Goal: Task Accomplishment & Management: Manage account settings

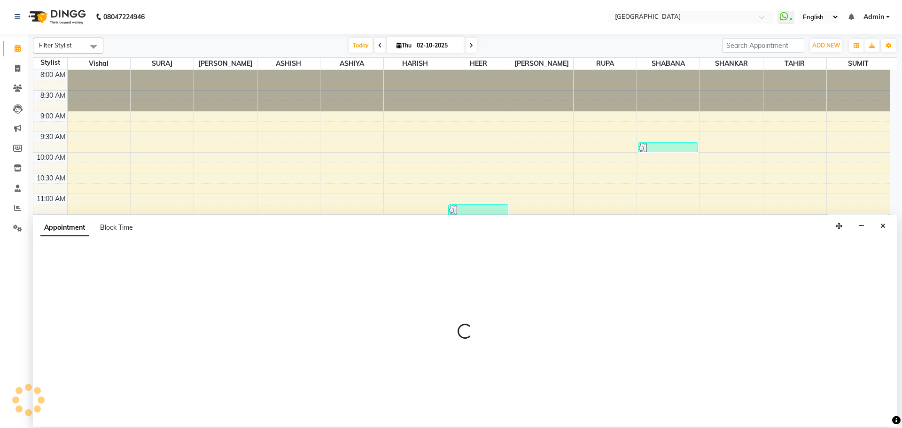
scroll to position [192, 0]
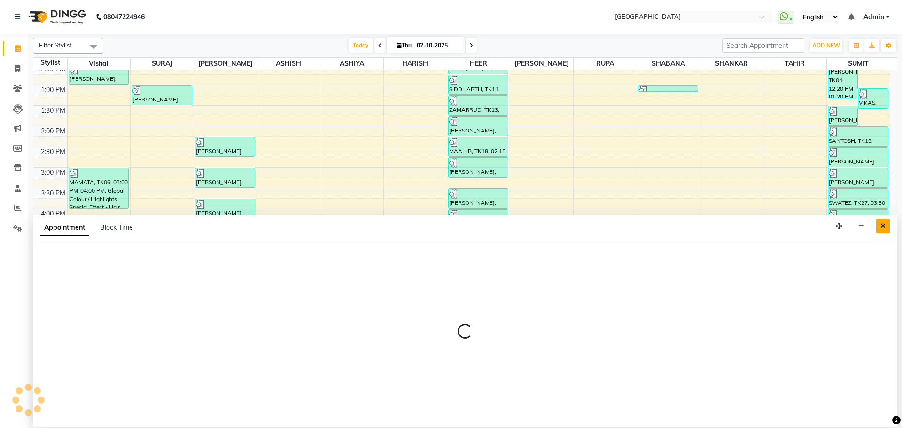
select select "83705"
select select "tentative"
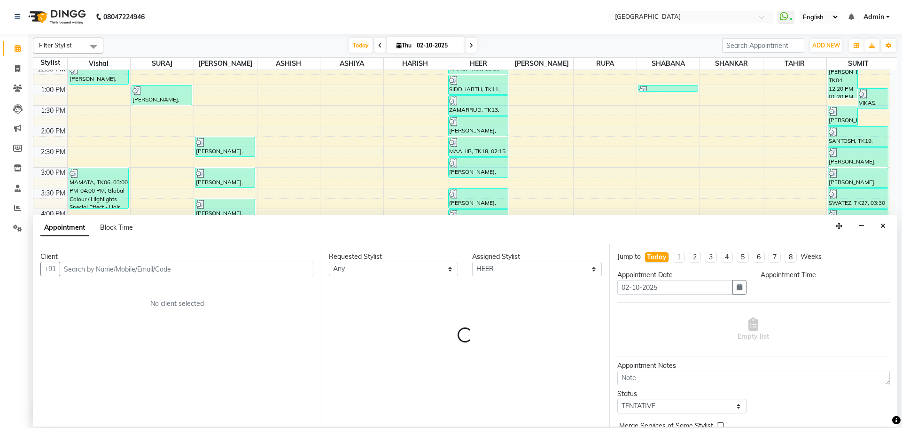
click at [885, 228] on button "Close" at bounding box center [883, 226] width 14 height 15
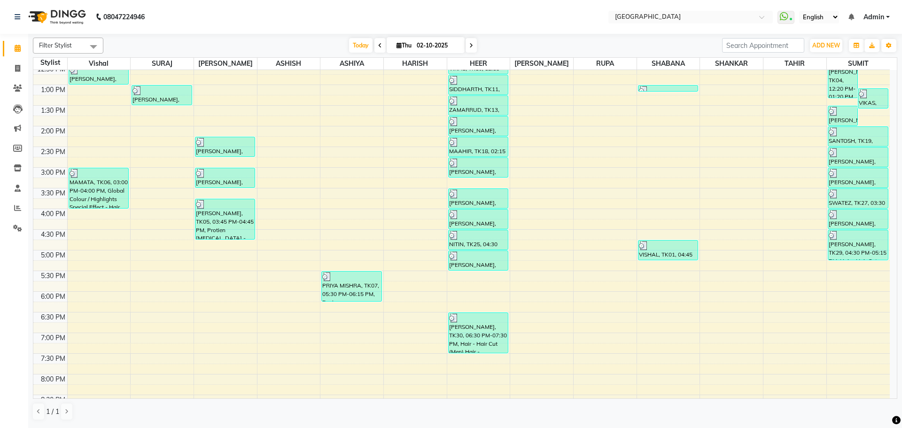
click at [490, 273] on div "8:00 AM 8:30 AM 9:00 AM 9:30 AM 10:00 AM 10:30 AM 11:00 AM 11:30 AM 12:00 PM 12…" at bounding box center [461, 208] width 856 height 661
select select "83705"
select select "tentative"
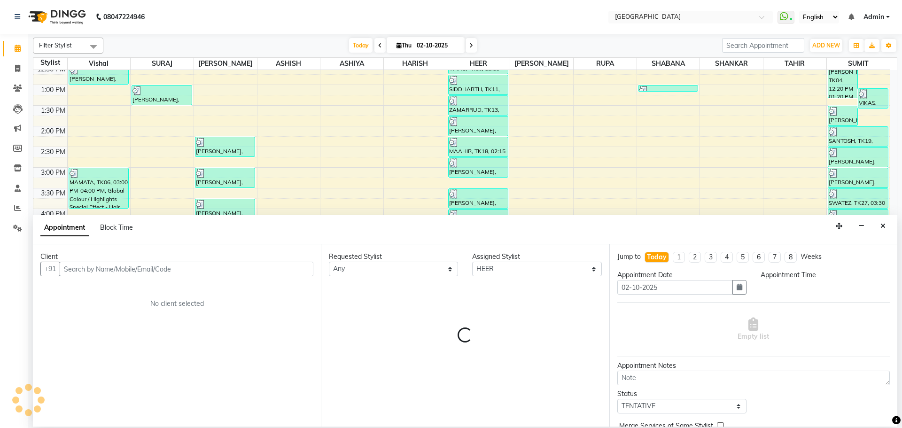
select select "1050"
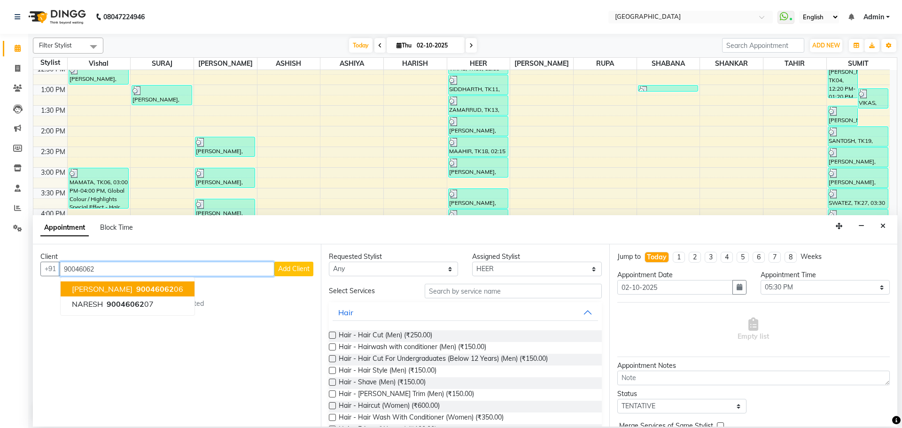
click at [177, 284] on ngb-highlight "90046062 06" at bounding box center [158, 288] width 49 height 9
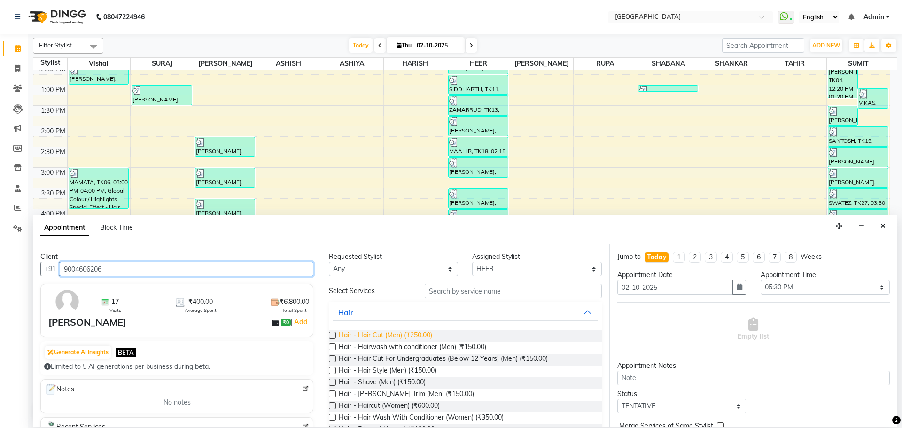
type input "9004606206"
click at [411, 335] on span "Hair - Hair Cut (Men) (₹250.00)" at bounding box center [385, 336] width 93 height 12
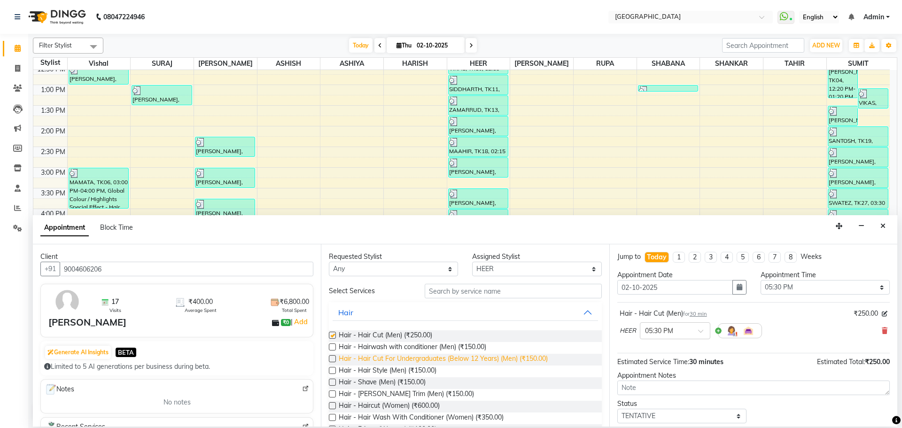
checkbox input "false"
click at [441, 355] on span "Hair - Hair Cut For Undergraduates (Below 12 Years) (Men) (₹150.00)" at bounding box center [443, 360] width 209 height 12
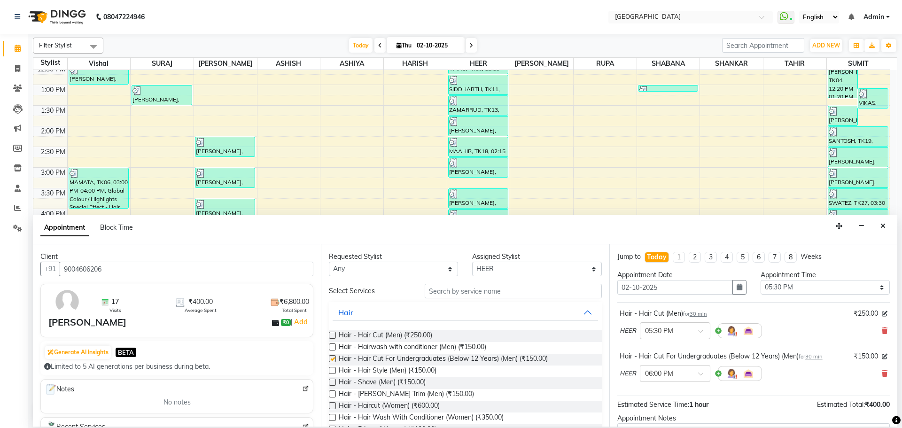
checkbox input "false"
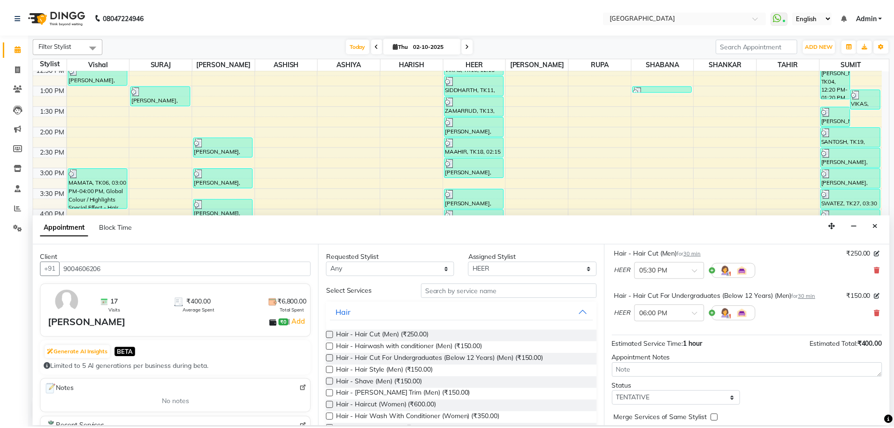
scroll to position [99, 0]
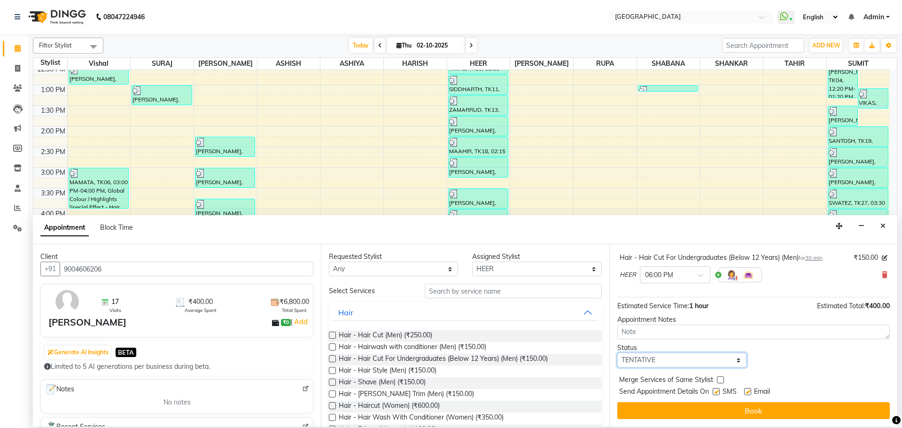
click at [691, 359] on select "Select TENTATIVE CONFIRM CHECK-IN UPCOMING" at bounding box center [681, 360] width 129 height 15
select select "check-in"
click at [617, 353] on select "Select TENTATIVE CONFIRM CHECK-IN UPCOMING" at bounding box center [681, 360] width 129 height 15
click at [717, 376] on label at bounding box center [720, 379] width 7 height 7
click at [717, 378] on input "checkbox" at bounding box center [720, 381] width 6 height 6
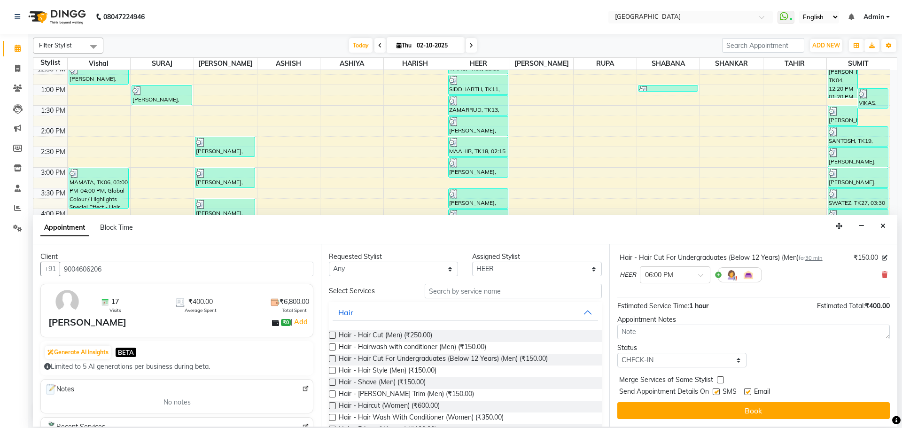
checkbox input "true"
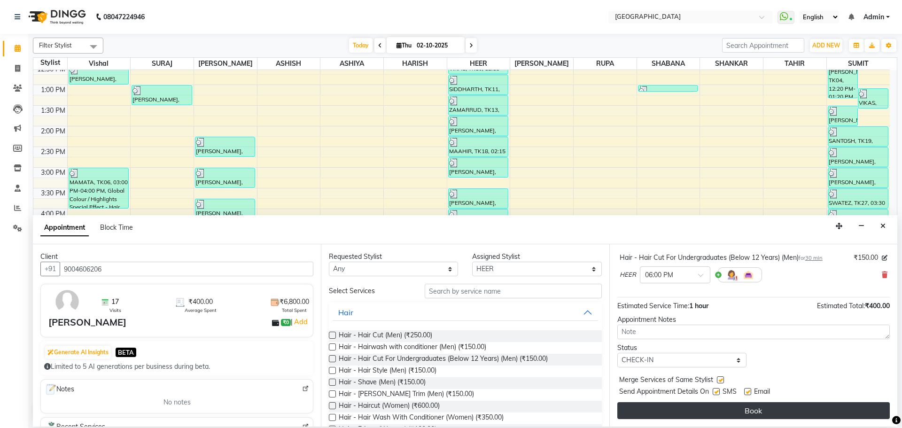
click at [719, 408] on button "Book" at bounding box center [753, 410] width 272 height 17
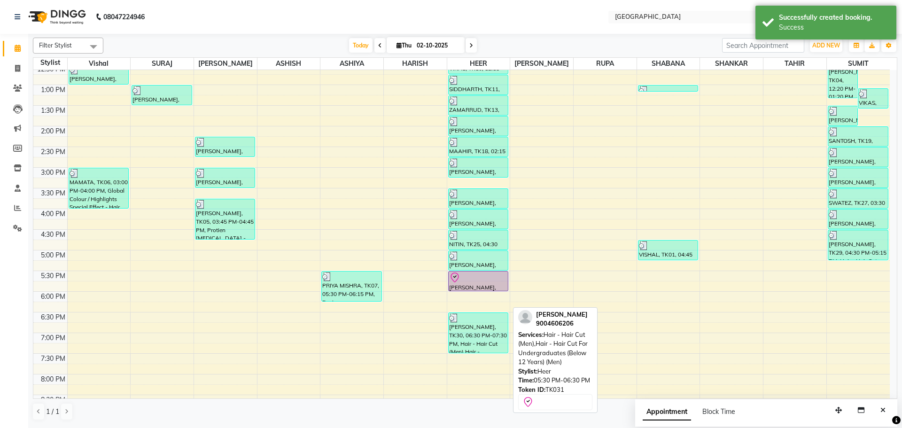
drag, startPoint x: 478, startPoint y: 310, endPoint x: 479, endPoint y: 286, distance: 24.0
click at [479, 286] on div "[PERSON_NAME], TK08, 11:15 AM-11:45 AM, Hair - Hair Cut (Men),Hair - [PERSON_NA…" at bounding box center [478, 208] width 63 height 661
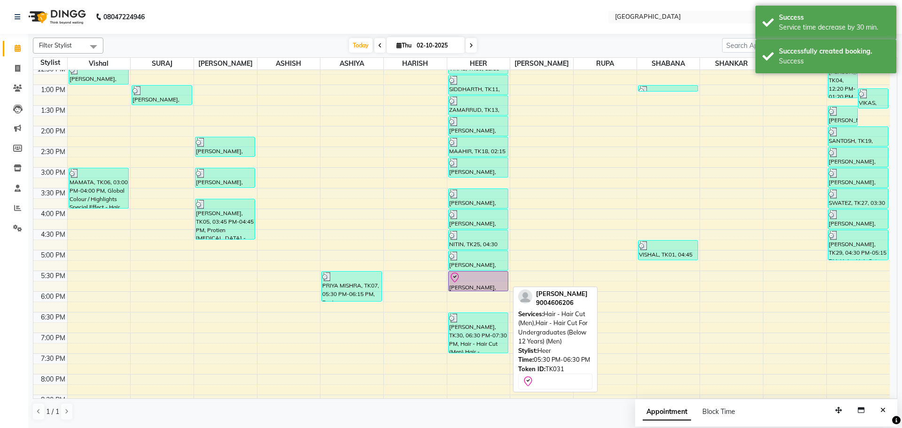
click at [477, 284] on div "[PERSON_NAME], TK31, 05:30 PM-06:30 PM, Hair - Hair Cut (Men),Hair - Hair Cut F…" at bounding box center [477, 280] width 59 height 19
select select "8"
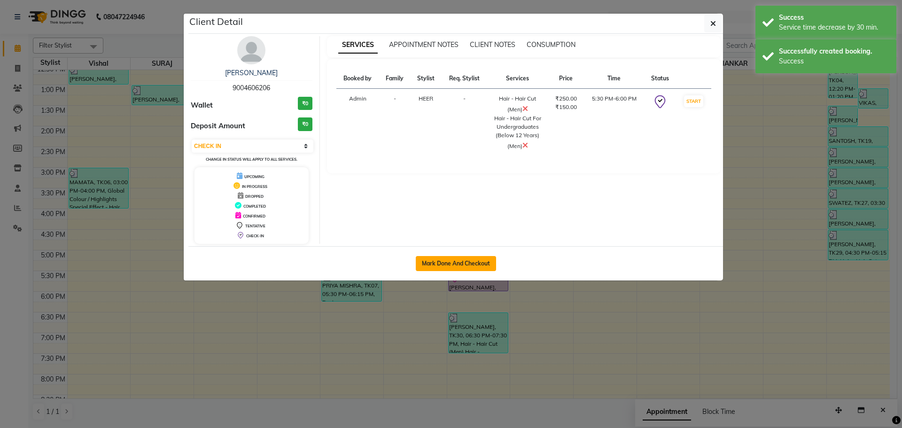
click at [431, 266] on button "Mark Done And Checkout" at bounding box center [456, 263] width 80 height 15
select select "service"
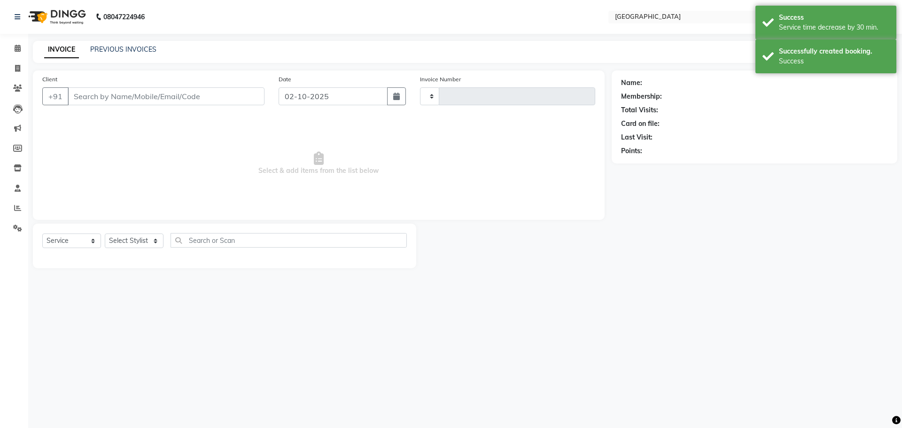
type input "5818"
select select "508"
type input "9004606206"
select select "83705"
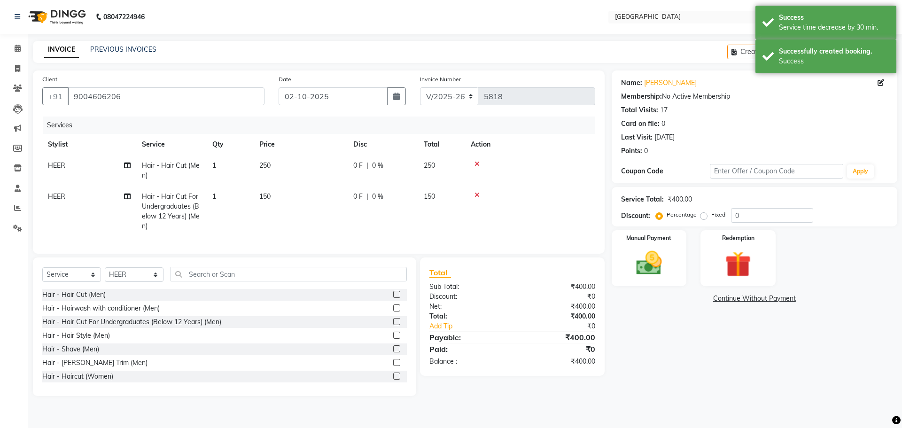
click at [74, 191] on td "HEER" at bounding box center [89, 211] width 94 height 51
select select "83705"
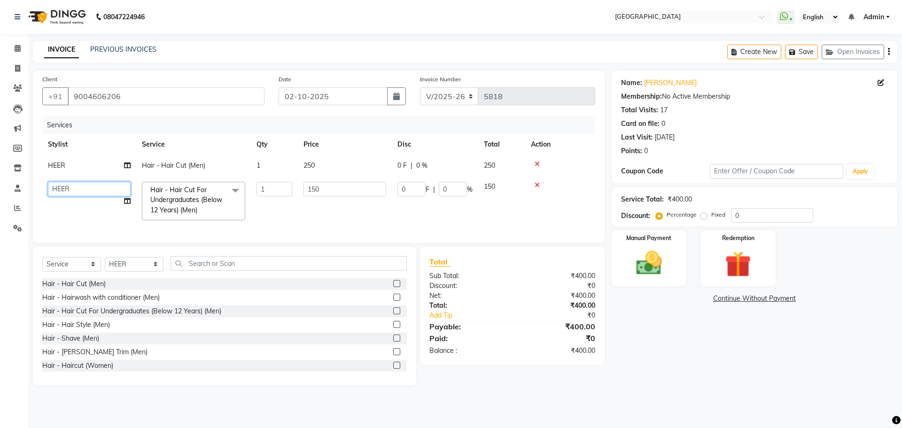
click at [75, 187] on select "[PERSON_NAME] ASHIYA [PERSON_NAME] [PERSON_NAME] [PERSON_NAME] [PERSON_NAME] [P…" at bounding box center [89, 189] width 83 height 15
select select "89692"
click at [423, 162] on span "0 %" at bounding box center [421, 166] width 11 height 10
select select "83705"
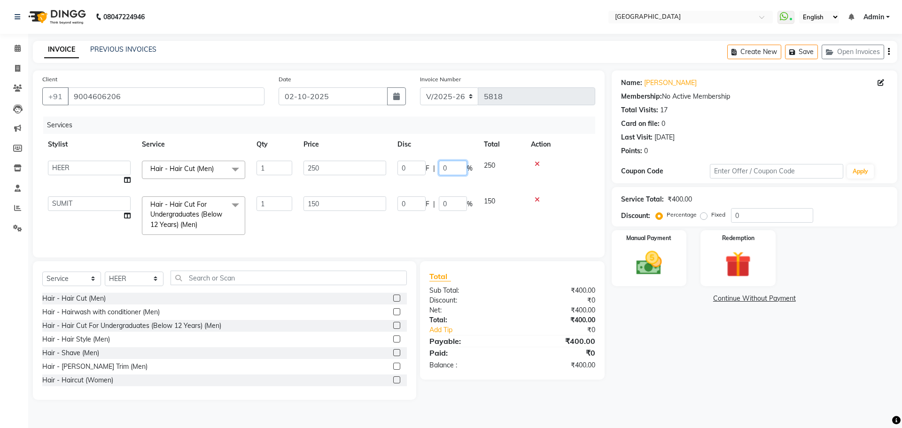
click at [442, 167] on input "0" at bounding box center [453, 168] width 28 height 15
type input "20"
click at [674, 259] on div "Manual Payment" at bounding box center [648, 258] width 78 height 58
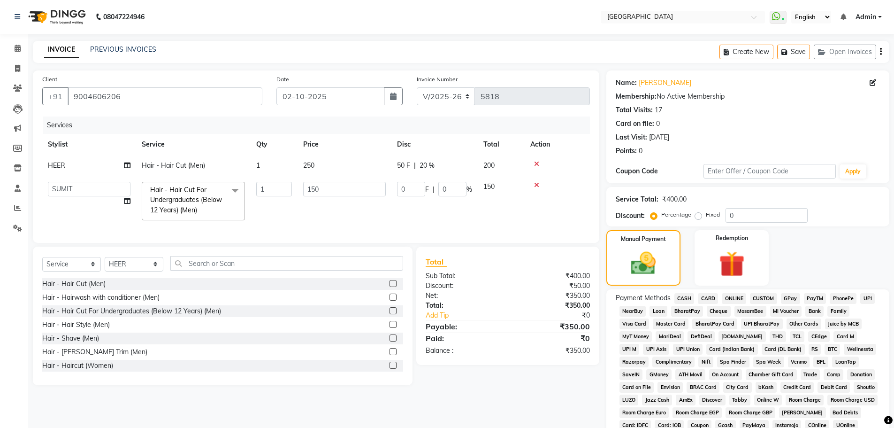
click at [795, 303] on span "GPay" at bounding box center [790, 298] width 19 height 11
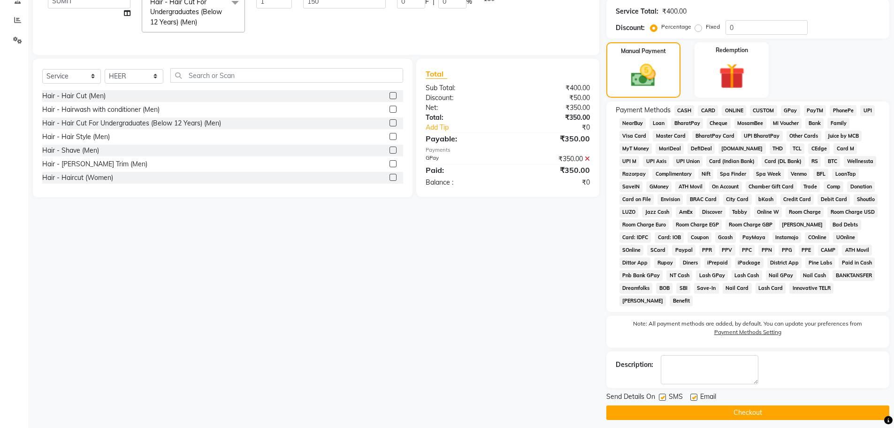
click at [770, 416] on button "Checkout" at bounding box center [748, 412] width 283 height 15
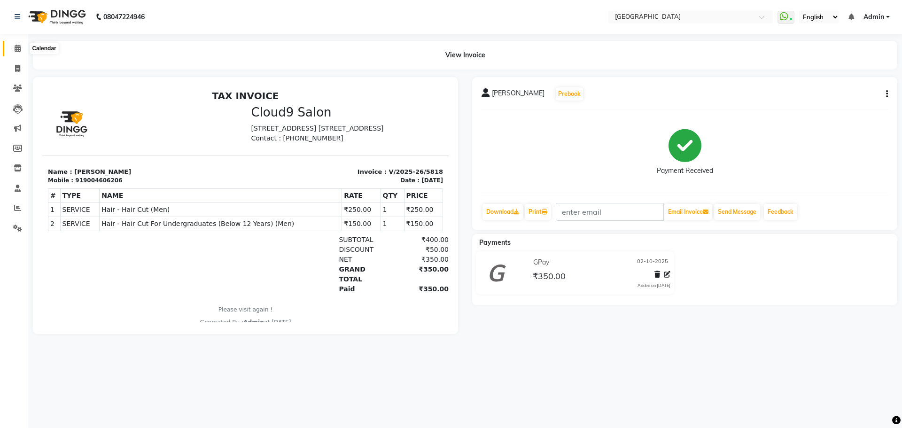
click at [21, 46] on icon at bounding box center [18, 48] width 6 height 7
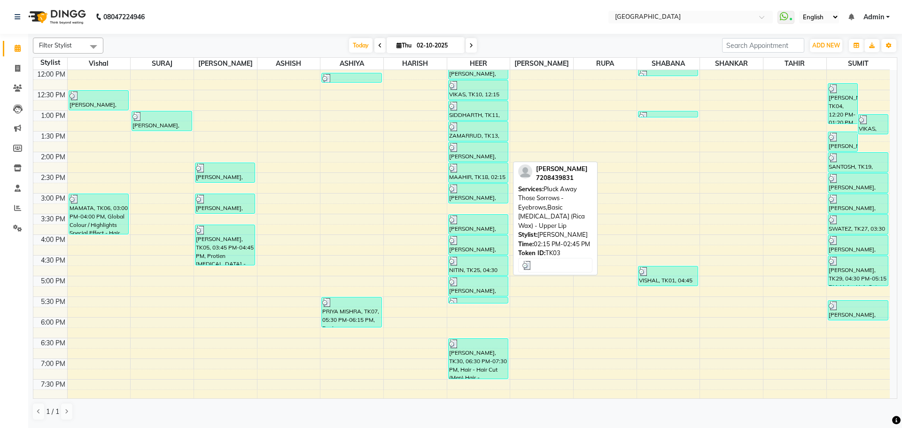
scroll to position [188, 0]
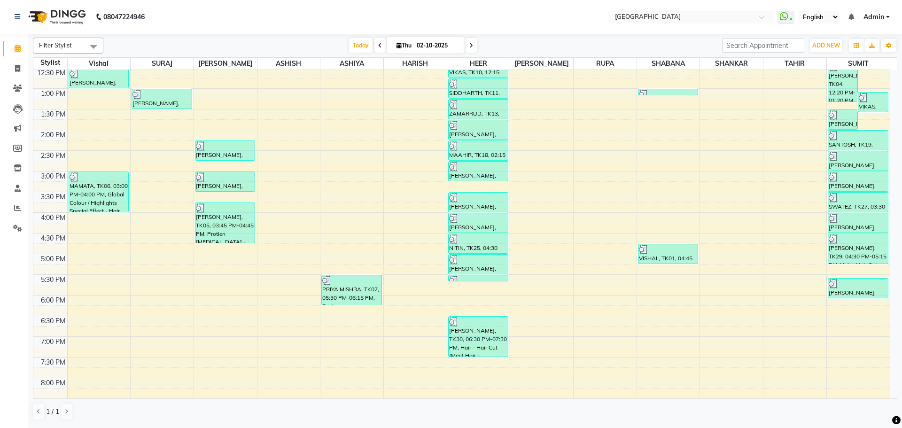
click at [159, 172] on div "8:00 AM 8:30 AM 9:00 AM 9:30 AM 10:00 AM 10:30 AM 11:00 AM 11:30 AM 12:00 PM 12…" at bounding box center [461, 212] width 856 height 661
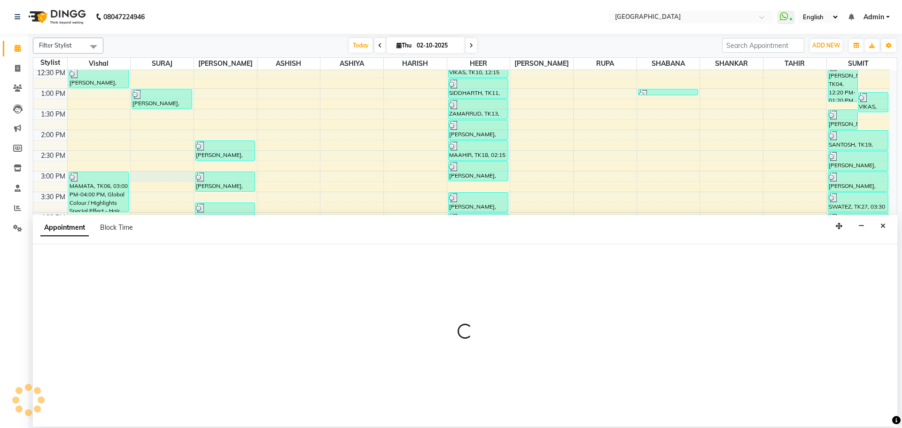
select select "72805"
select select "tentative"
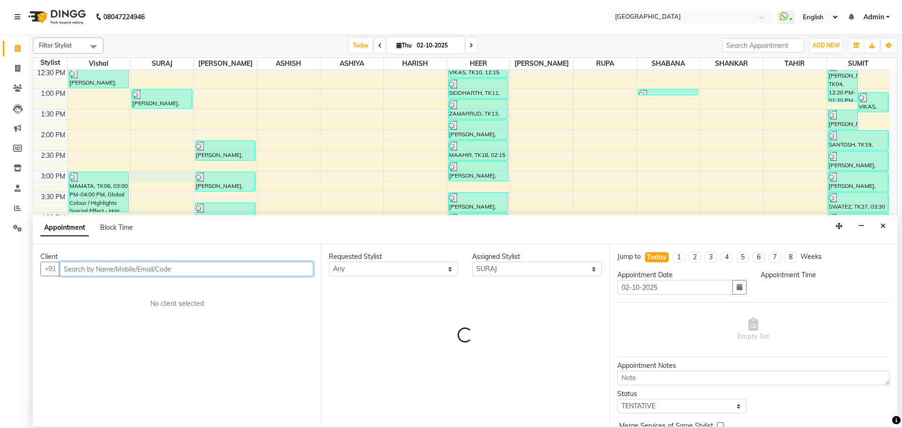
select select "900"
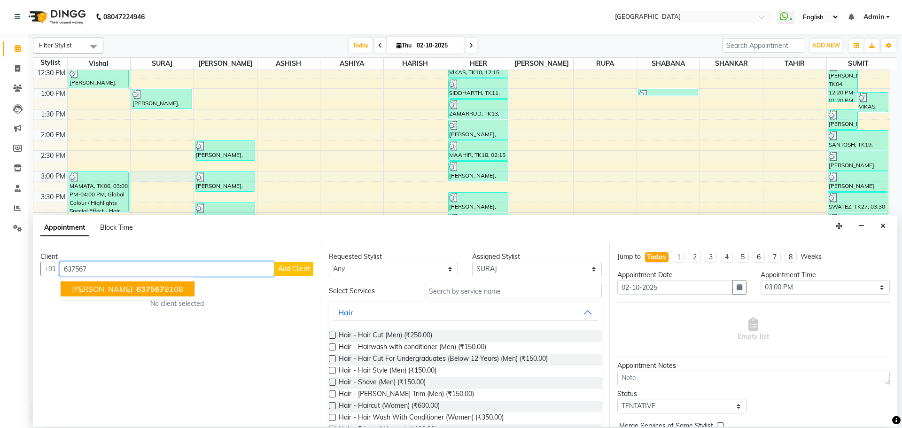
click at [113, 294] on button "[PERSON_NAME] 637567 8108" at bounding box center [128, 288] width 134 height 15
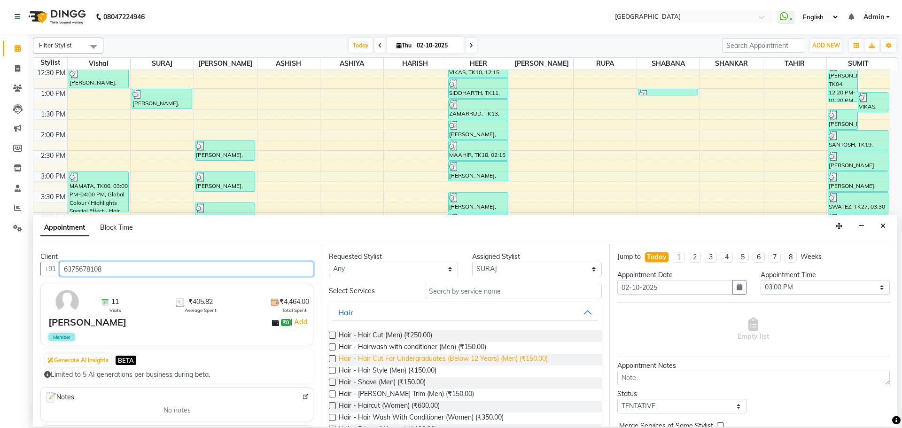
type input "6375678108"
click at [515, 356] on span "Hair - Hair Cut For Undergraduates (Below 12 Years) (Men) (₹150.00)" at bounding box center [443, 360] width 209 height 12
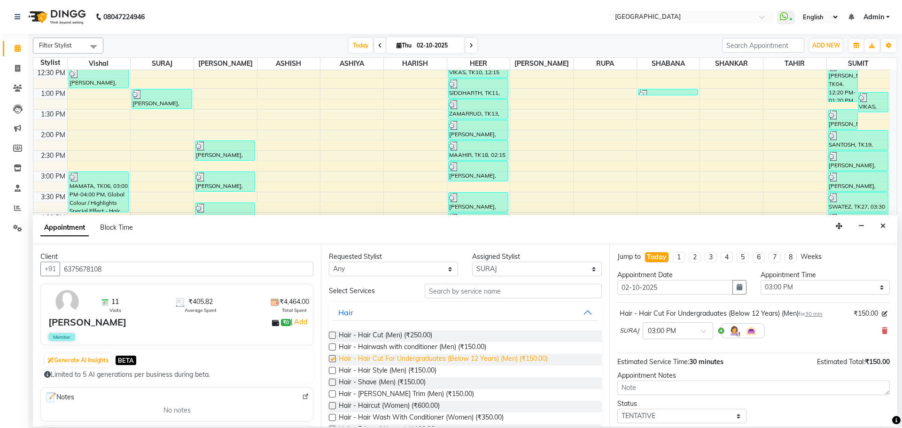
checkbox input "false"
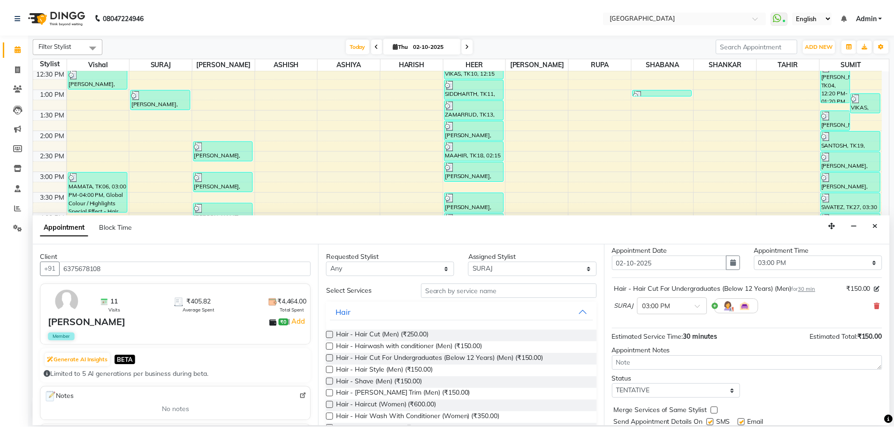
scroll to position [56, 0]
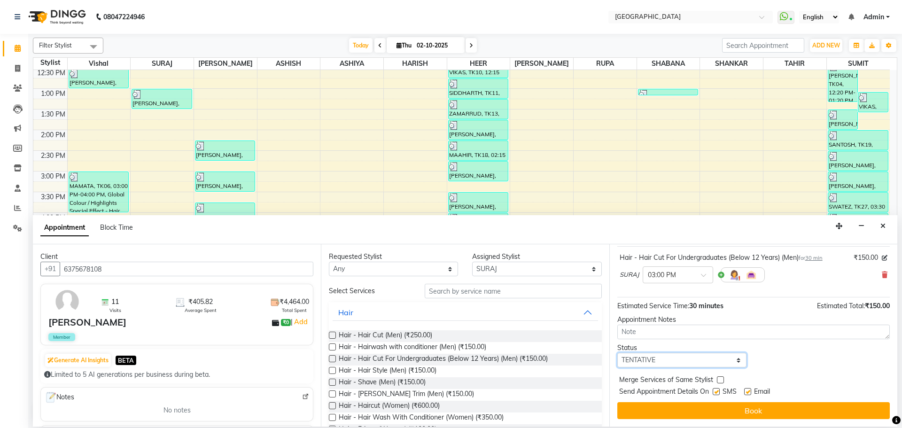
click at [691, 353] on select "Select TENTATIVE CONFIRM CHECK-IN UPCOMING" at bounding box center [681, 360] width 129 height 15
select select "check-in"
click at [617, 353] on select "Select TENTATIVE CONFIRM CHECK-IN UPCOMING" at bounding box center [681, 360] width 129 height 15
click at [719, 377] on label at bounding box center [720, 379] width 7 height 7
click at [719, 378] on input "checkbox" at bounding box center [720, 381] width 6 height 6
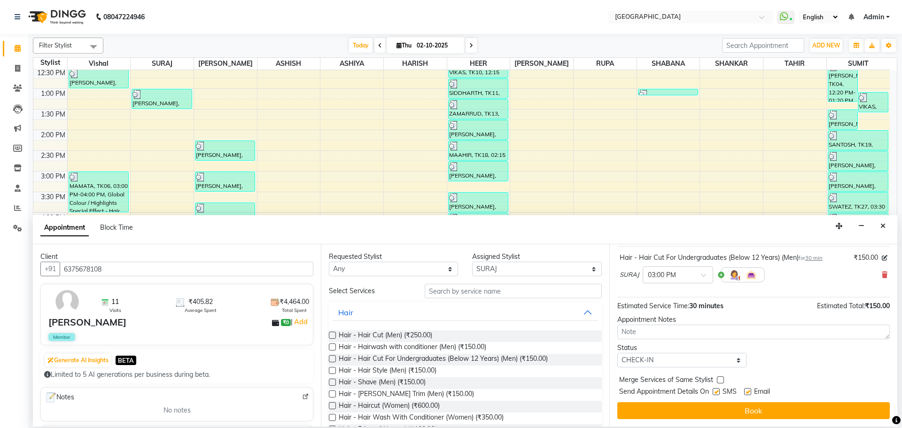
checkbox input "true"
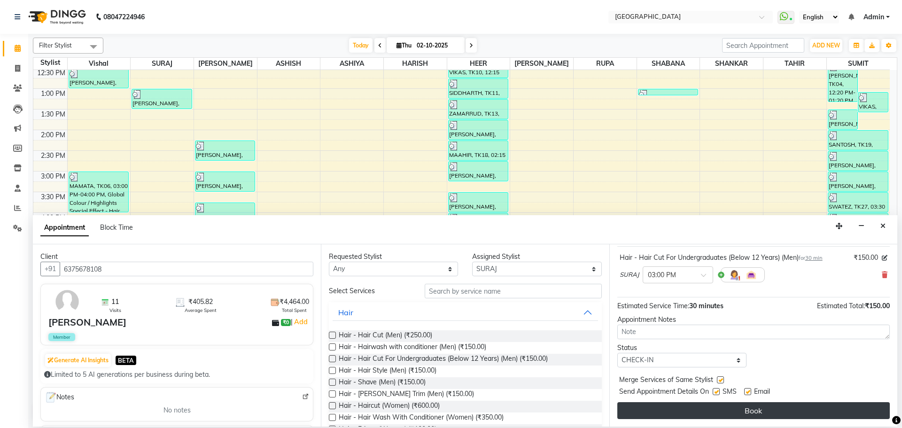
click at [714, 408] on button "Book" at bounding box center [753, 410] width 272 height 17
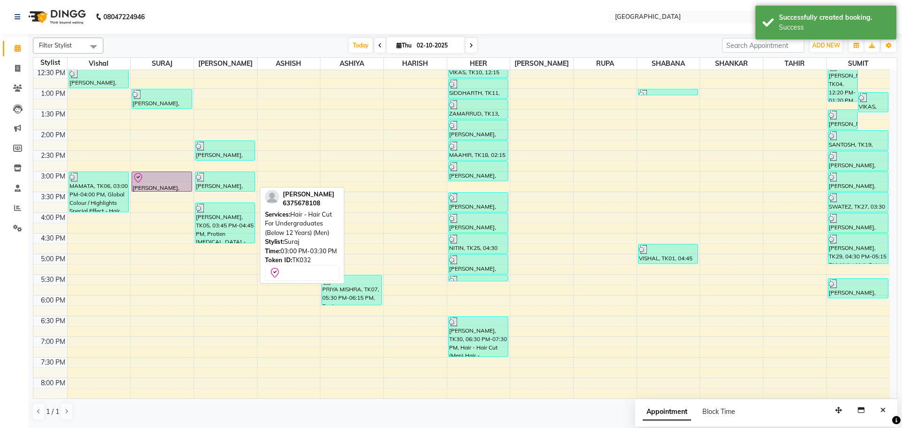
click at [181, 183] on div "[PERSON_NAME], TK32, 03:00 PM-03:30 PM, Hair - Hair Cut For Undergraduates (Bel…" at bounding box center [161, 181] width 59 height 19
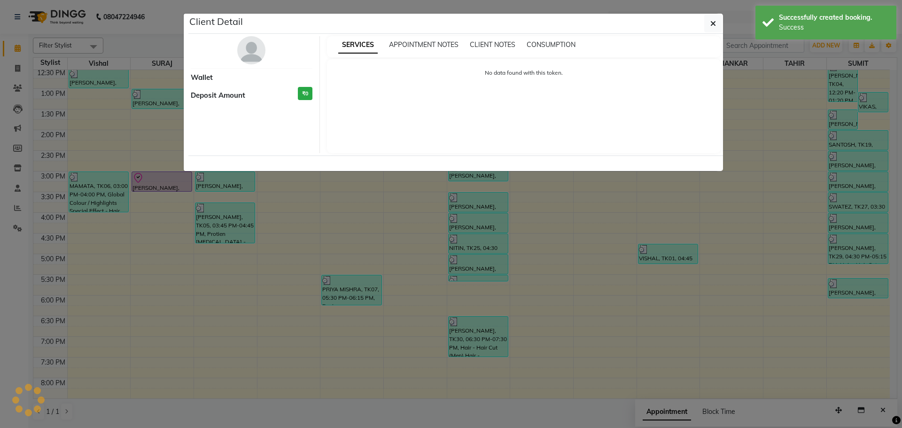
select select "8"
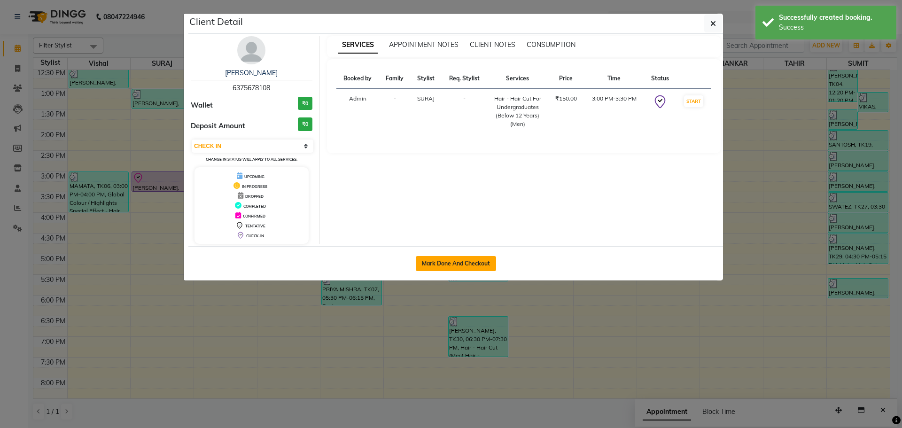
click at [467, 260] on button "Mark Done And Checkout" at bounding box center [456, 263] width 80 height 15
select select "service"
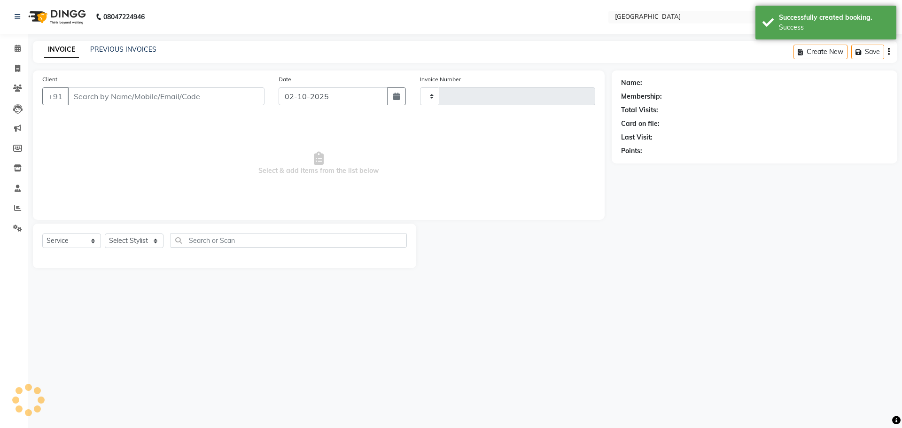
type input "5819"
select select "508"
type input "6375678108"
select select "72805"
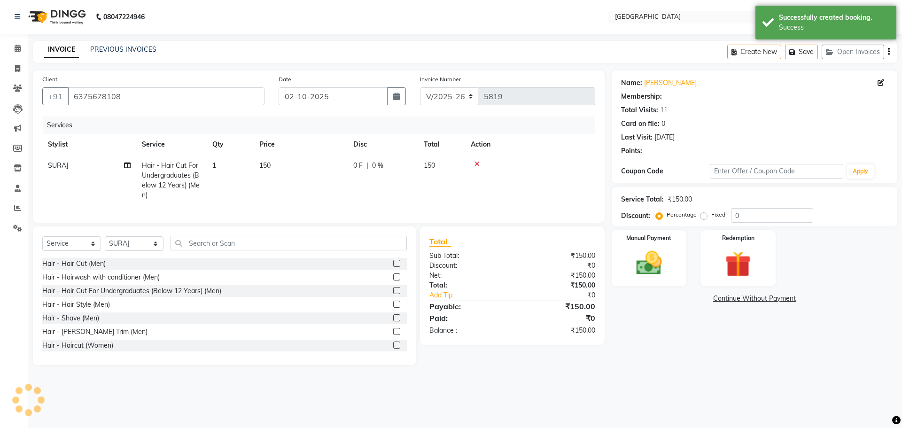
select select "1: Object"
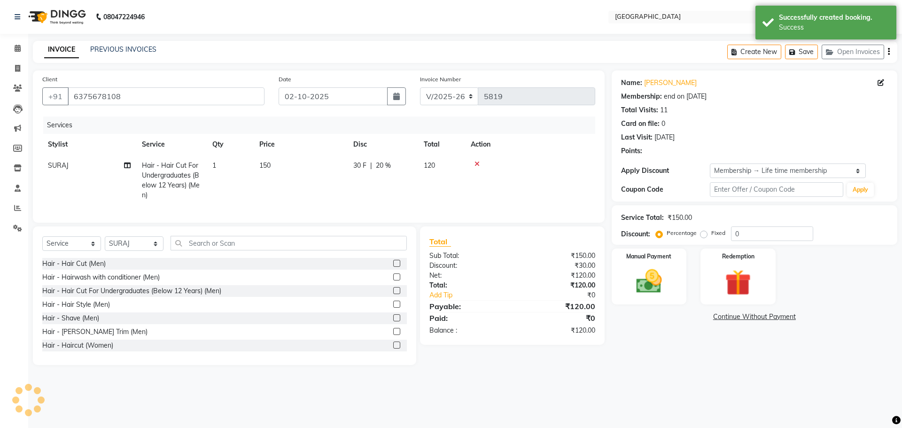
type input "20"
click at [410, 162] on div "30 F | 20 %" at bounding box center [382, 166] width 59 height 10
select select "72805"
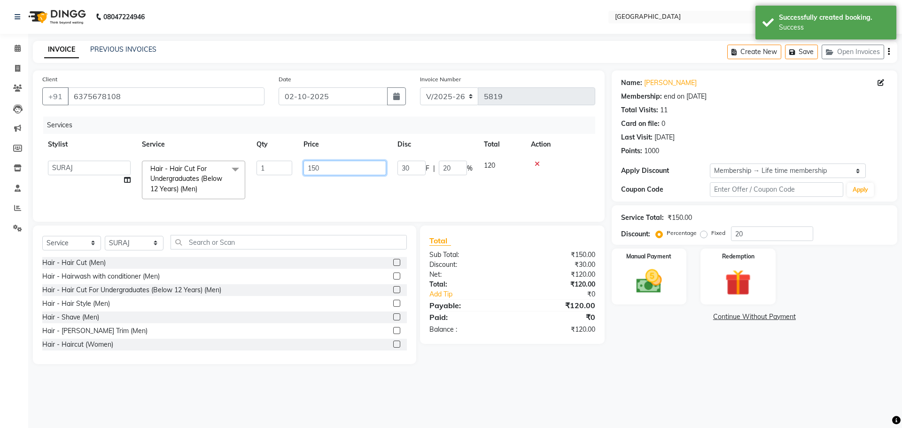
click at [320, 168] on input "150" at bounding box center [344, 168] width 83 height 15
type input "1"
type input "300"
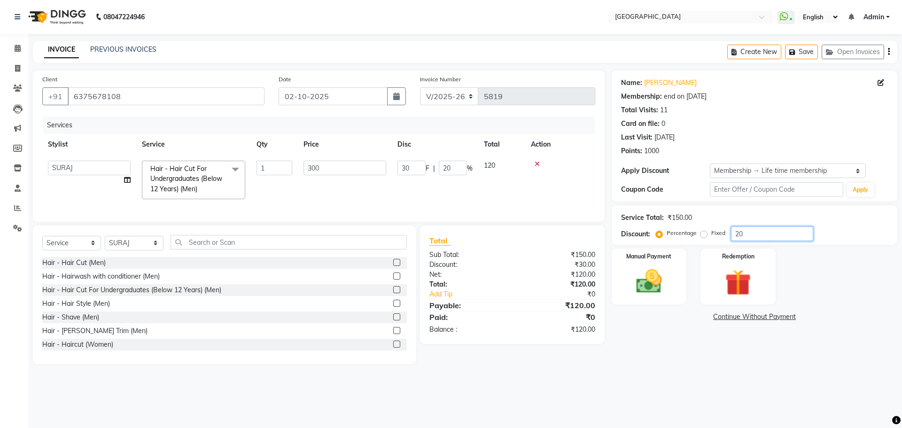
click at [741, 236] on input "20" at bounding box center [772, 233] width 82 height 15
click at [734, 234] on input "20" at bounding box center [772, 233] width 82 height 15
click at [736, 234] on input "20" at bounding box center [772, 233] width 82 height 15
type input "0"
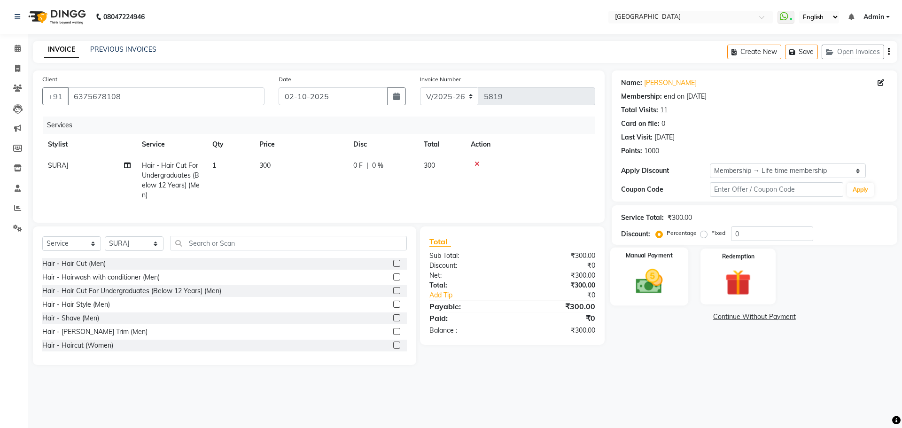
click at [670, 275] on img at bounding box center [649, 281] width 44 height 31
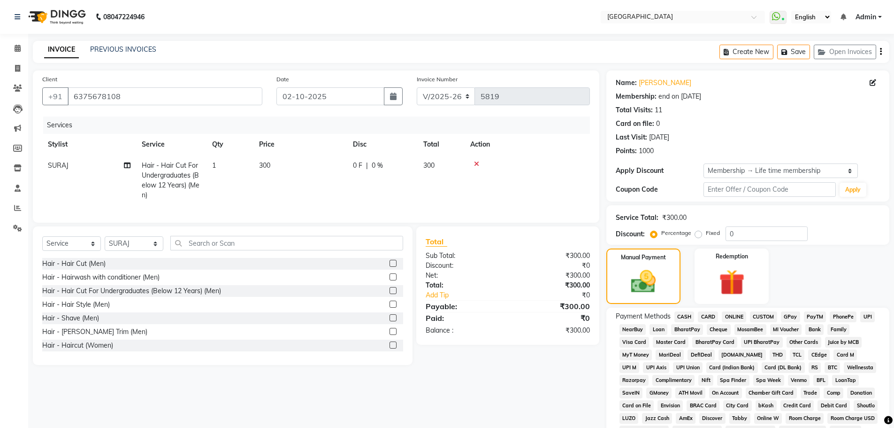
click at [792, 317] on span "GPay" at bounding box center [790, 316] width 19 height 11
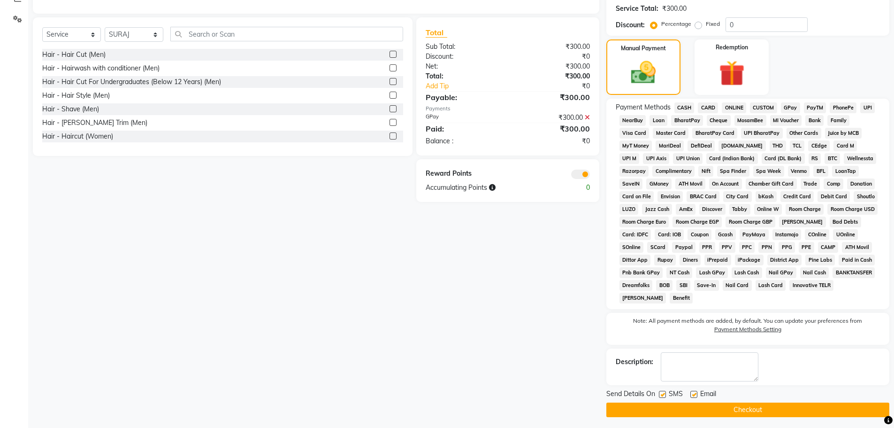
click at [783, 409] on button "Checkout" at bounding box center [748, 409] width 283 height 15
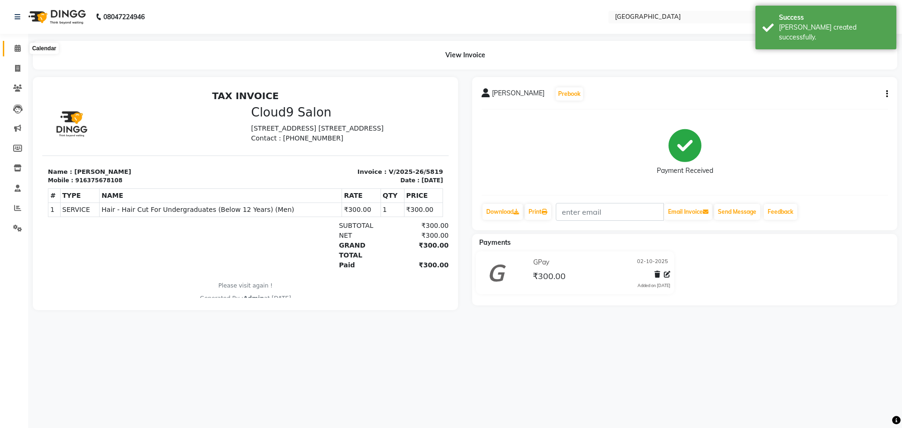
drag, startPoint x: 20, startPoint y: 47, endPoint x: 29, endPoint y: 47, distance: 8.9
click at [20, 47] on icon at bounding box center [18, 48] width 6 height 7
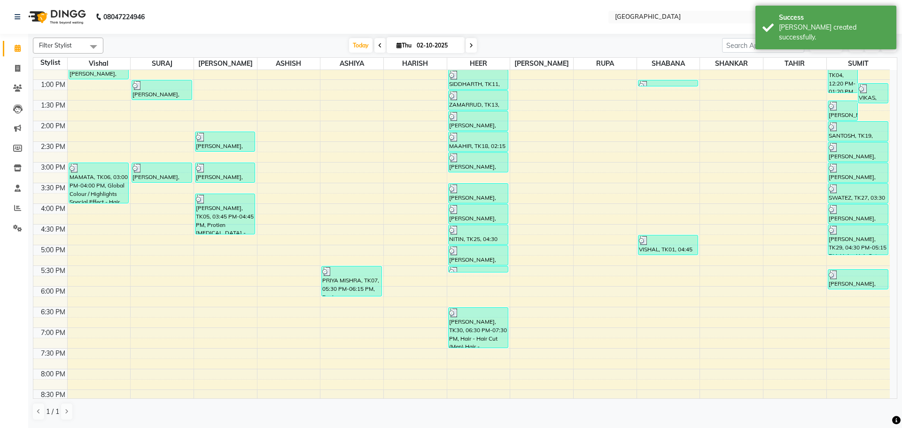
scroll to position [192, 0]
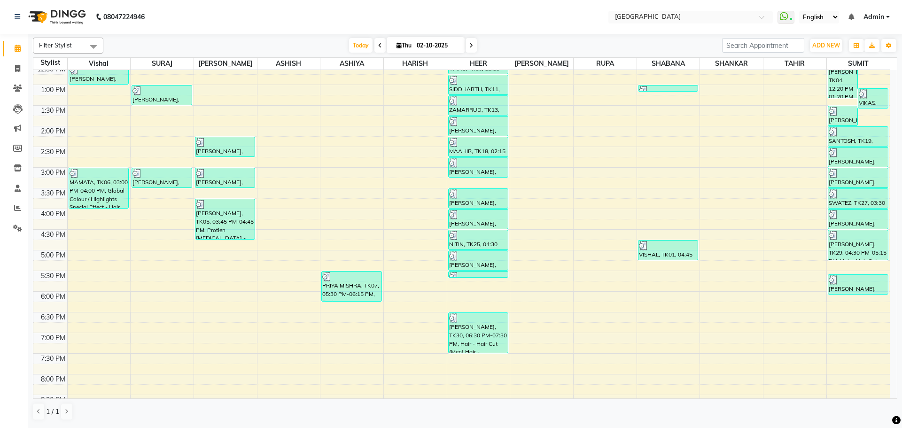
click at [95, 247] on div "8:00 AM 8:30 AM 9:00 AM 9:30 AM 10:00 AM 10:30 AM 11:00 AM 11:30 AM 12:00 PM 12…" at bounding box center [461, 208] width 856 height 661
select select "6520"
select select "tentative"
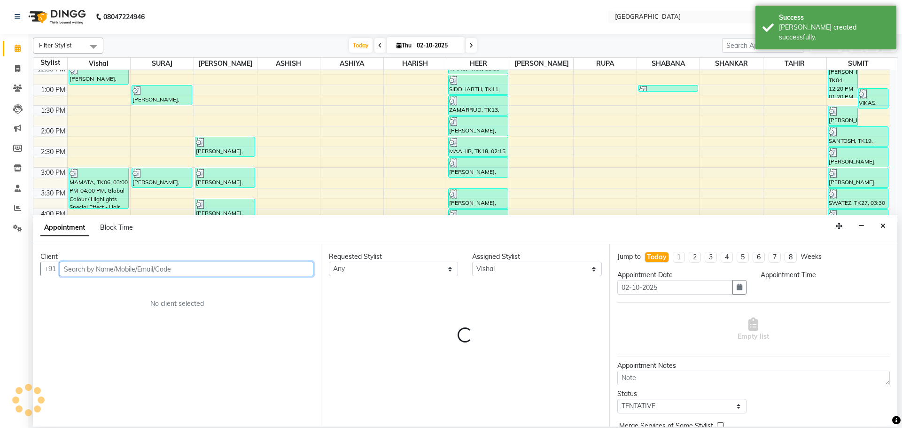
select select "1005"
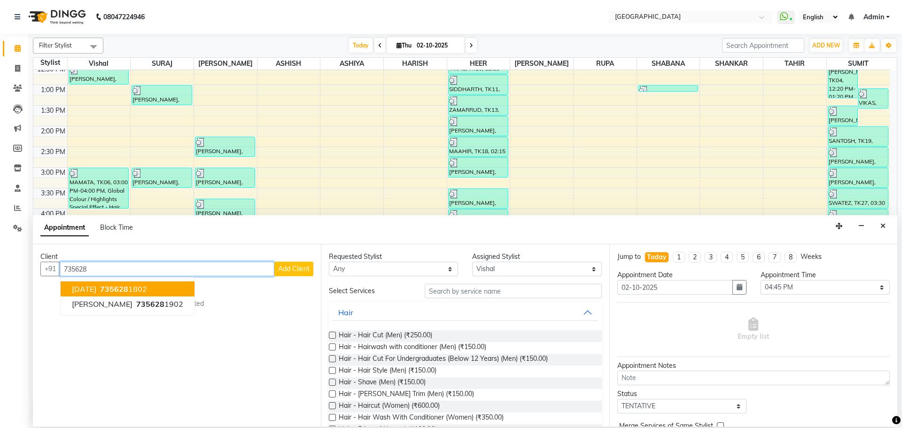
click at [130, 286] on ngb-highlight "735628 1802" at bounding box center [122, 288] width 49 height 9
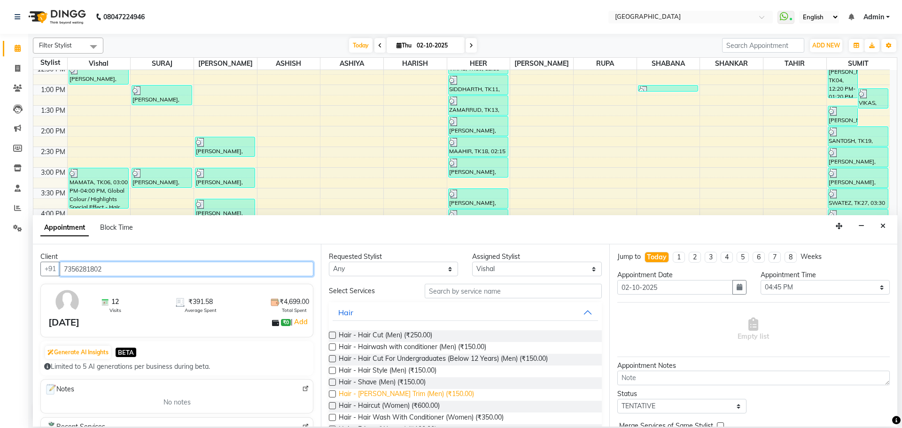
type input "7356281802"
click at [410, 396] on span "Hair - [PERSON_NAME] Trim (Men) (₹150.00)" at bounding box center [406, 395] width 135 height 12
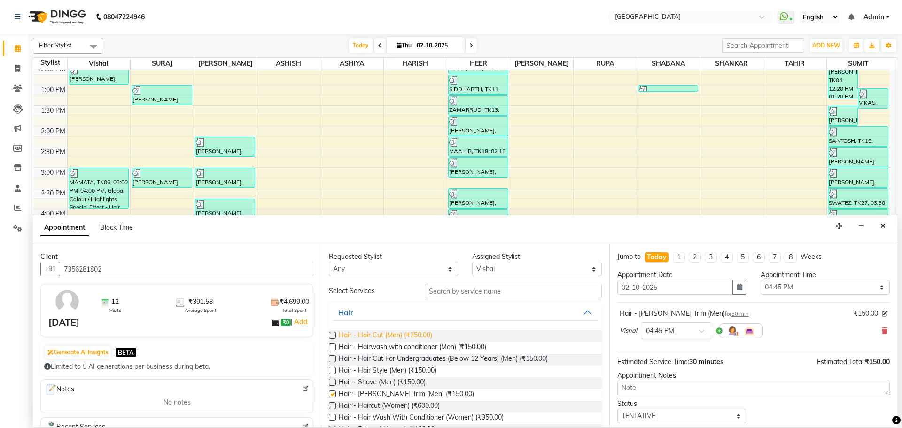
checkbox input "false"
click at [412, 336] on span "Hair - Hair Cut (Men) (₹250.00)" at bounding box center [385, 336] width 93 height 12
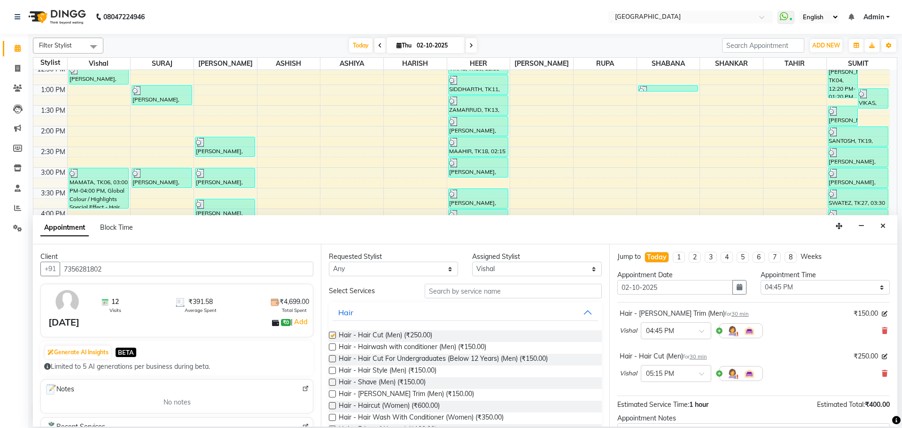
checkbox input "false"
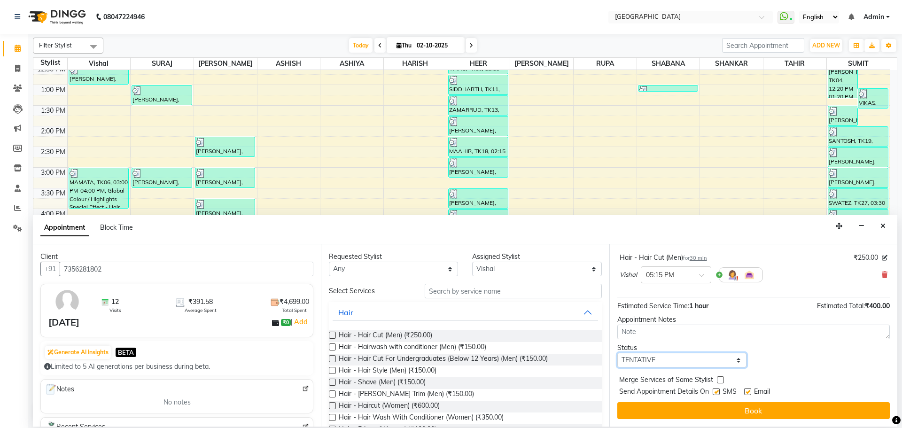
click at [732, 355] on select "Select TENTATIVE CONFIRM CHECK-IN UPCOMING" at bounding box center [681, 360] width 129 height 15
select select "check-in"
click at [617, 353] on select "Select TENTATIVE CONFIRM CHECK-IN UPCOMING" at bounding box center [681, 360] width 129 height 15
click at [722, 379] on label at bounding box center [720, 379] width 7 height 7
click at [722, 379] on input "checkbox" at bounding box center [720, 381] width 6 height 6
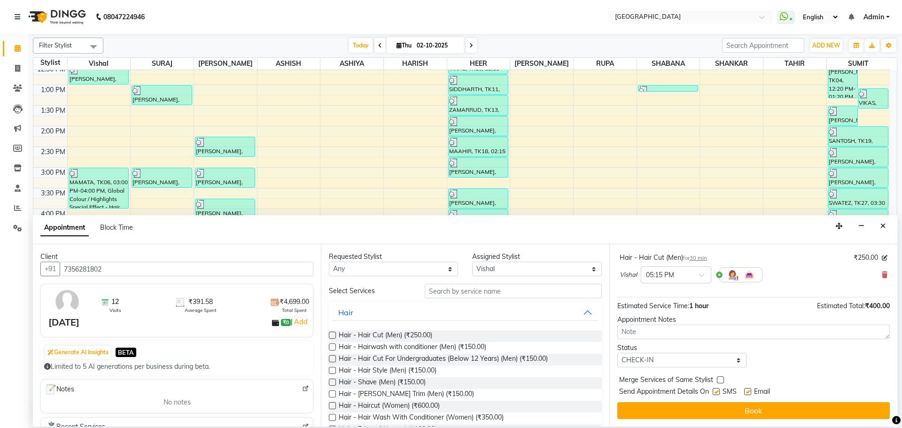
checkbox input "true"
drag, startPoint x: 712, startPoint y: 418, endPoint x: 652, endPoint y: 358, distance: 85.3
click at [712, 418] on button "Book" at bounding box center [753, 410] width 272 height 17
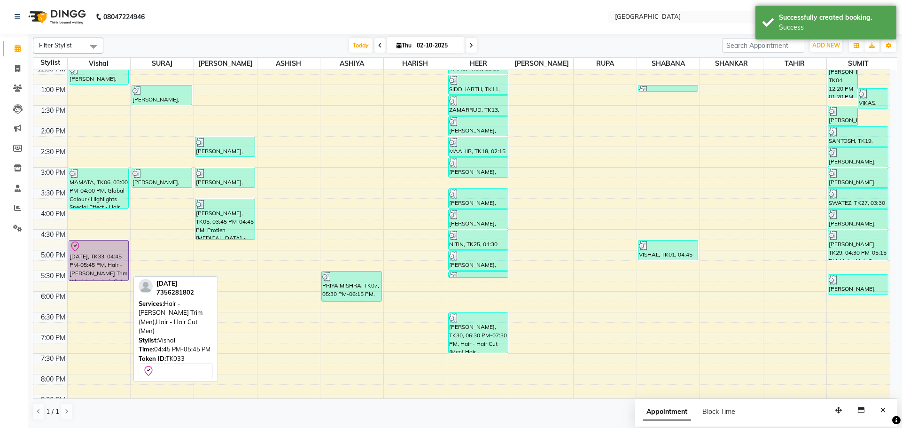
click at [77, 260] on div "[DATE], TK33, 04:45 PM-05:45 PM, Hair - [PERSON_NAME] Trim (Men),Hair - Hair Cu…" at bounding box center [98, 260] width 59 height 40
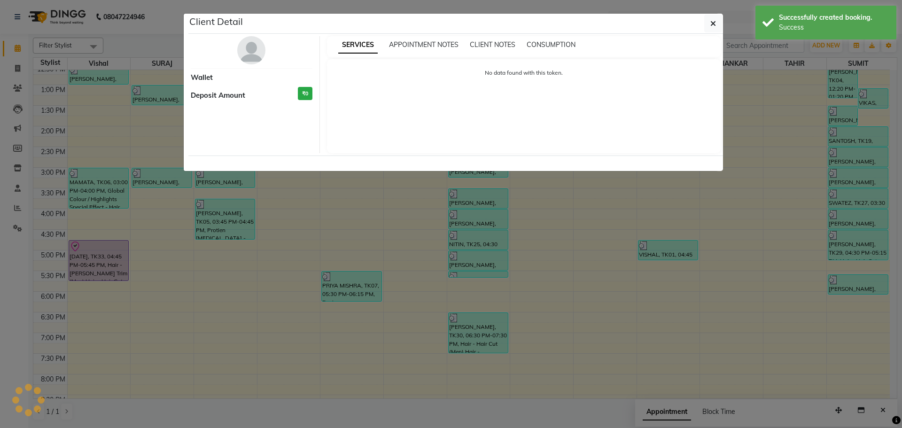
select select "8"
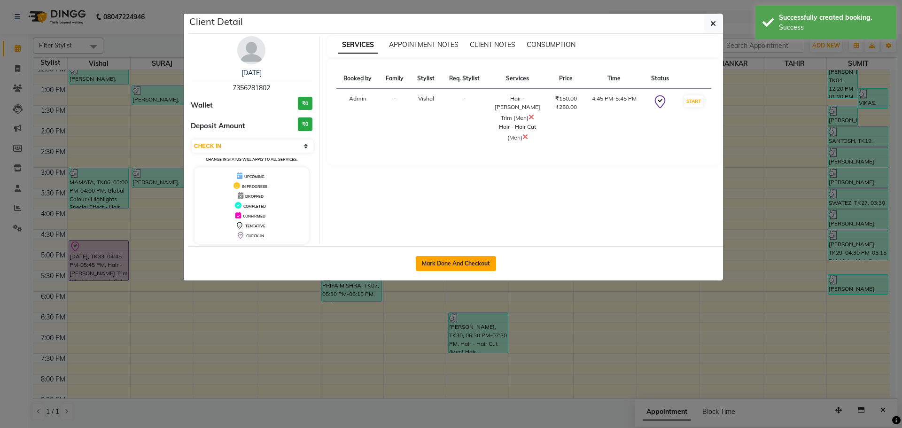
click at [468, 261] on button "Mark Done And Checkout" at bounding box center [456, 263] width 80 height 15
select select "service"
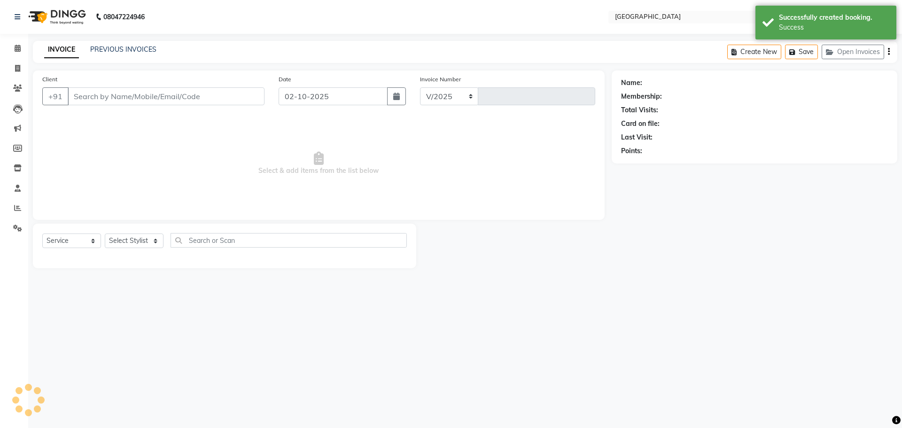
select select "508"
type input "5820"
type input "7356281802"
select select "6520"
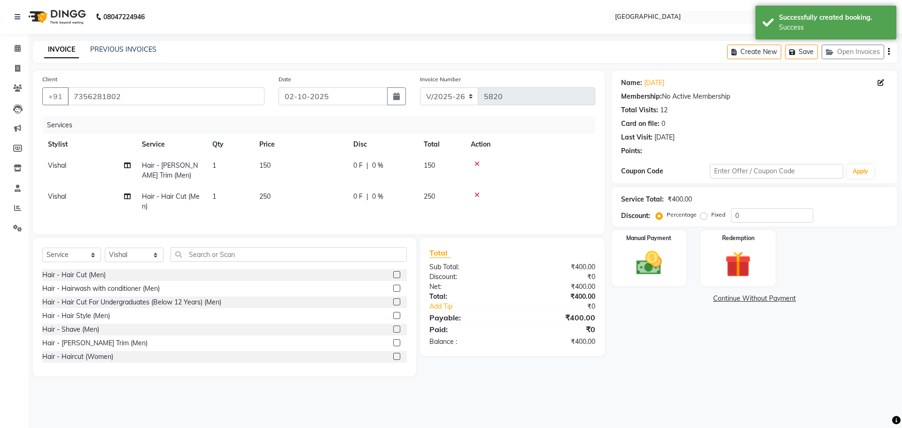
click at [426, 198] on span "250" at bounding box center [429, 196] width 11 height 8
select select "6520"
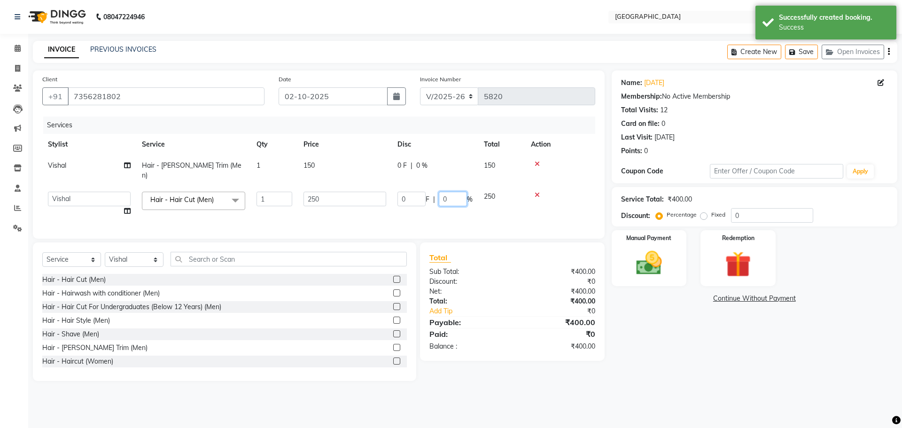
click at [441, 192] on input "0" at bounding box center [453, 199] width 28 height 15
type input "20"
click at [665, 239] on label "Manual Payment" at bounding box center [648, 237] width 47 height 9
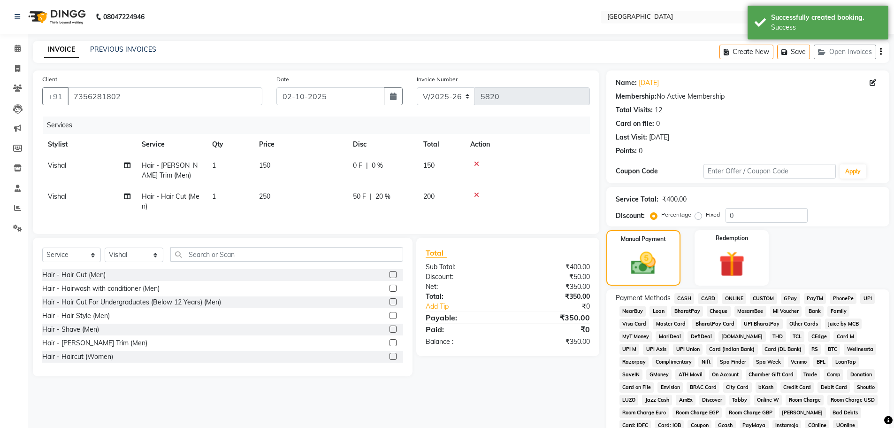
click at [790, 297] on span "GPay" at bounding box center [790, 298] width 19 height 11
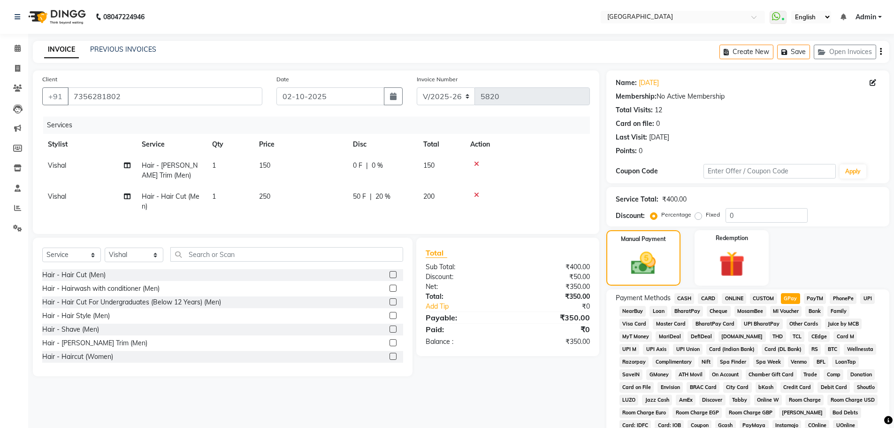
scroll to position [191, 0]
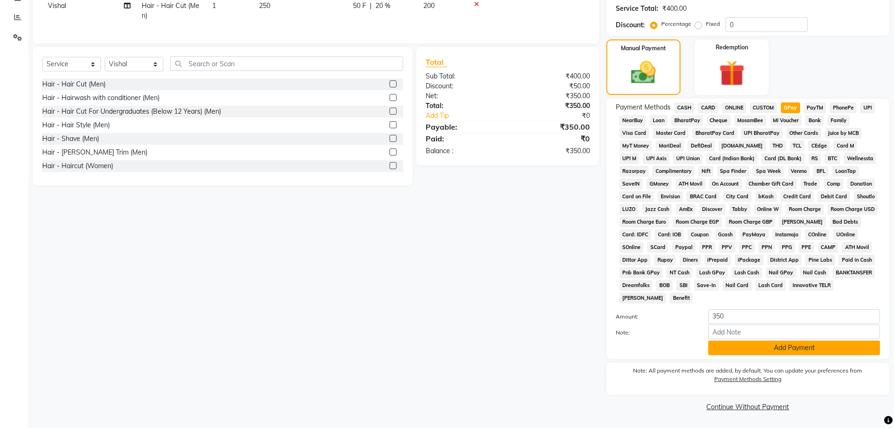
click at [768, 348] on button "Add Payment" at bounding box center [795, 347] width 172 height 15
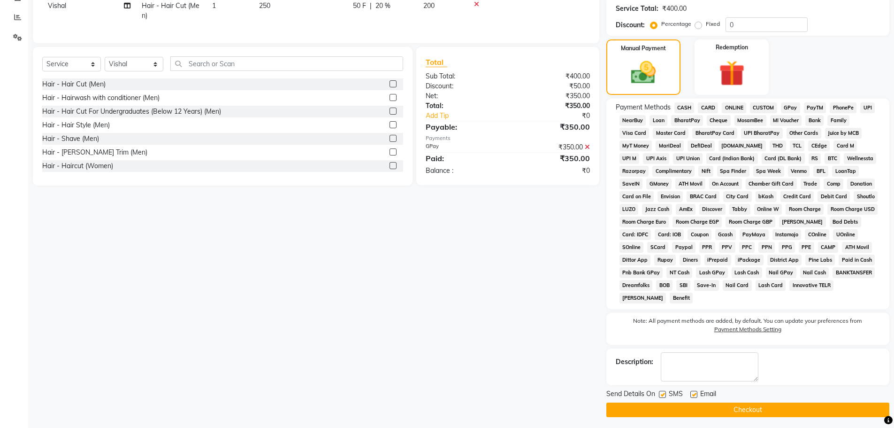
drag, startPoint x: 748, startPoint y: 404, endPoint x: 726, endPoint y: 402, distance: 22.1
click at [749, 404] on button "Checkout" at bounding box center [748, 409] width 283 height 15
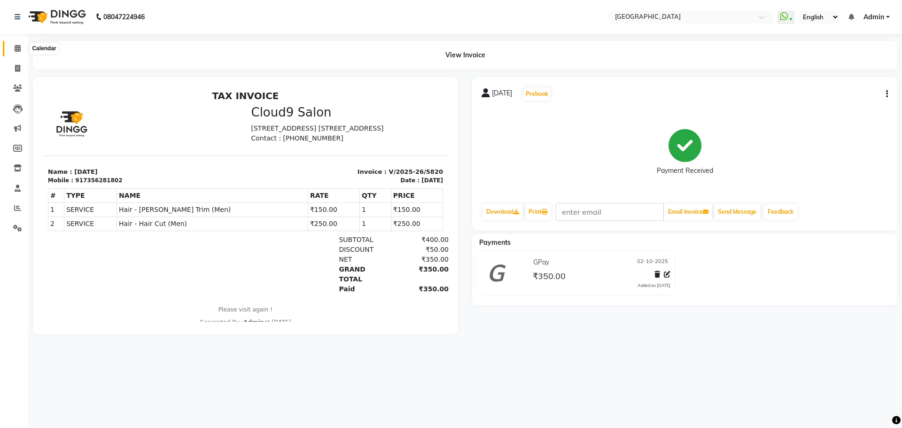
drag, startPoint x: 18, startPoint y: 50, endPoint x: 15, endPoint y: 44, distance: 6.1
click at [18, 50] on icon at bounding box center [18, 48] width 6 height 7
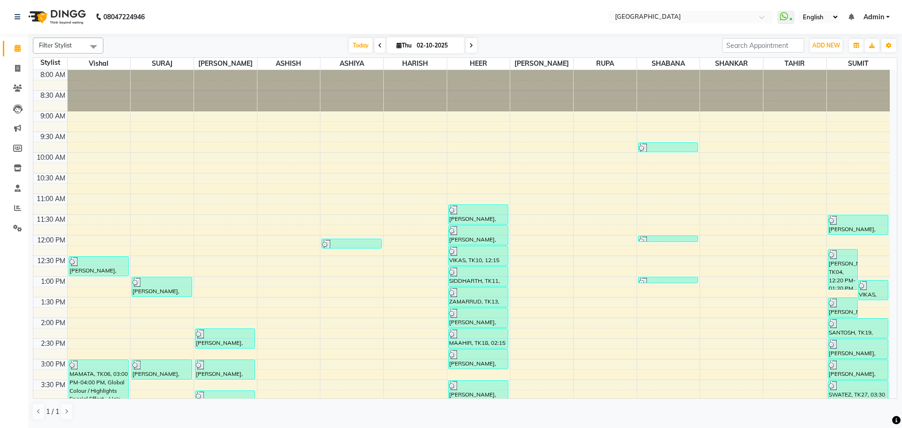
drag, startPoint x: 360, startPoint y: 45, endPoint x: 421, endPoint y: 90, distance: 76.2
click at [359, 45] on span "Today" at bounding box center [360, 45] width 23 height 15
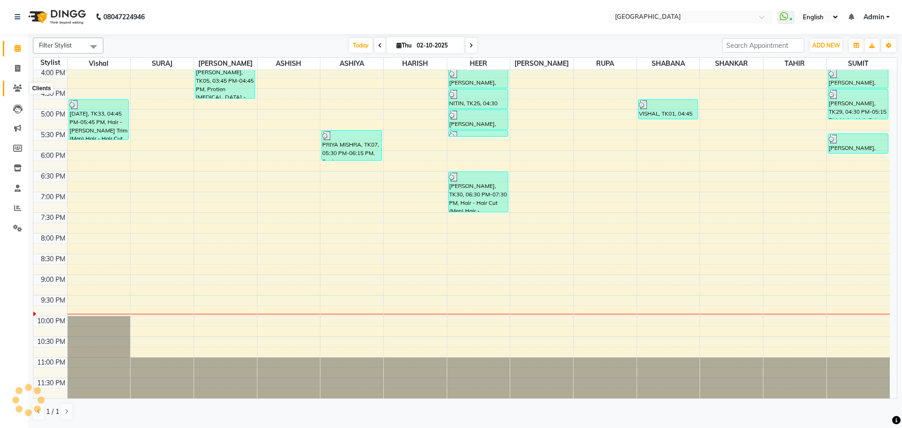
click at [16, 88] on icon at bounding box center [17, 88] width 9 height 7
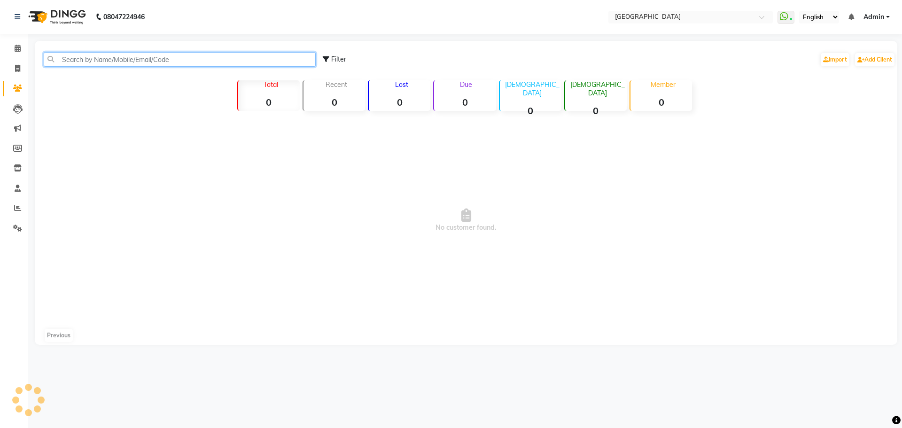
click at [197, 60] on input "text" at bounding box center [180, 59] width 272 height 15
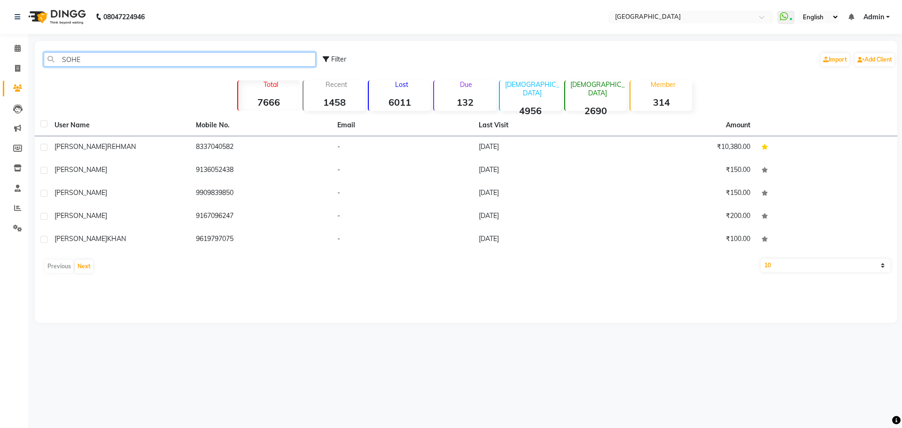
type input "[PERSON_NAME]"
click at [20, 49] on icon at bounding box center [18, 48] width 6 height 7
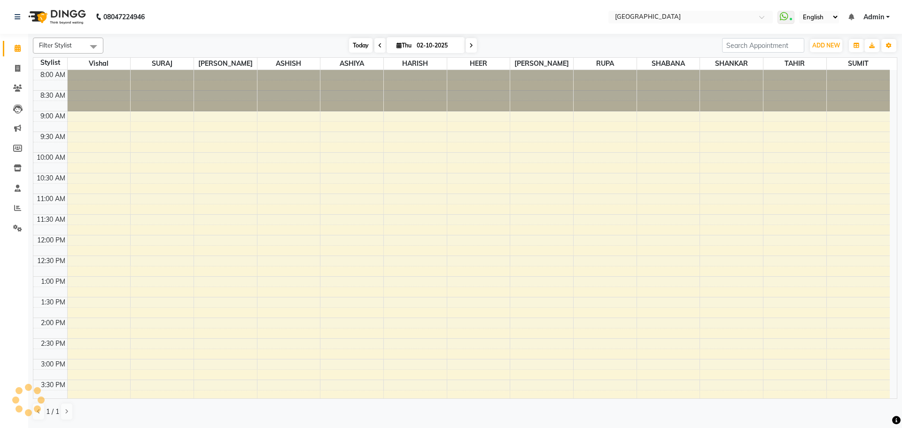
click at [358, 46] on span "Today" at bounding box center [360, 45] width 23 height 15
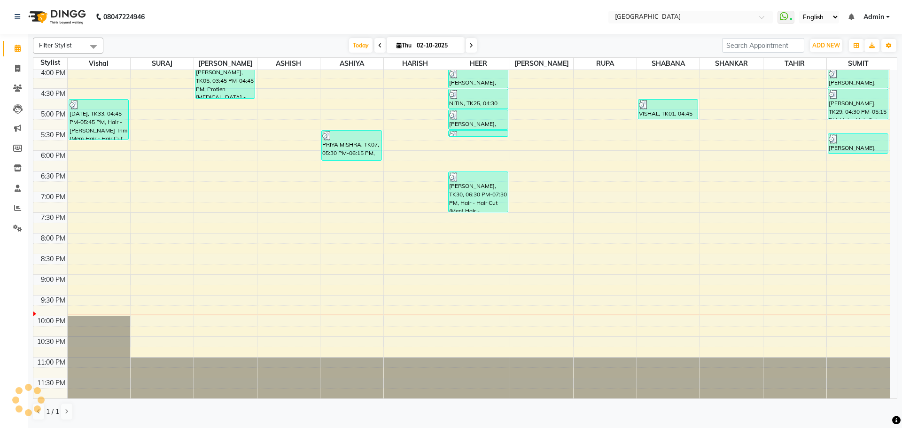
scroll to position [332, 0]
click at [362, 45] on span "Today" at bounding box center [360, 45] width 23 height 15
click at [356, 47] on span "Today" at bounding box center [360, 45] width 23 height 15
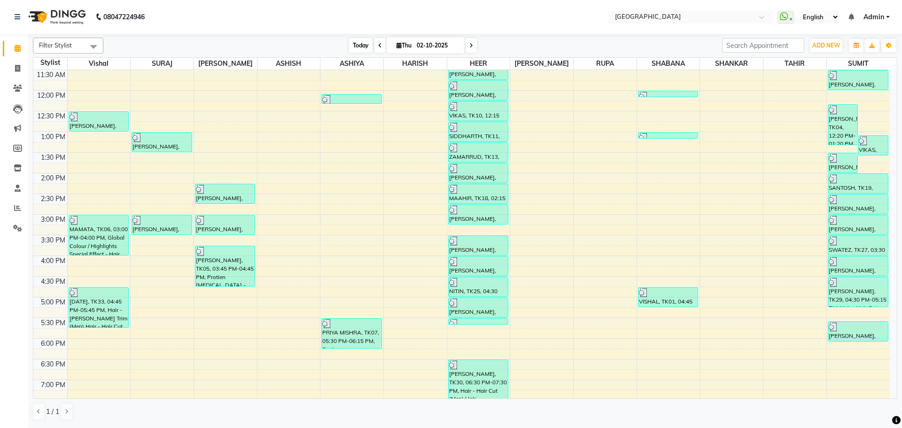
click at [356, 45] on span "Today" at bounding box center [360, 45] width 23 height 15
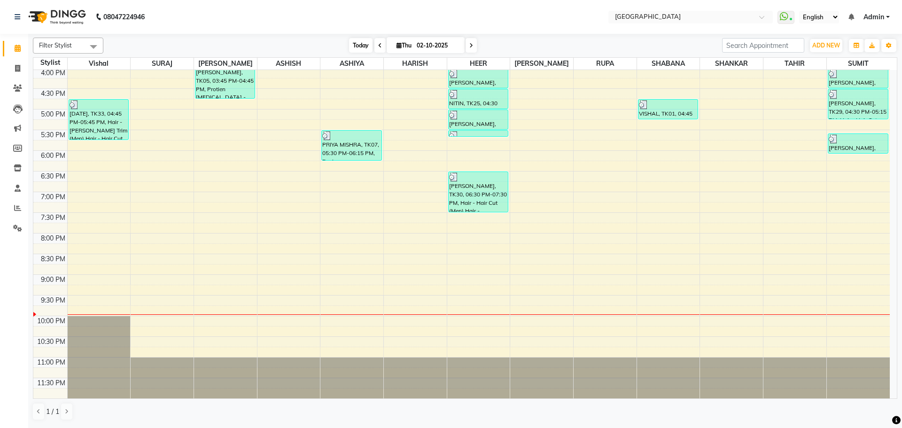
click at [357, 44] on span "Today" at bounding box center [360, 45] width 23 height 15
click at [360, 46] on span "Today" at bounding box center [360, 45] width 23 height 15
click at [17, 50] on icon at bounding box center [18, 48] width 6 height 7
click at [357, 45] on span "Today" at bounding box center [360, 45] width 23 height 15
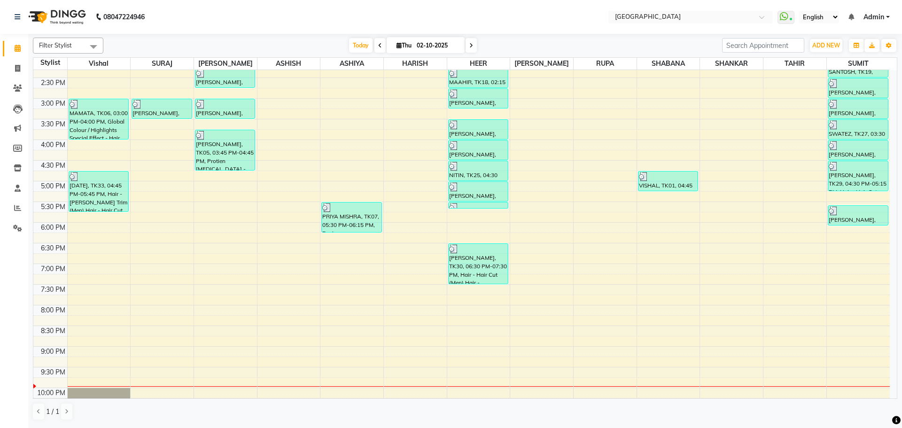
scroll to position [239, 0]
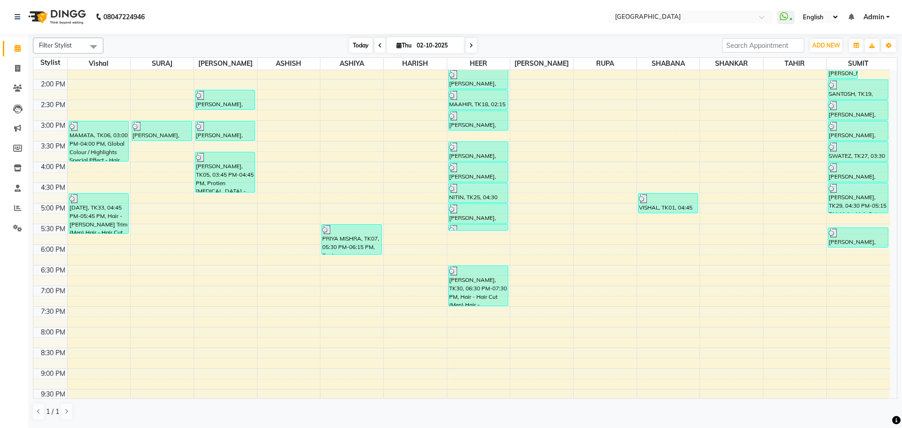
click at [363, 41] on span "Today" at bounding box center [360, 45] width 23 height 15
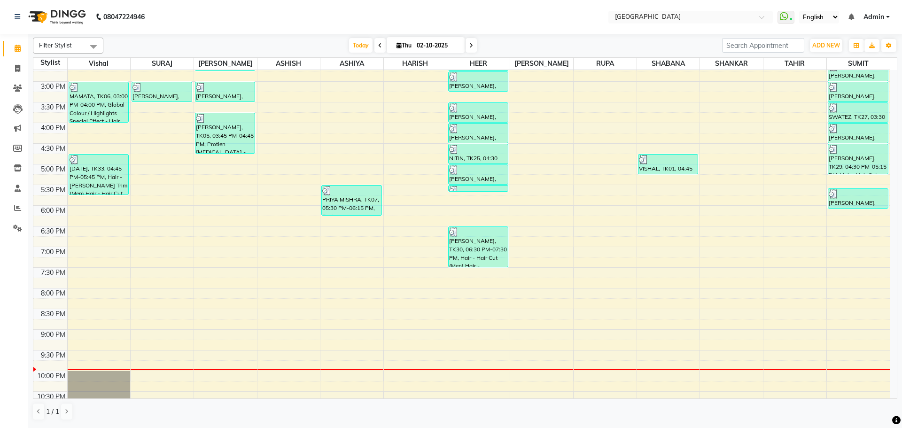
scroll to position [285, 0]
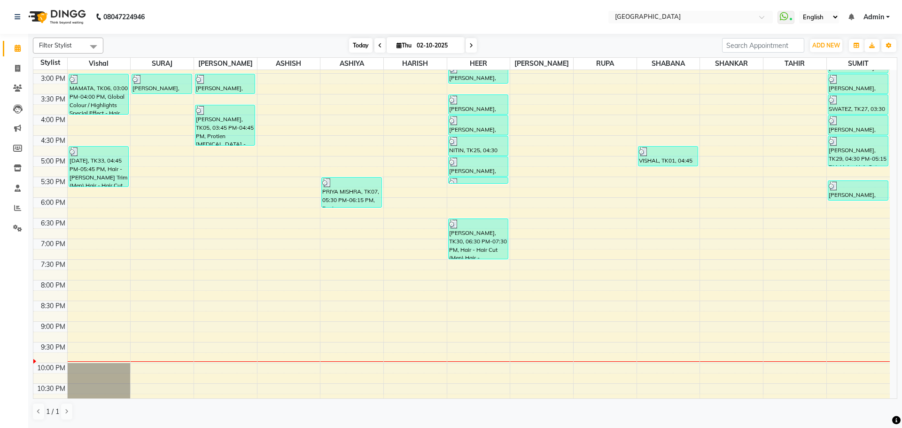
click at [358, 46] on span "Today" at bounding box center [360, 45] width 23 height 15
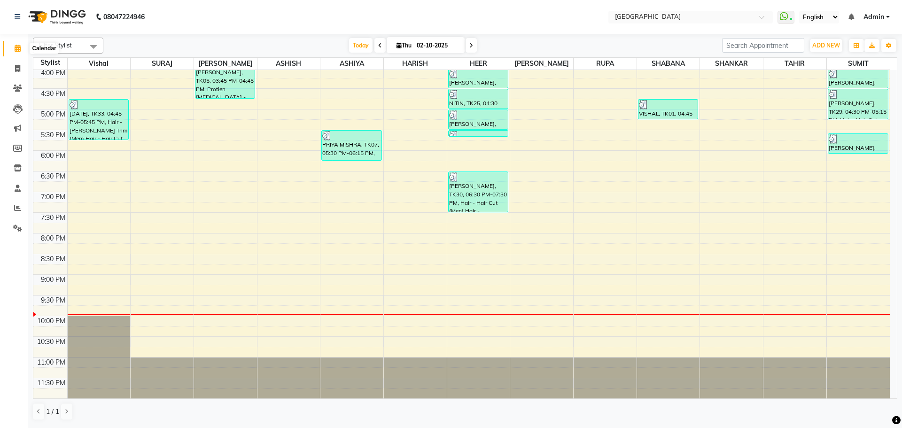
click at [16, 47] on icon at bounding box center [18, 48] width 6 height 7
click at [359, 43] on span "Today" at bounding box center [360, 45] width 23 height 15
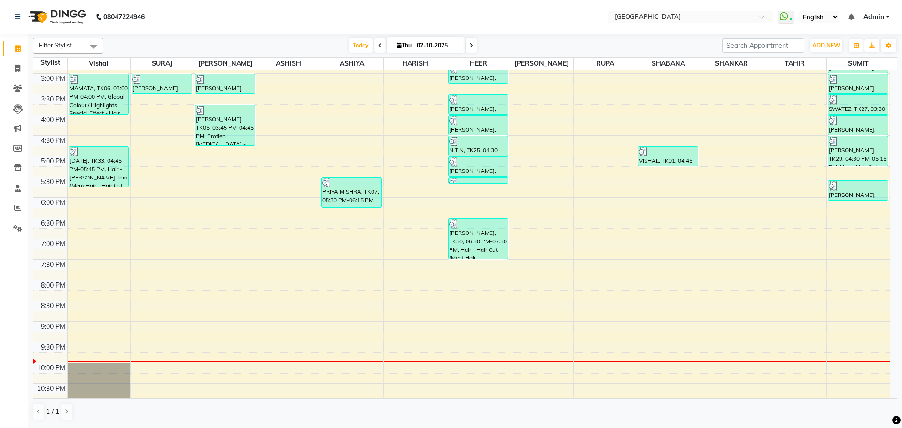
drag, startPoint x: 354, startPoint y: 45, endPoint x: 343, endPoint y: 45, distance: 10.3
click at [354, 45] on span "Today" at bounding box center [360, 45] width 23 height 15
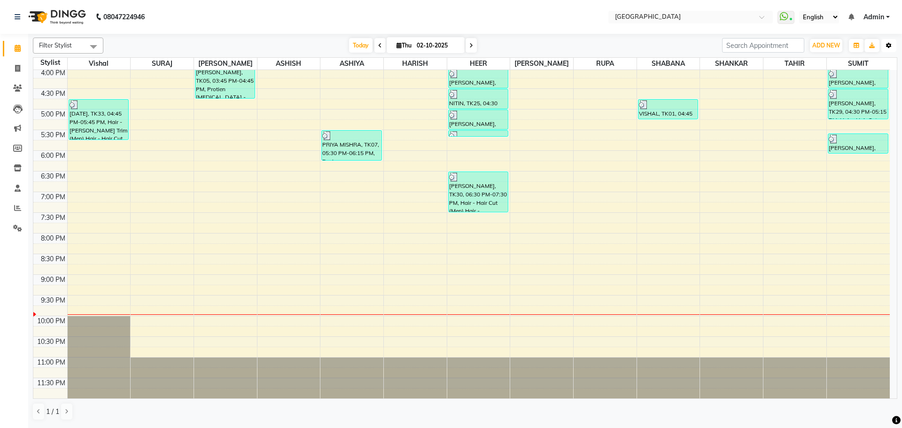
click at [885, 46] on button "Toggle Dropdown" at bounding box center [888, 45] width 15 height 13
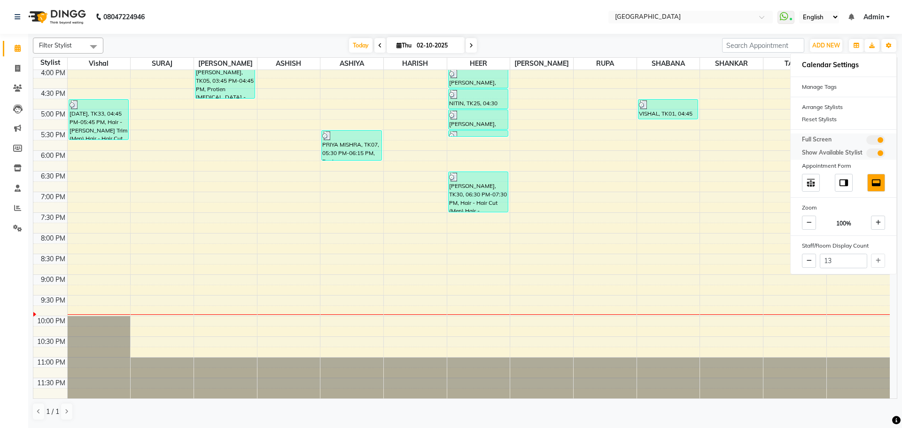
click at [880, 142] on span at bounding box center [875, 139] width 19 height 9
click at [866, 141] on input "checkbox" at bounding box center [866, 141] width 0 height 0
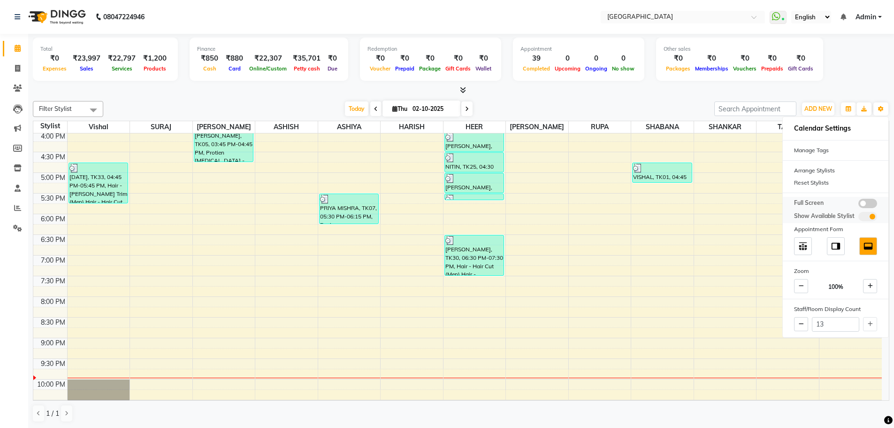
click at [867, 205] on span at bounding box center [868, 203] width 19 height 9
click at [859, 205] on input "checkbox" at bounding box center [859, 205] width 0 height 0
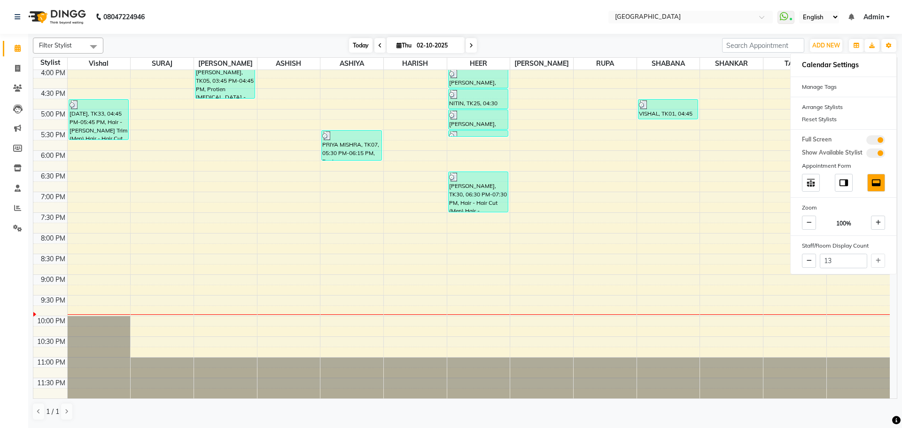
click at [359, 45] on span "Today" at bounding box center [360, 45] width 23 height 15
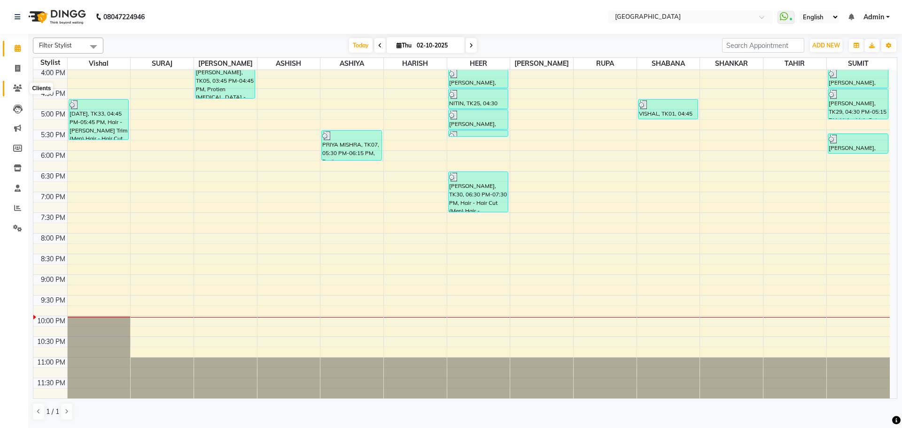
click at [16, 88] on icon at bounding box center [17, 88] width 9 height 7
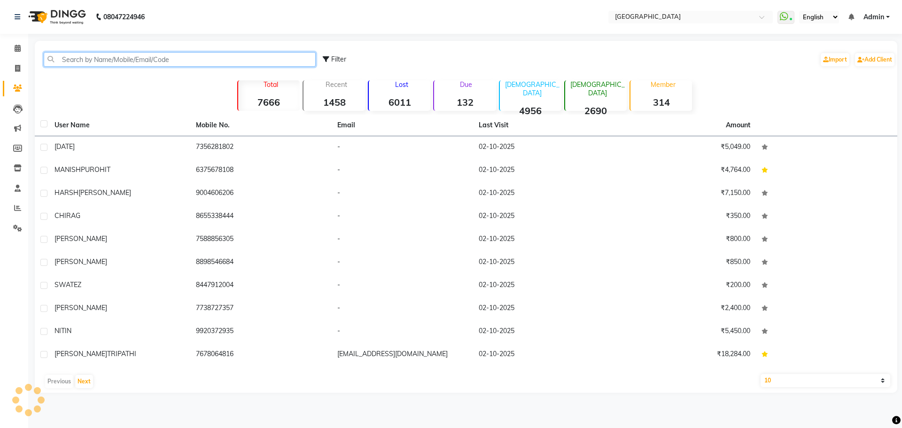
click at [173, 59] on input "text" at bounding box center [180, 59] width 272 height 15
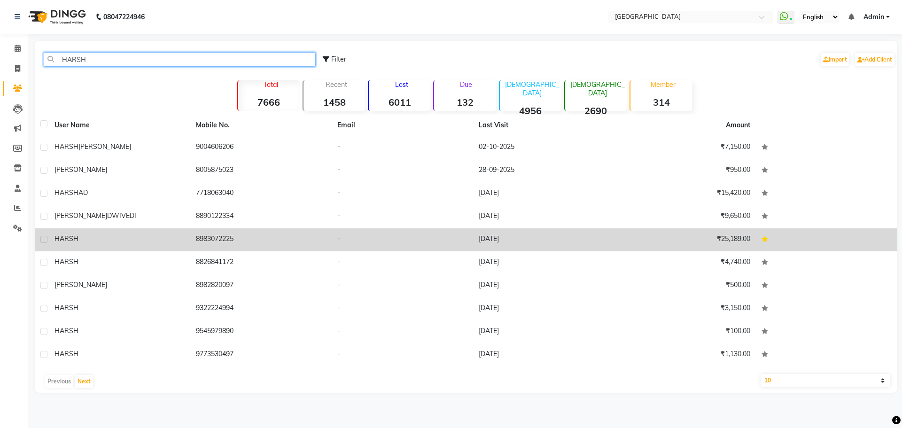
type input "HARSH"
click at [201, 241] on td "8983072225" at bounding box center [260, 239] width 141 height 23
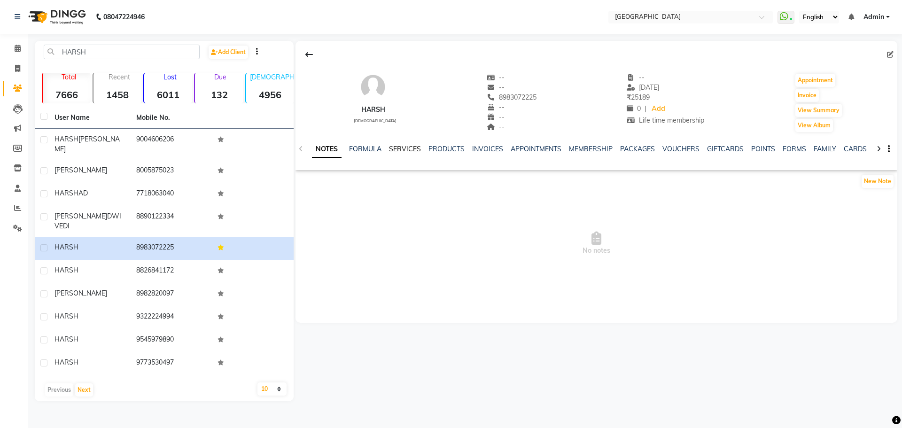
click at [399, 151] on link "SERVICES" at bounding box center [405, 149] width 32 height 8
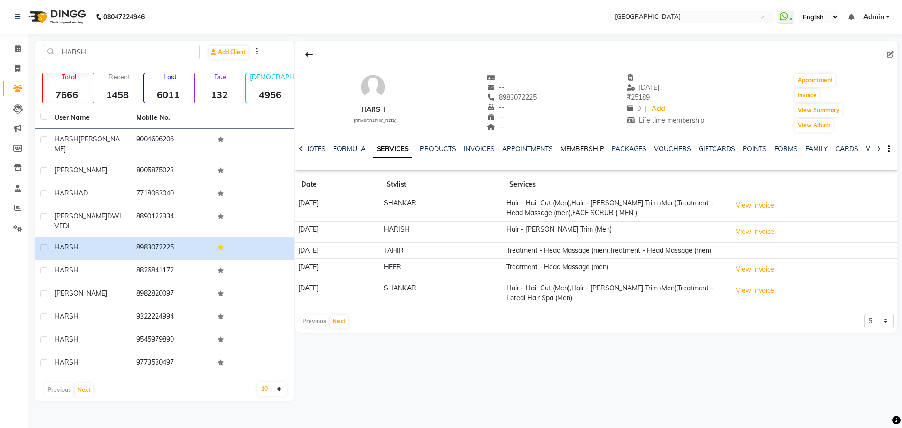
click at [584, 147] on link "MEMBERSHIP" at bounding box center [582, 149] width 44 height 8
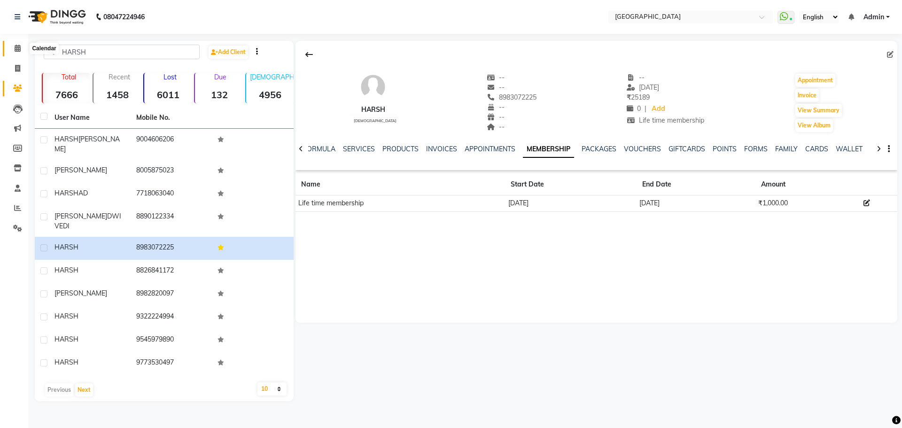
click at [15, 48] on icon at bounding box center [18, 48] width 6 height 7
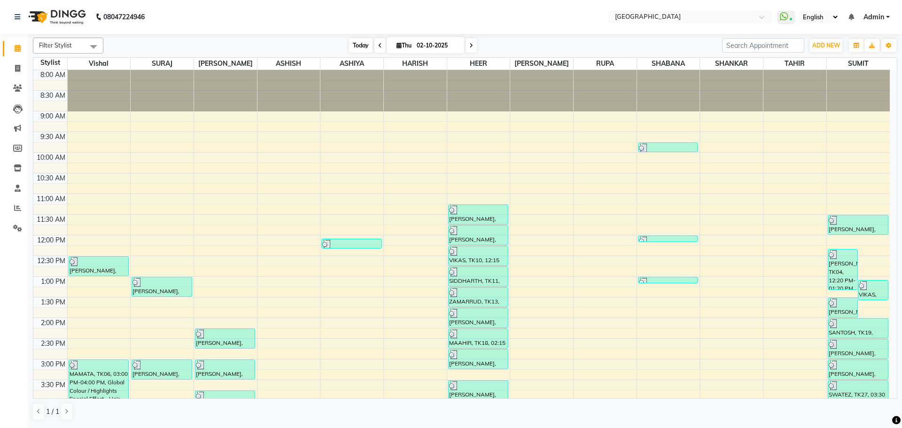
click at [360, 47] on span "Today" at bounding box center [360, 45] width 23 height 15
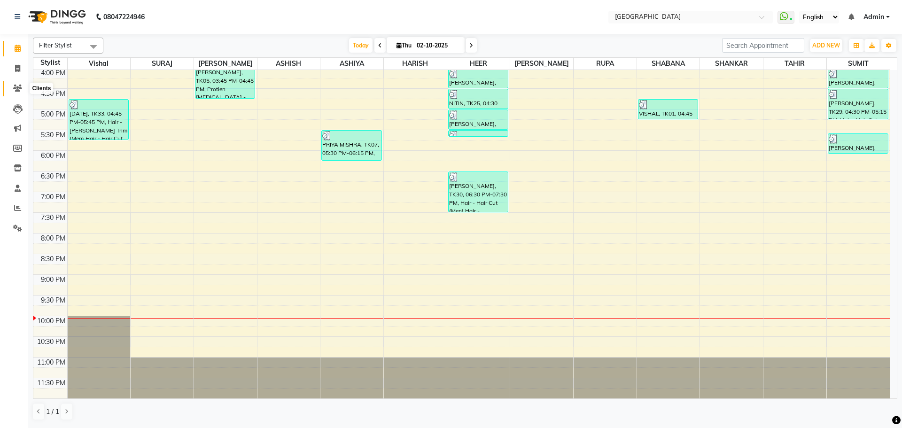
click at [18, 89] on icon at bounding box center [17, 88] width 9 height 7
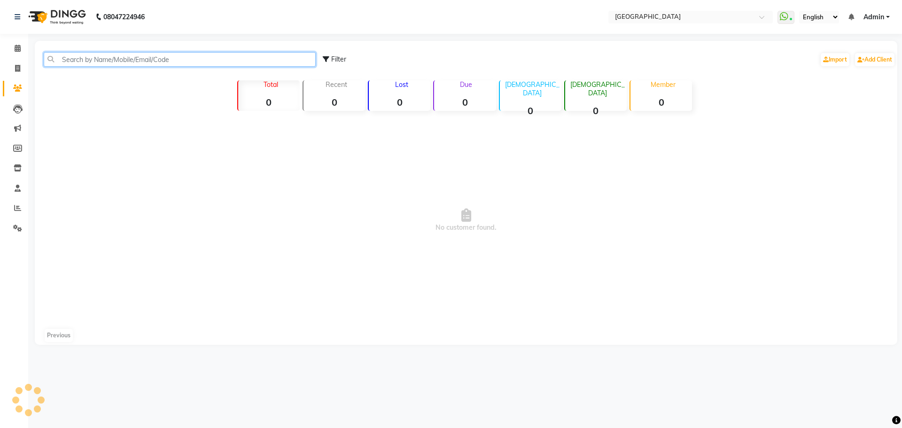
click at [269, 60] on input "text" at bounding box center [180, 59] width 272 height 15
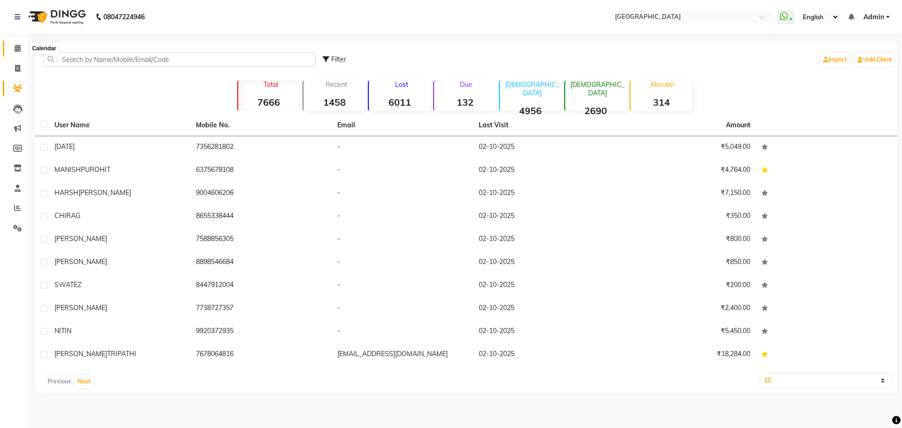
click at [15, 49] on icon at bounding box center [18, 48] width 6 height 7
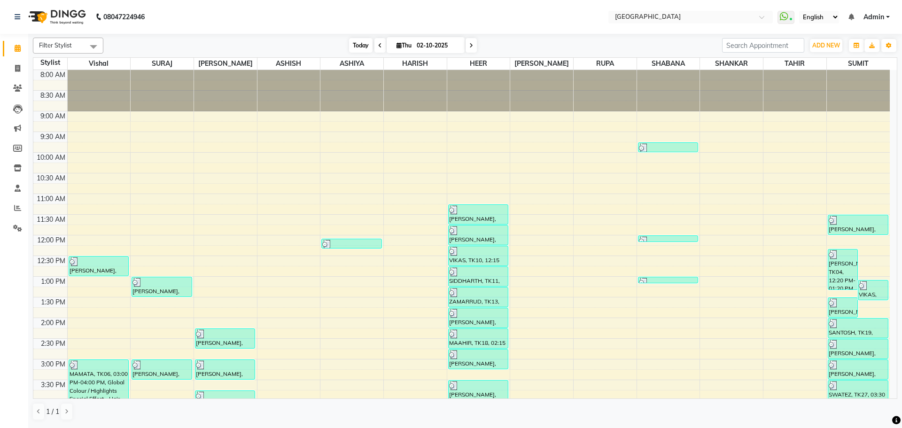
click at [355, 44] on span "Today" at bounding box center [360, 45] width 23 height 15
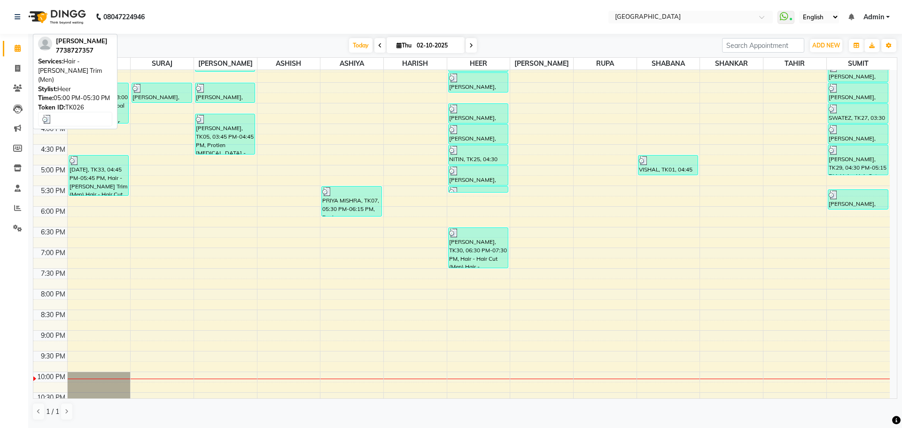
scroll to position [285, 0]
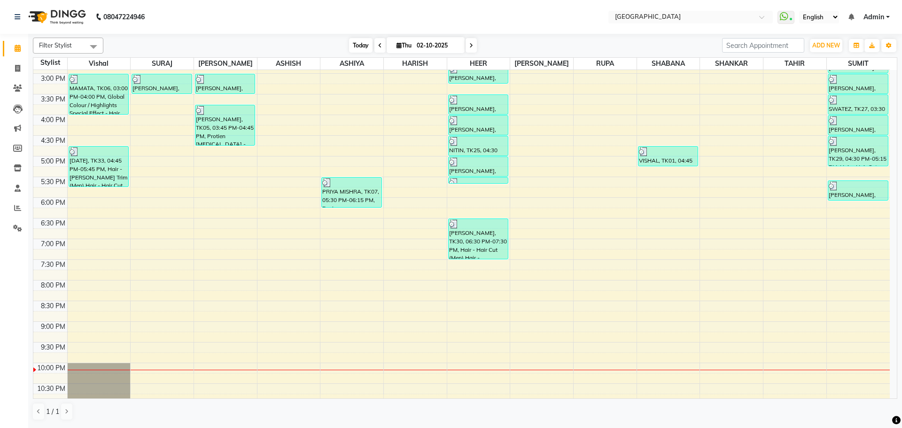
click at [359, 48] on span "Today" at bounding box center [360, 45] width 23 height 15
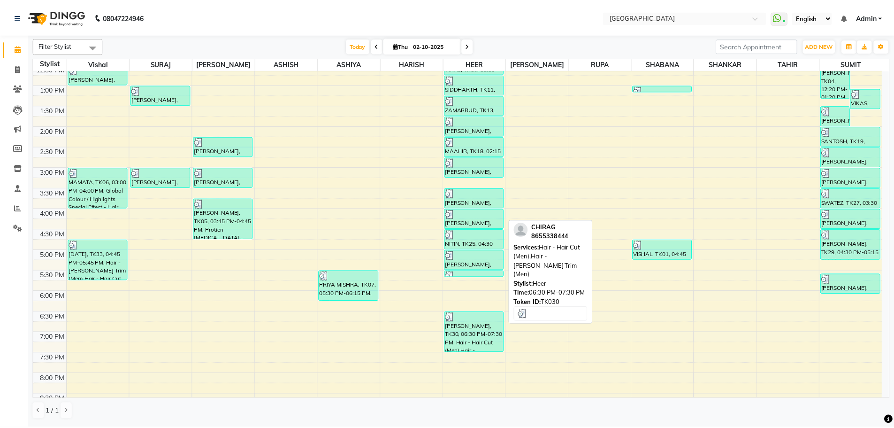
scroll to position [332, 0]
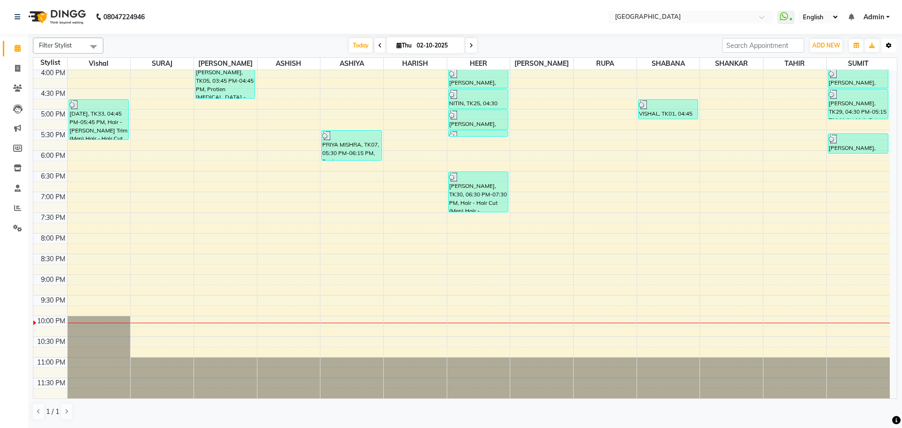
click at [888, 46] on icon "button" at bounding box center [889, 46] width 6 height 6
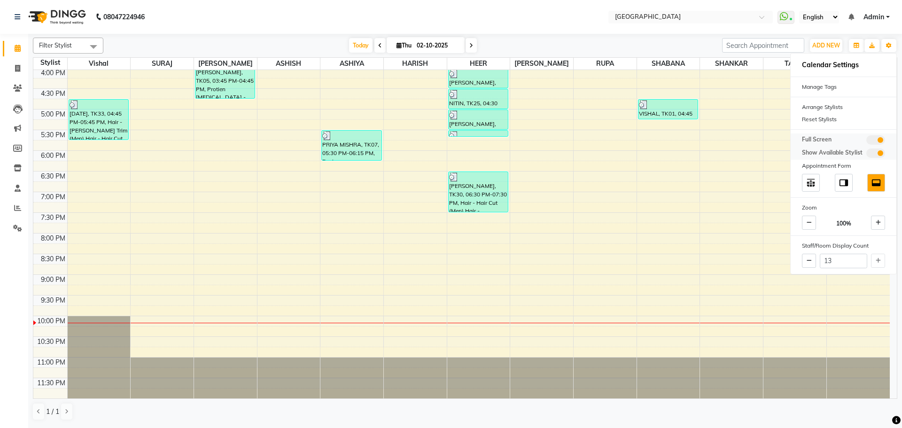
click at [880, 139] on span at bounding box center [875, 139] width 19 height 9
click at [866, 141] on input "checkbox" at bounding box center [866, 141] width 0 height 0
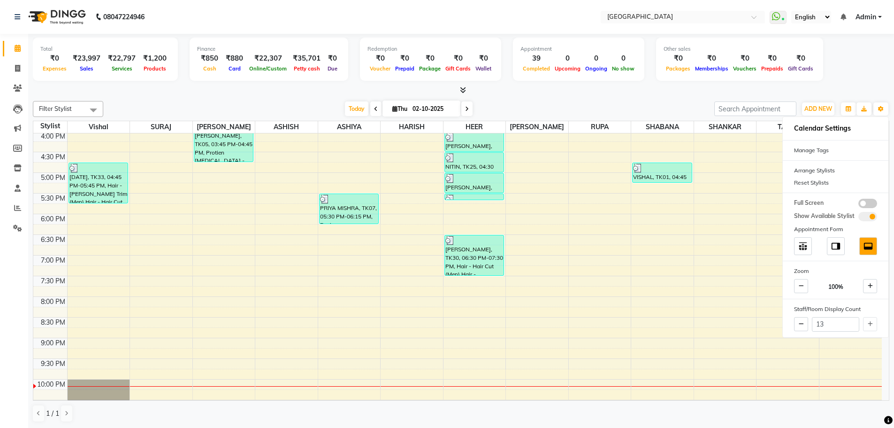
click at [353, 108] on span "Today" at bounding box center [356, 108] width 23 height 15
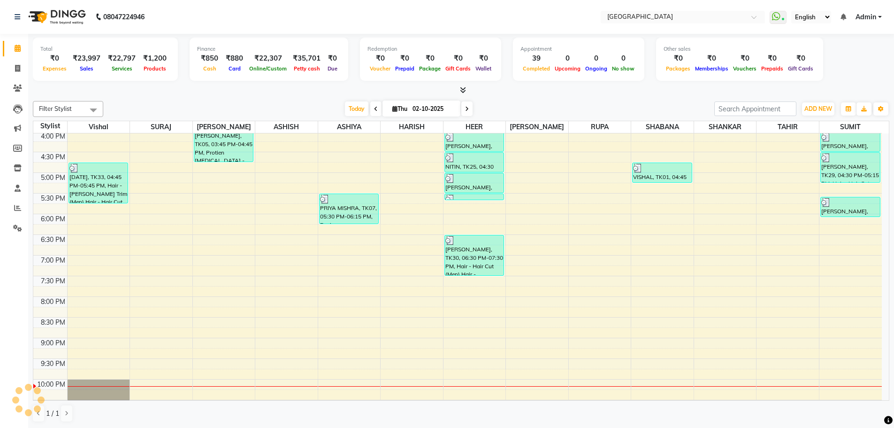
scroll to position [394, 0]
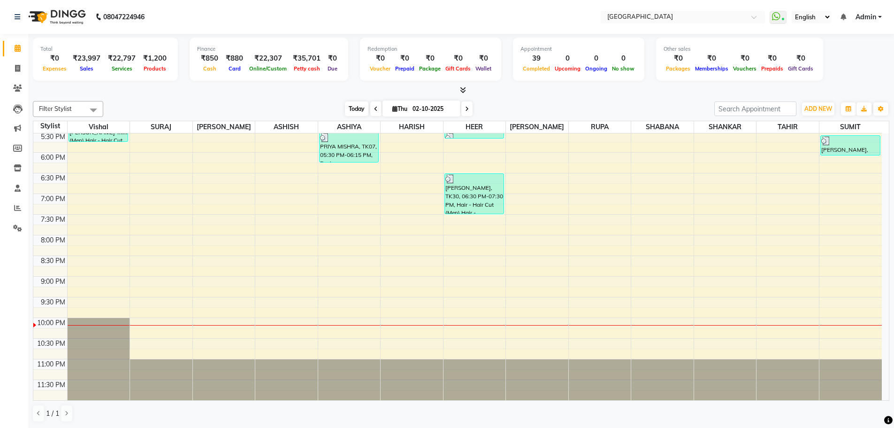
click at [351, 105] on span "Today" at bounding box center [356, 108] width 23 height 15
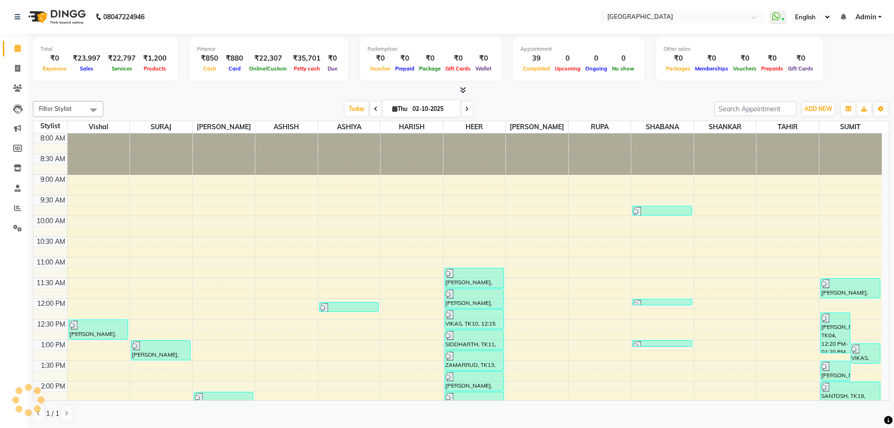
click at [577, 109] on div "Today Thu 02-10-2025" at bounding box center [409, 109] width 602 height 14
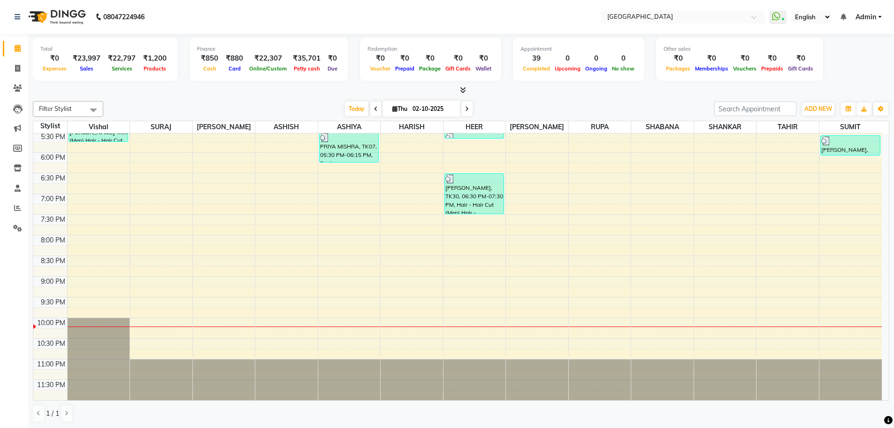
click at [840, 205] on div "8:00 AM 8:30 AM 9:00 AM 9:30 AM 10:00 AM 10:30 AM 11:00 AM 11:30 AM 12:00 PM 12…" at bounding box center [457, 69] width 849 height 661
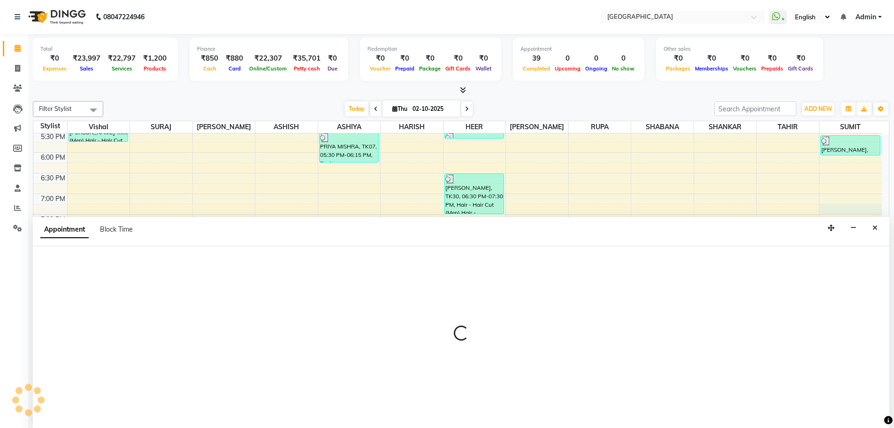
scroll to position [0, 0]
select select "89692"
select select "tentative"
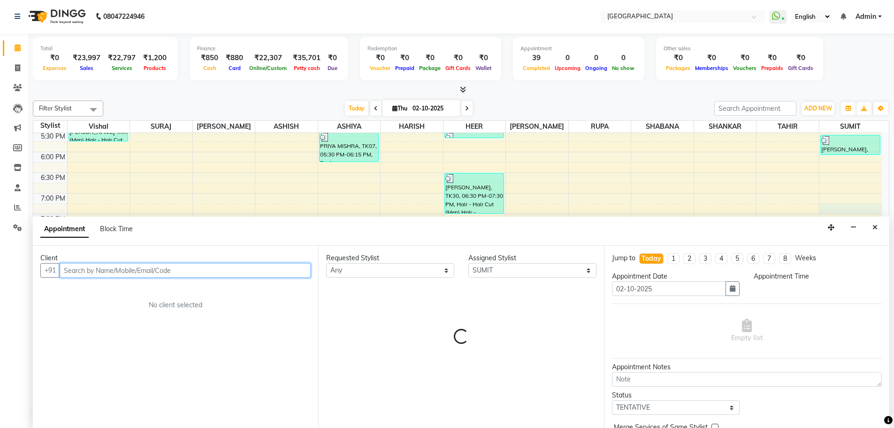
select select "1155"
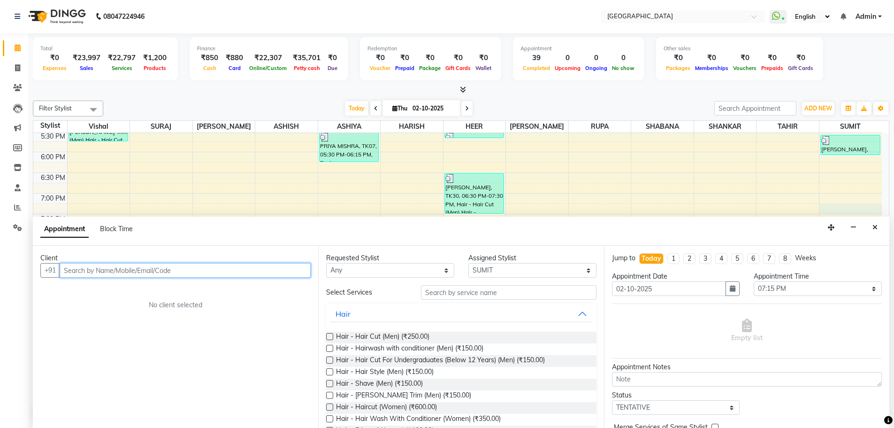
click at [260, 272] on input "text" at bounding box center [185, 270] width 251 height 15
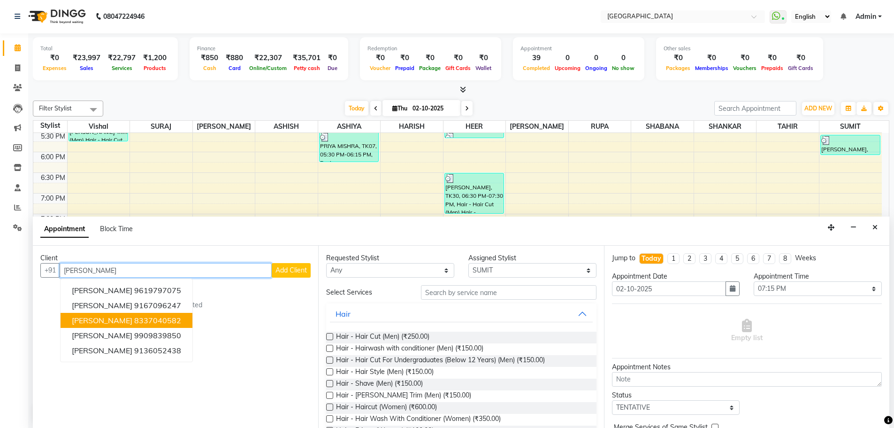
click at [132, 322] on button "[PERSON_NAME] 8337040582" at bounding box center [127, 320] width 132 height 15
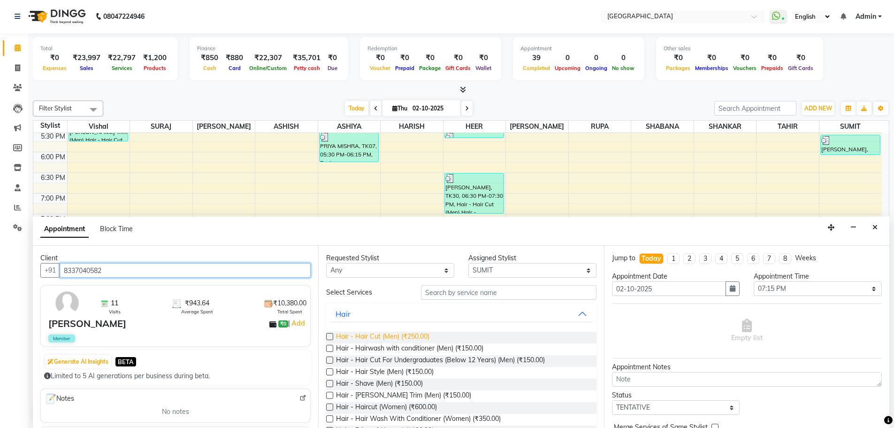
type input "8337040582"
click at [419, 335] on span "Hair - Hair Cut (Men) (₹250.00)" at bounding box center [382, 338] width 93 height 12
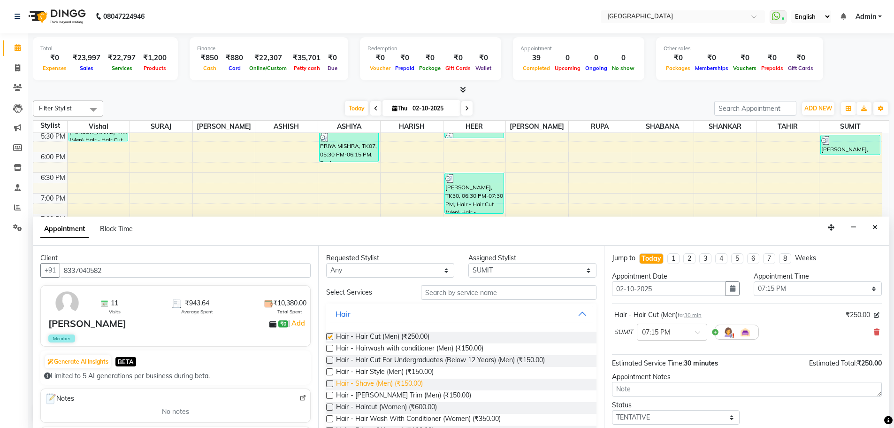
checkbox input "false"
click at [382, 395] on span "Hair - [PERSON_NAME] Trim (Men) (₹150.00)" at bounding box center [403, 396] width 135 height 12
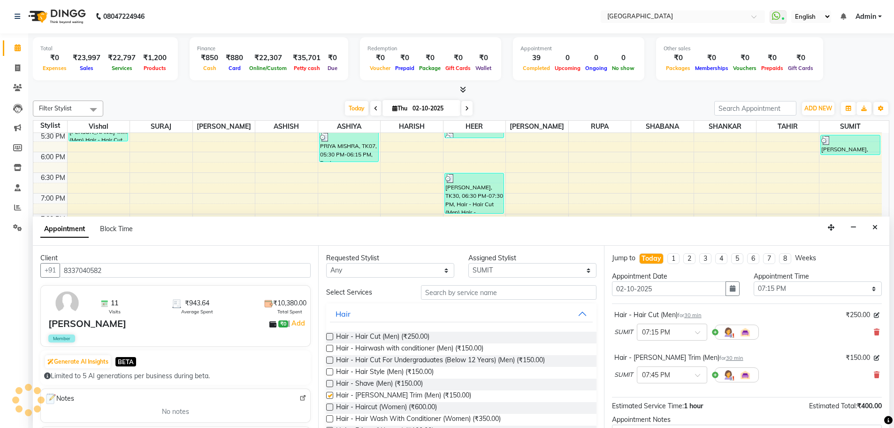
checkbox input "false"
click at [452, 294] on input "text" at bounding box center [509, 292] width 176 height 15
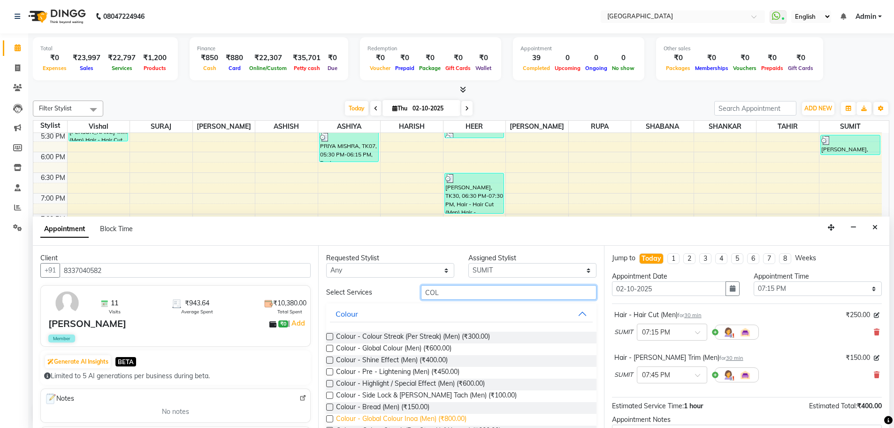
type input "COL"
click at [407, 419] on span "Colour - Global Colour Inoa (Men) (₹800.00)" at bounding box center [401, 420] width 131 height 12
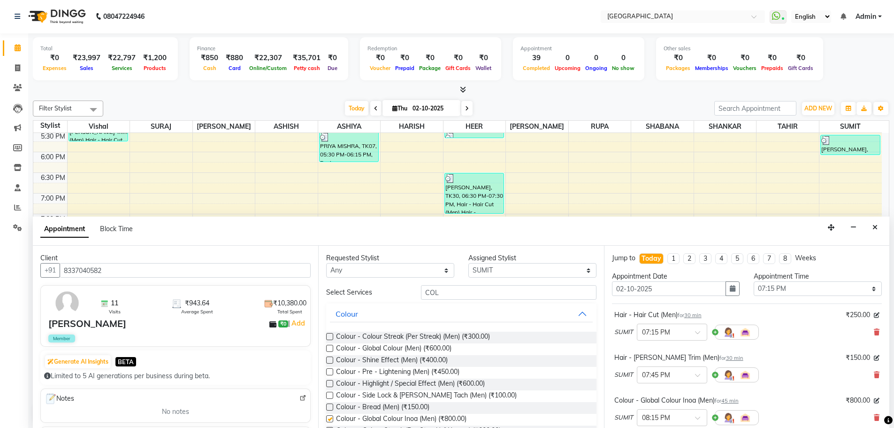
checkbox input "false"
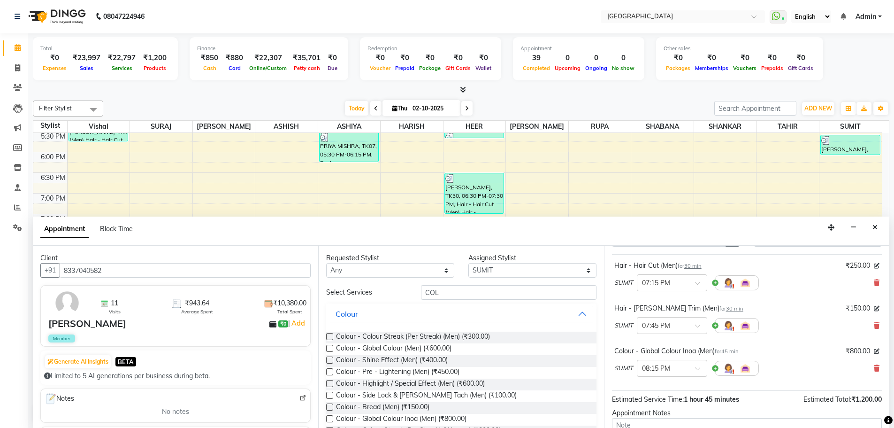
scroll to position [141, 0]
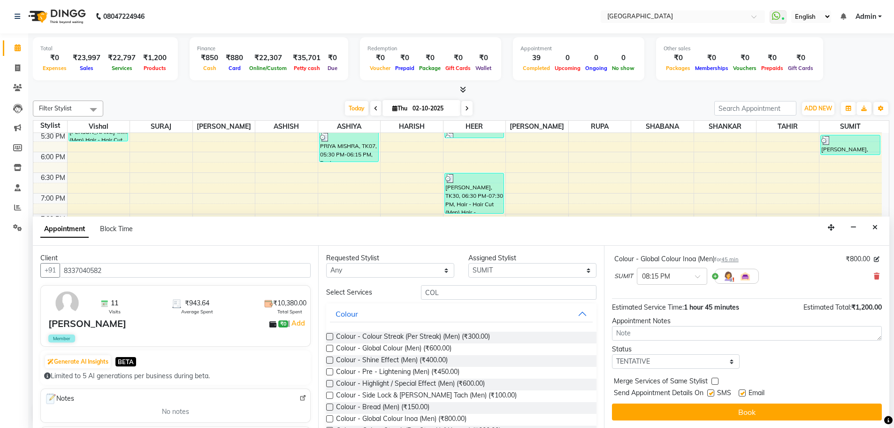
click at [716, 380] on label at bounding box center [715, 381] width 7 height 7
click at [716, 380] on input "checkbox" at bounding box center [715, 382] width 6 height 6
checkbox input "true"
click at [720, 359] on select "Select TENTATIVE CONFIRM CHECK-IN UPCOMING" at bounding box center [676, 361] width 128 height 15
select select "check-in"
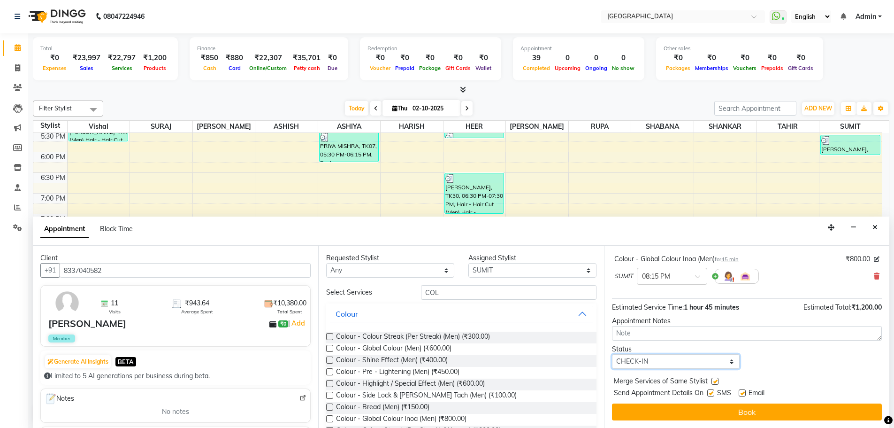
click at [612, 354] on select "Select TENTATIVE CONFIRM CHECK-IN UPCOMING" at bounding box center [676, 361] width 128 height 15
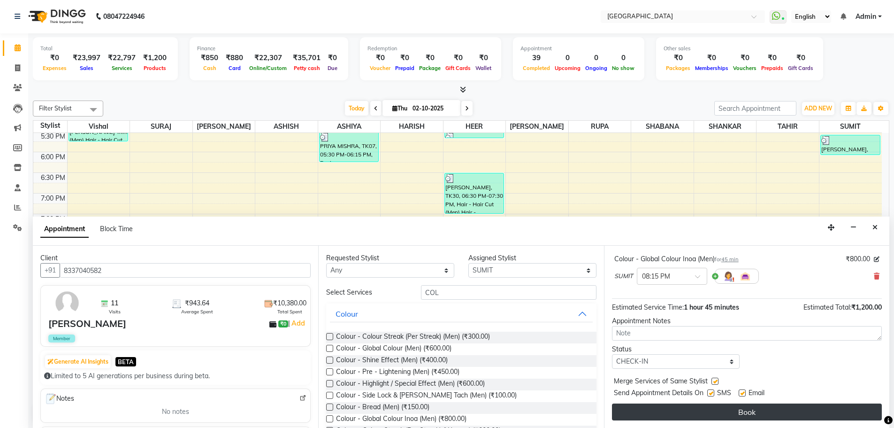
click at [750, 408] on button "Book" at bounding box center [747, 411] width 270 height 17
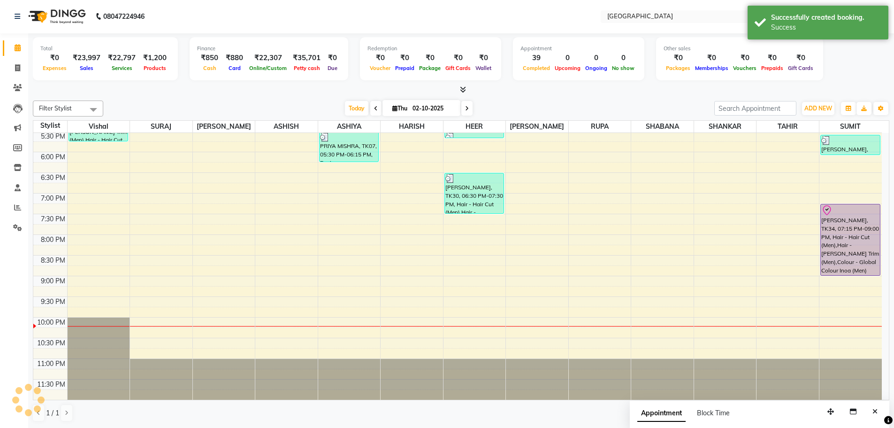
scroll to position [0, 0]
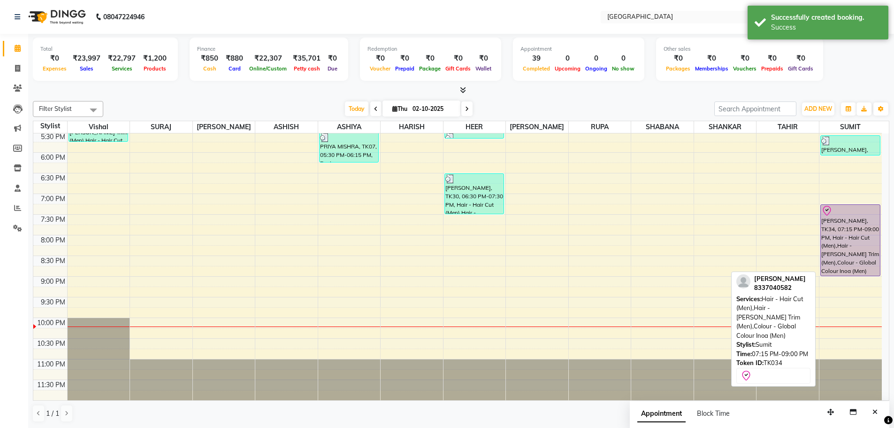
click at [844, 219] on div "[PERSON_NAME], TK34, 07:15 PM-09:00 PM, Hair - Hair Cut (Men),Hair - [PERSON_NA…" at bounding box center [850, 240] width 59 height 71
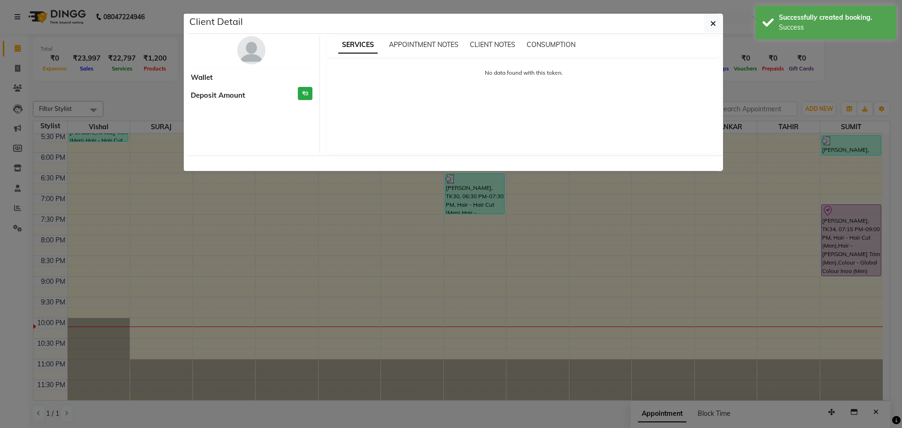
select select "8"
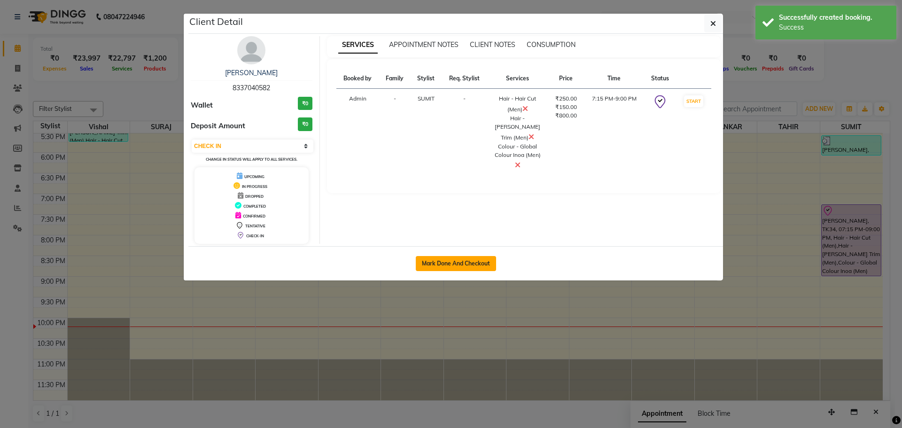
click at [457, 267] on button "Mark Done And Checkout" at bounding box center [456, 263] width 80 height 15
select select "service"
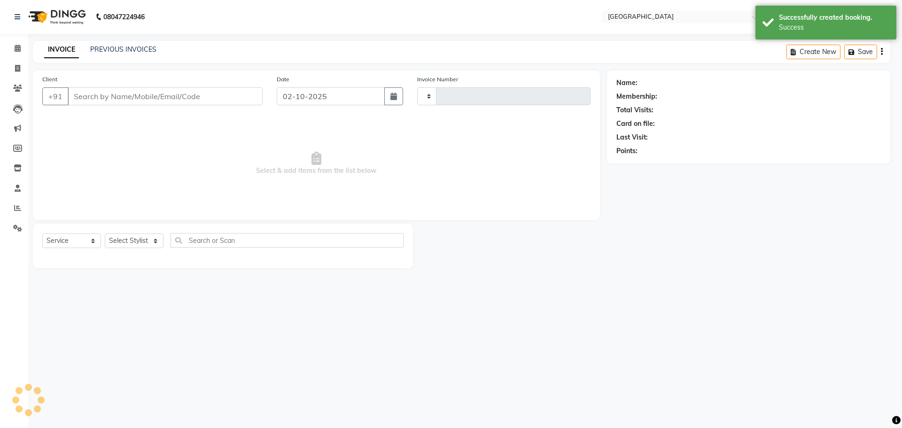
type input "5821"
select select "508"
type input "8337040582"
select select "89692"
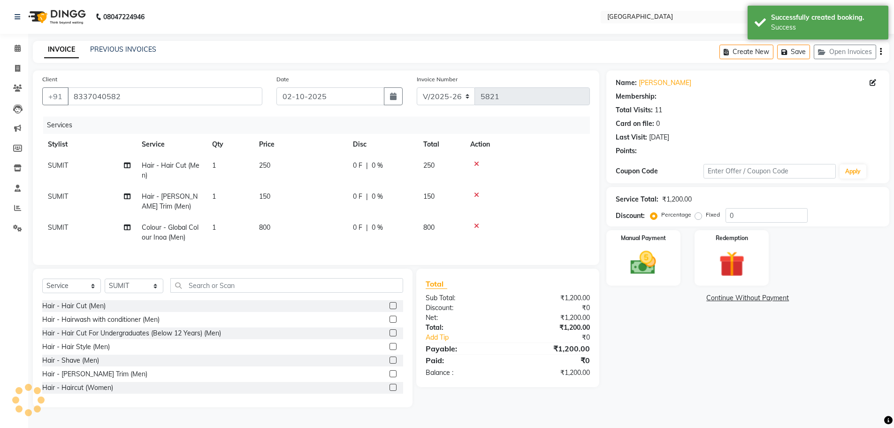
select select "1: Object"
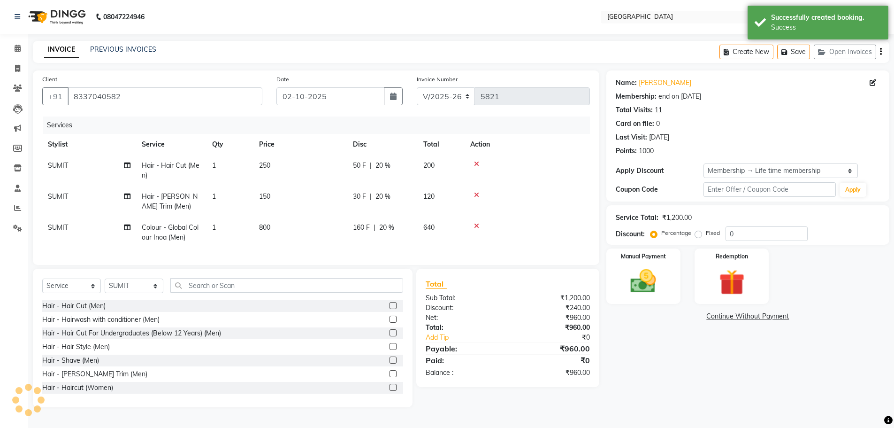
type input "20"
click at [647, 274] on img at bounding box center [643, 281] width 43 height 31
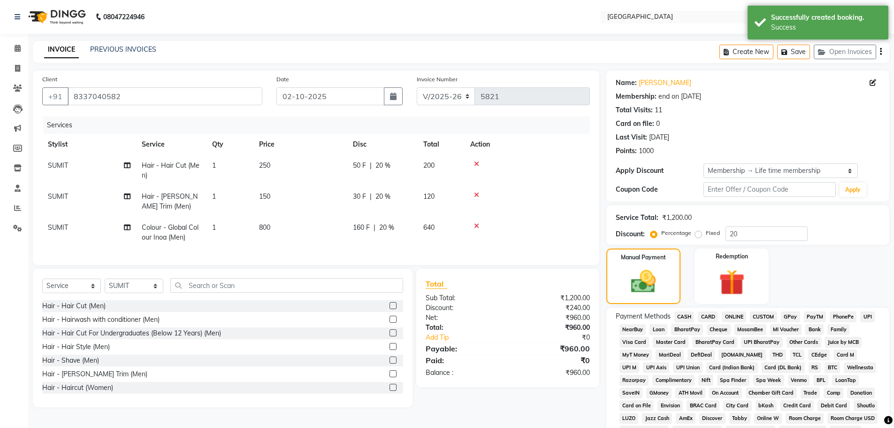
click at [788, 317] on span "GPay" at bounding box center [790, 316] width 19 height 11
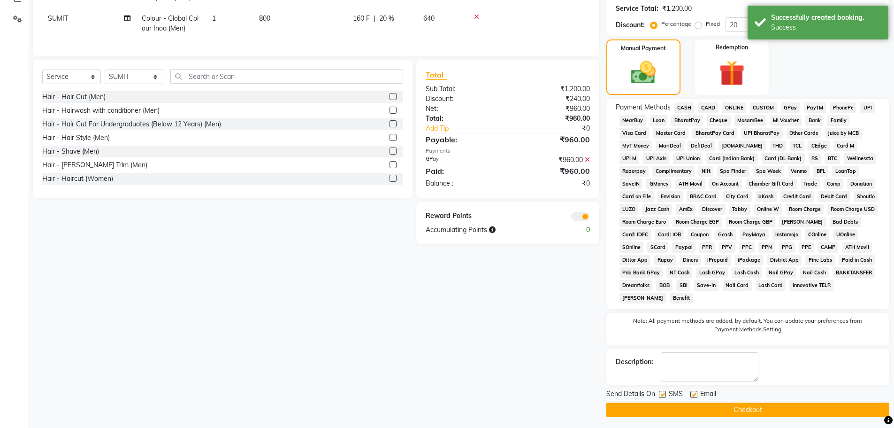
click at [766, 408] on button "Checkout" at bounding box center [748, 409] width 283 height 15
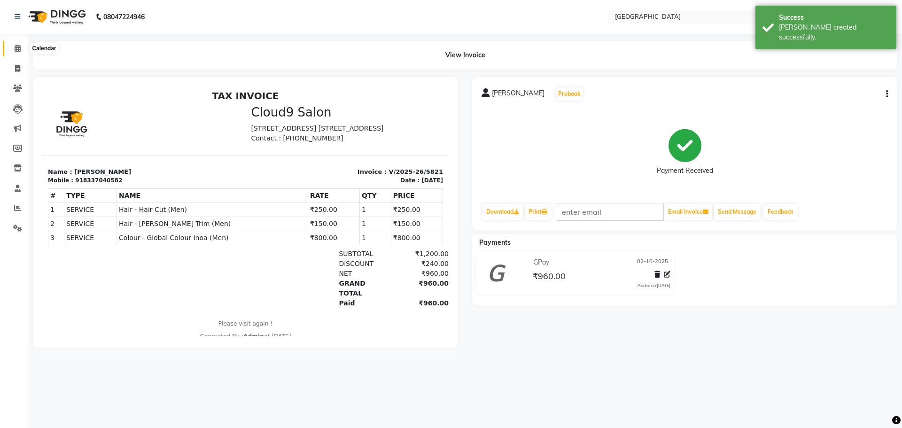
click at [13, 48] on span at bounding box center [17, 48] width 16 height 11
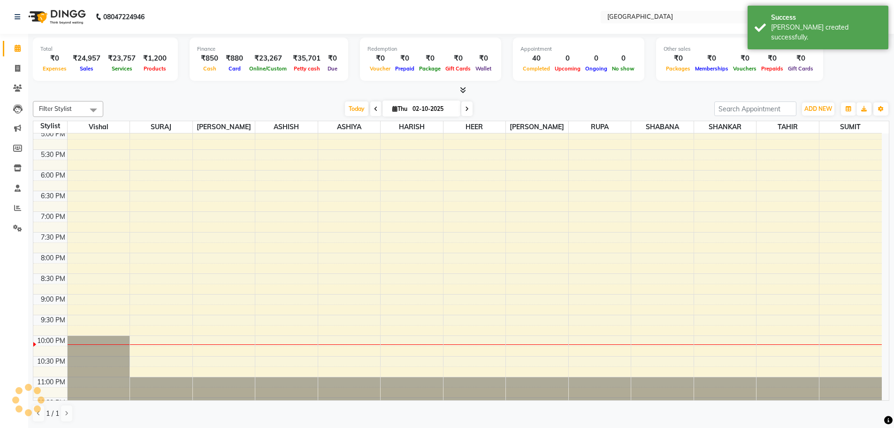
click at [356, 111] on span "Today" at bounding box center [356, 108] width 23 height 15
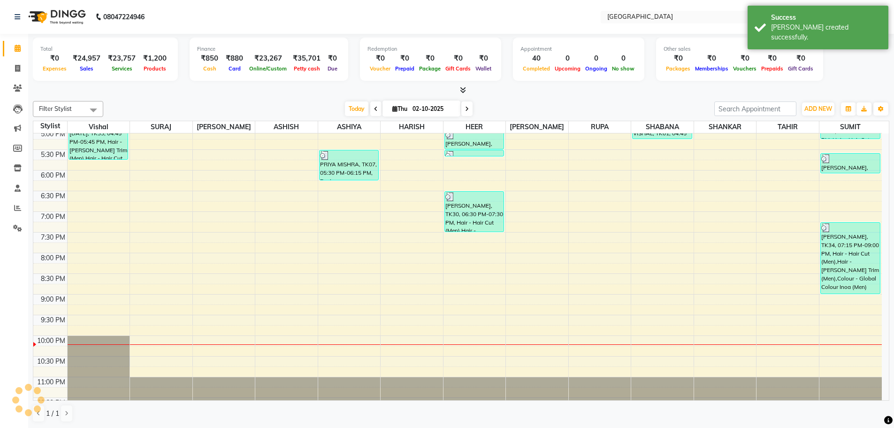
scroll to position [394, 0]
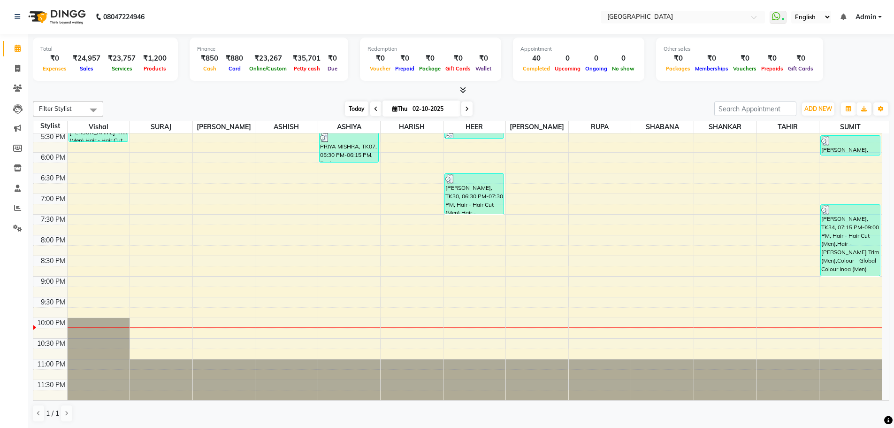
click at [349, 109] on span "Today" at bounding box center [356, 108] width 23 height 15
click at [362, 108] on span "Today" at bounding box center [356, 108] width 23 height 15
click at [878, 109] on button "Toggle Dropdown" at bounding box center [881, 108] width 15 height 13
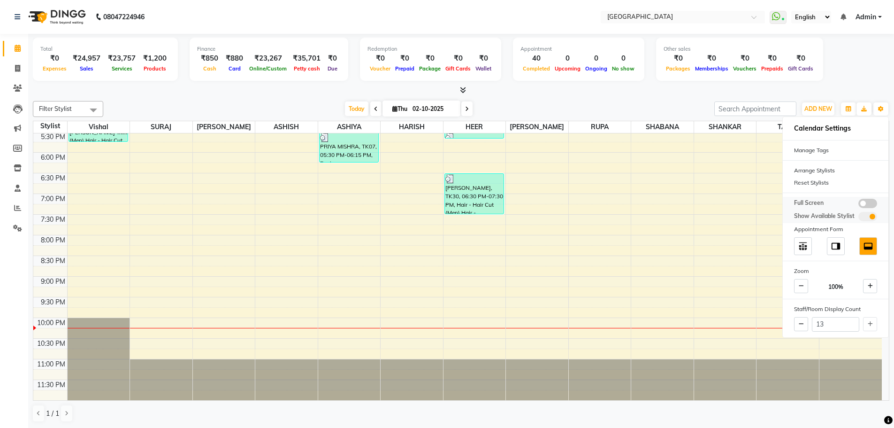
click at [863, 204] on span at bounding box center [868, 203] width 19 height 9
click at [859, 205] on input "checkbox" at bounding box center [859, 205] width 0 height 0
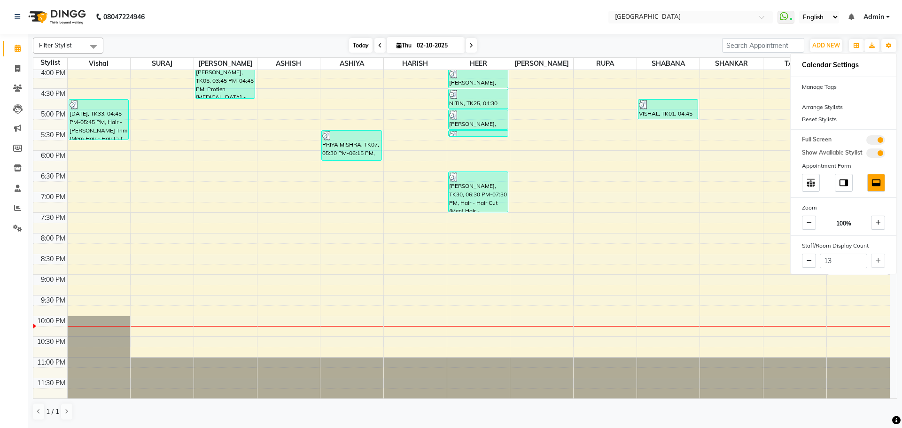
click at [362, 44] on span "Today" at bounding box center [360, 45] width 23 height 15
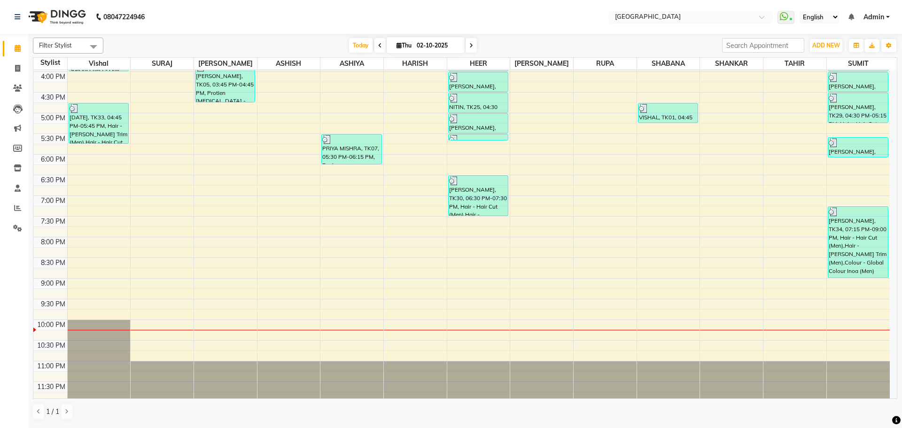
scroll to position [332, 0]
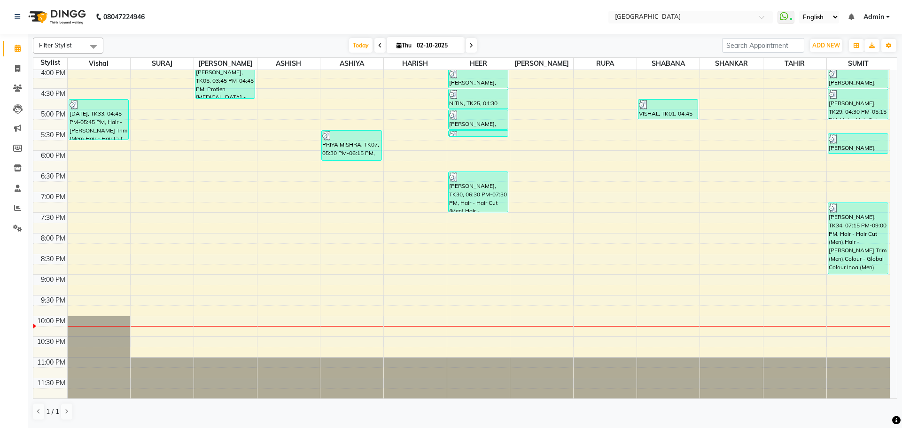
click at [349, 228] on div "8:00 AM 8:30 AM 9:00 AM 9:30 AM 10:00 AM 10:30 AM 11:00 AM 11:30 AM 12:00 PM 12…" at bounding box center [461, 68] width 856 height 661
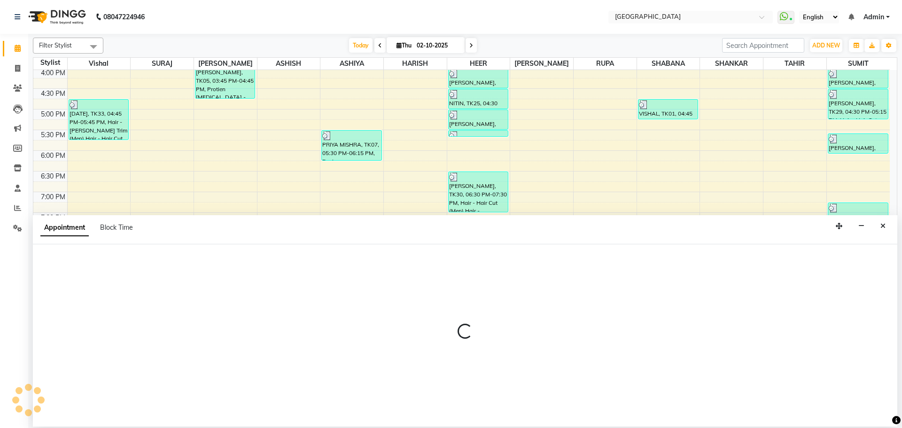
select select "82363"
select select "1185"
select select "tentative"
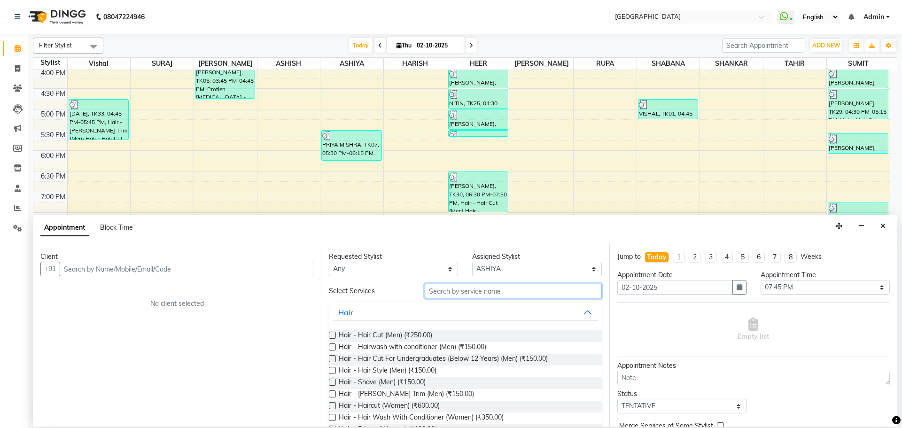
click at [443, 290] on input "text" at bounding box center [512, 291] width 177 height 15
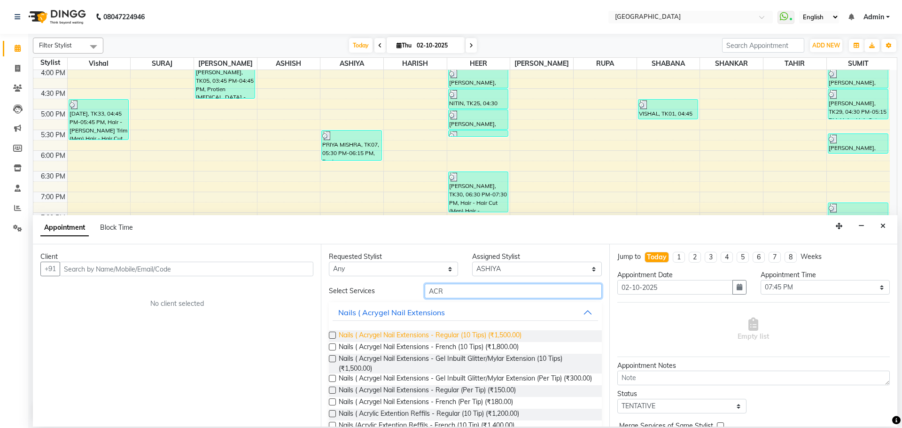
type input "ACR"
click at [495, 333] on span "Nails ( Acrygel Nail Extensions - Regular (10 Tips) (₹1,500.00)" at bounding box center [430, 336] width 183 height 12
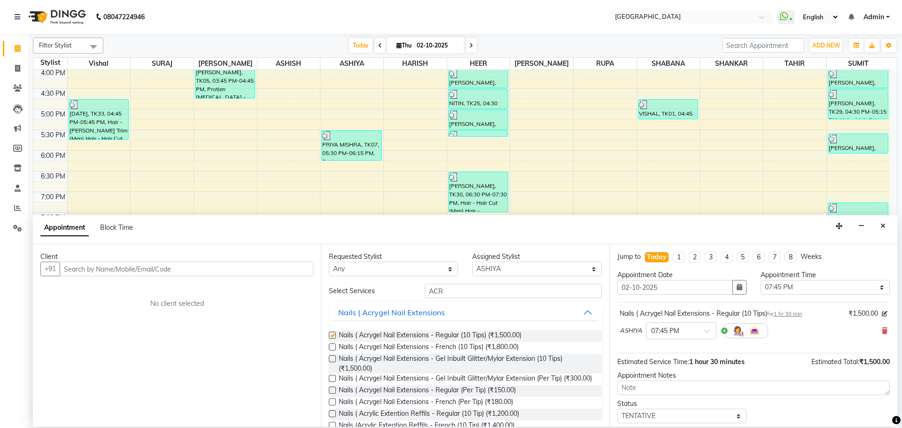
checkbox input "false"
click at [462, 294] on input "ACR" at bounding box center [512, 291] width 177 height 15
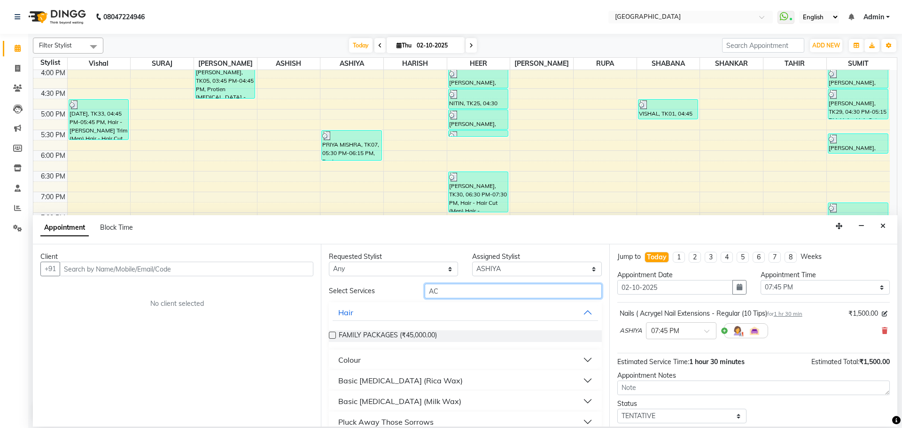
type input "A"
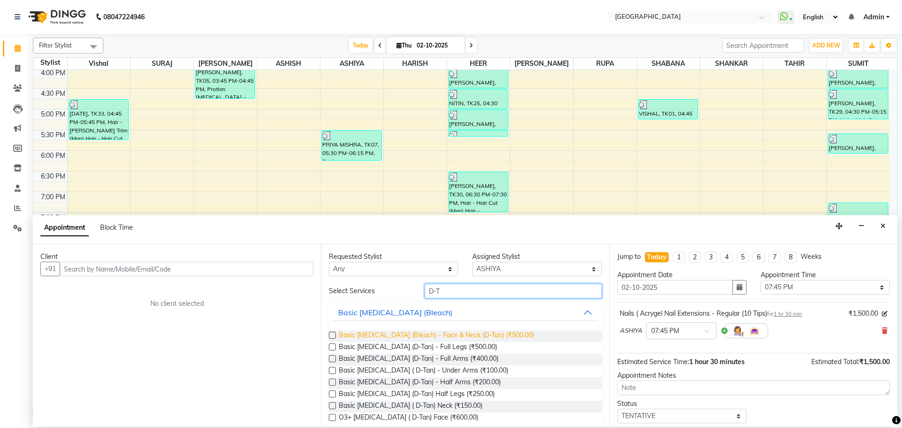
type input "D-T"
click at [486, 339] on span "Basic [MEDICAL_DATA] (Bleach) - Face & Neck (D-Tan) (₹500.00)" at bounding box center [436, 336] width 195 height 12
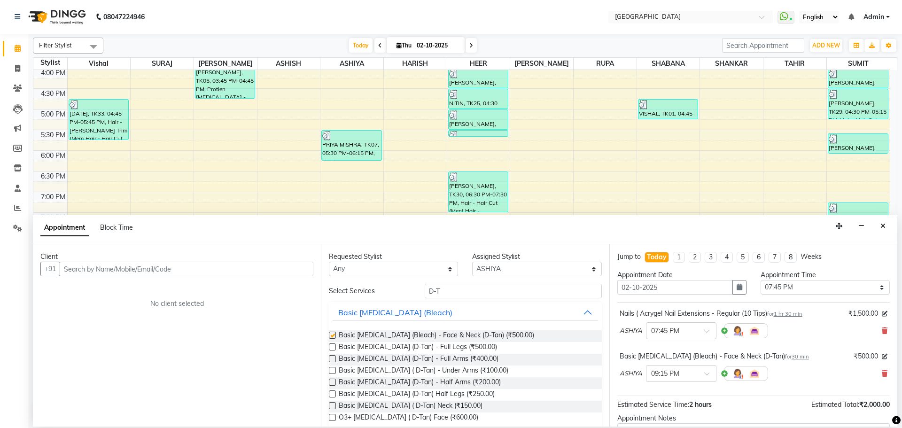
checkbox input "false"
click at [465, 286] on input "D-T" at bounding box center [512, 291] width 177 height 15
type input "D"
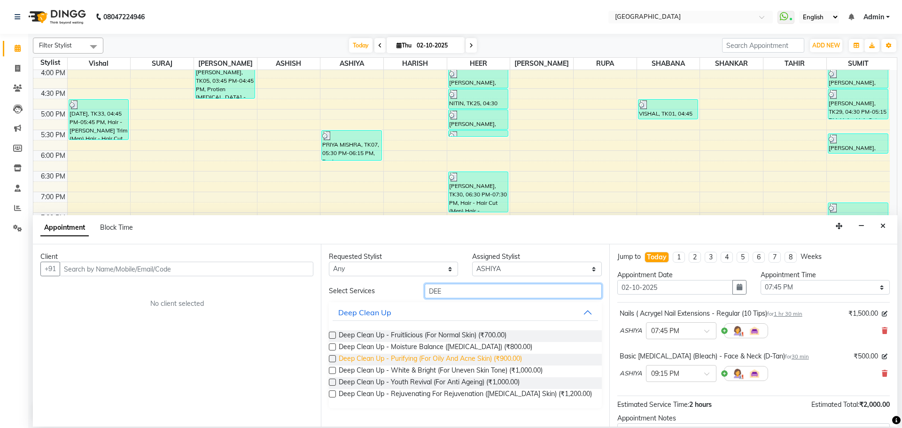
type input "DEE"
click at [462, 357] on span "Deep Clean Up - Purifying (For Oily And Acne Skin) (₹900.00)" at bounding box center [430, 360] width 183 height 12
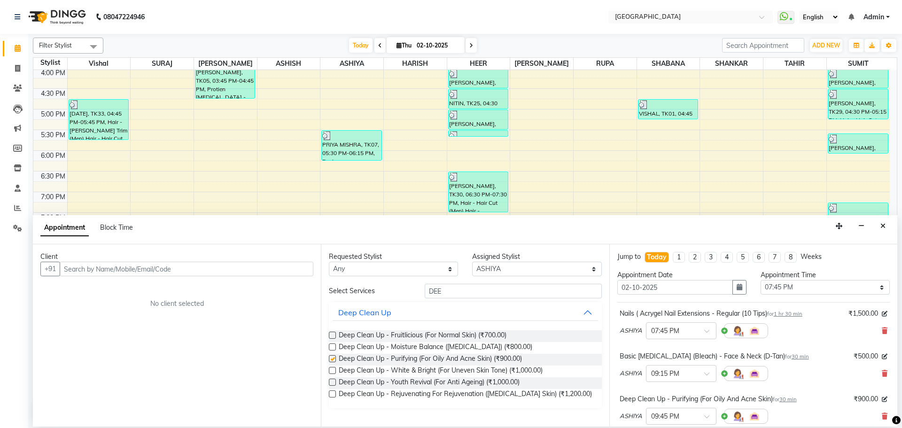
checkbox input "false"
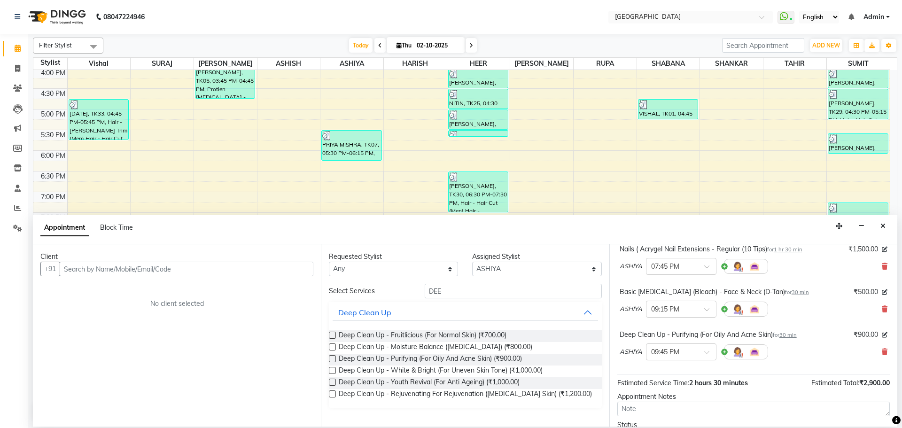
scroll to position [142, 0]
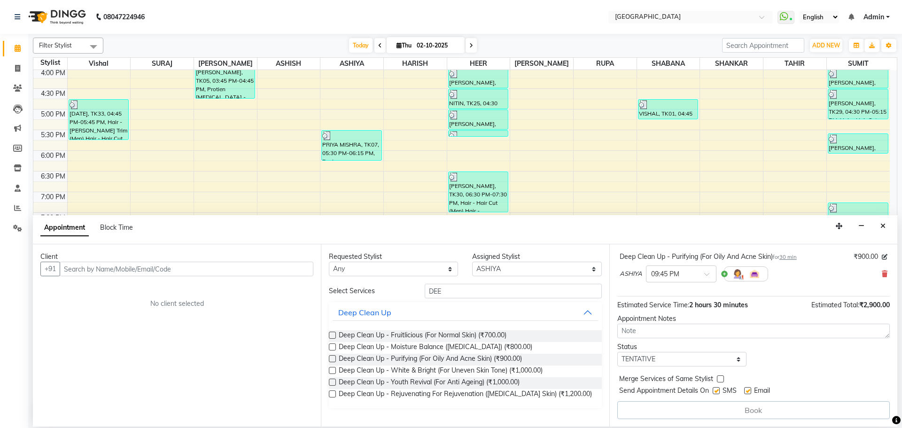
click at [717, 380] on label at bounding box center [720, 378] width 7 height 7
click at [717, 380] on input "checkbox" at bounding box center [720, 380] width 6 height 6
checkbox input "true"
click at [718, 364] on select "Select TENTATIVE CONFIRM CHECK-IN UPCOMING" at bounding box center [681, 359] width 129 height 15
select select "check-in"
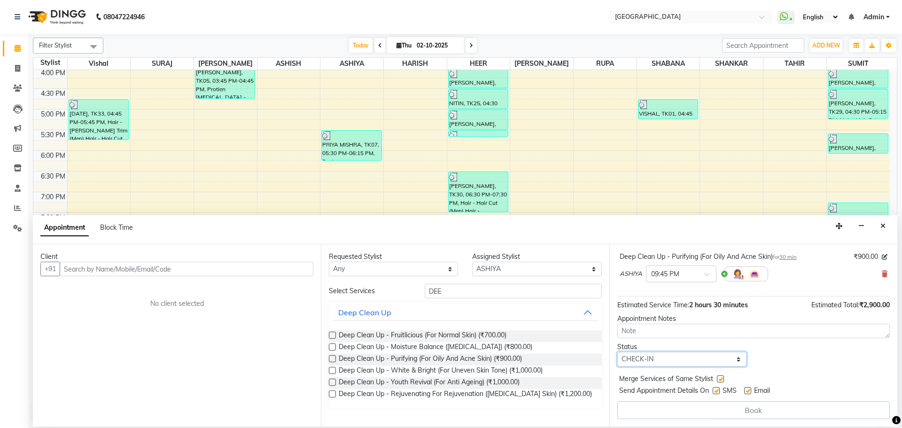
click at [617, 352] on select "Select TENTATIVE CONFIRM CHECK-IN UPCOMING" at bounding box center [681, 359] width 129 height 15
click at [263, 268] on input "text" at bounding box center [187, 269] width 254 height 15
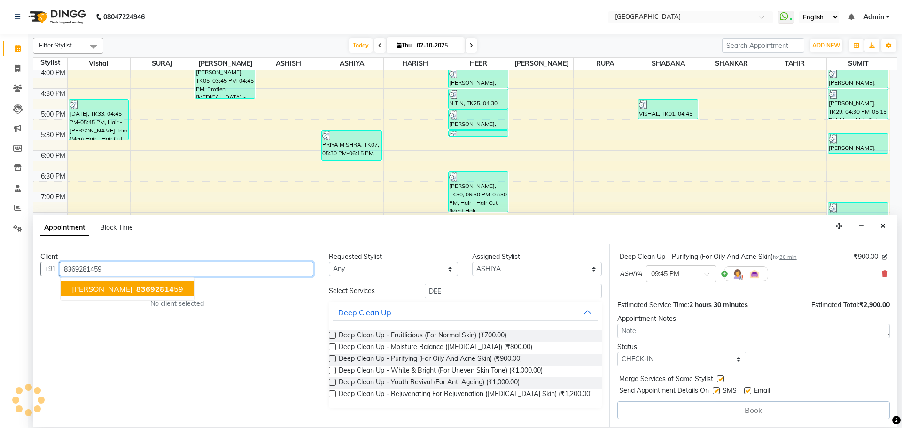
scroll to position [141, 0]
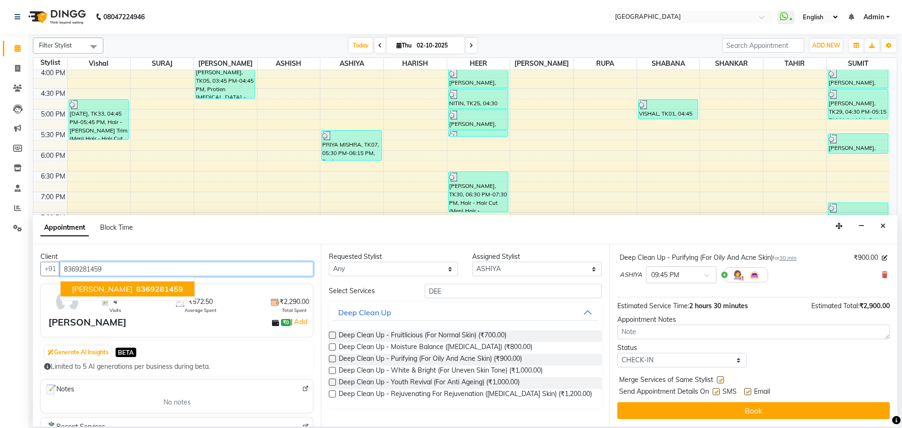
click at [136, 291] on span "8369281459" at bounding box center [159, 288] width 47 height 9
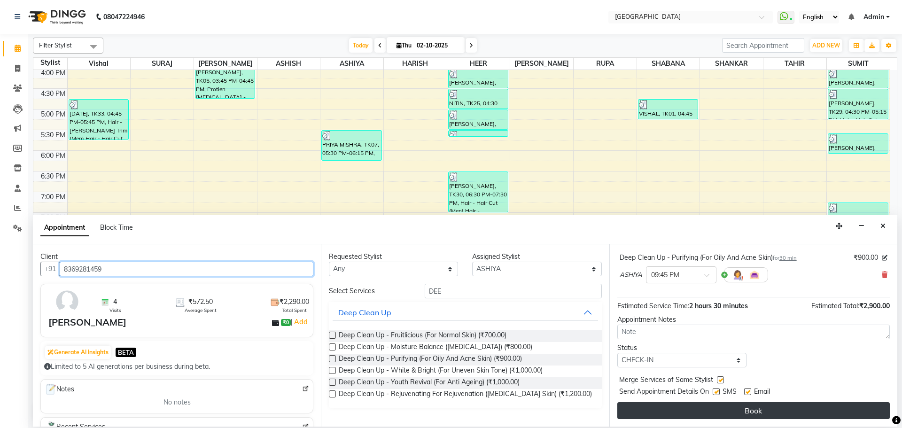
type input "8369281459"
click at [756, 413] on button "Book" at bounding box center [753, 410] width 272 height 17
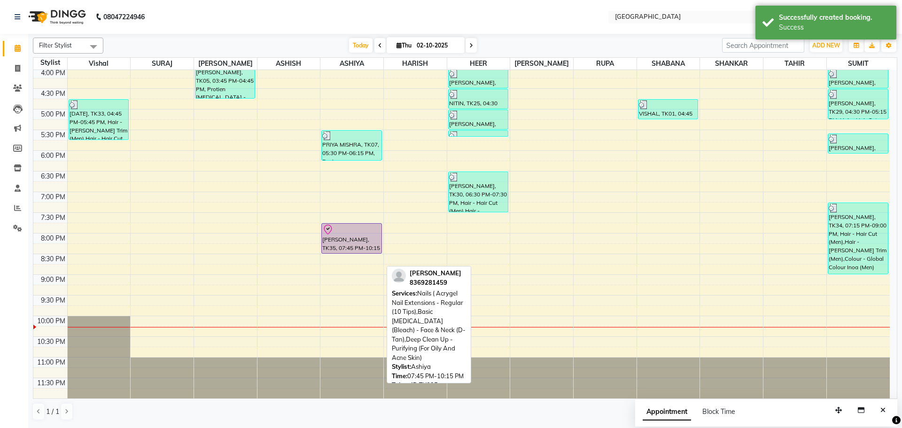
drag, startPoint x: 347, startPoint y: 326, endPoint x: 357, endPoint y: 246, distance: 80.5
click at [357, 246] on div "[PERSON_NAME], TK04, 12:05 PM-12:20 PM, Hand And Feet (Leg Beautifying) - Nail …" at bounding box center [351, 68] width 63 height 661
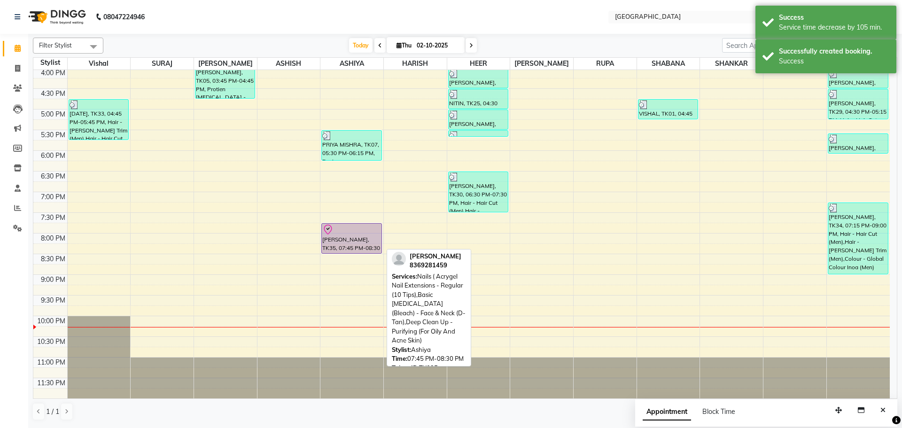
click at [338, 232] on div at bounding box center [351, 229] width 58 height 11
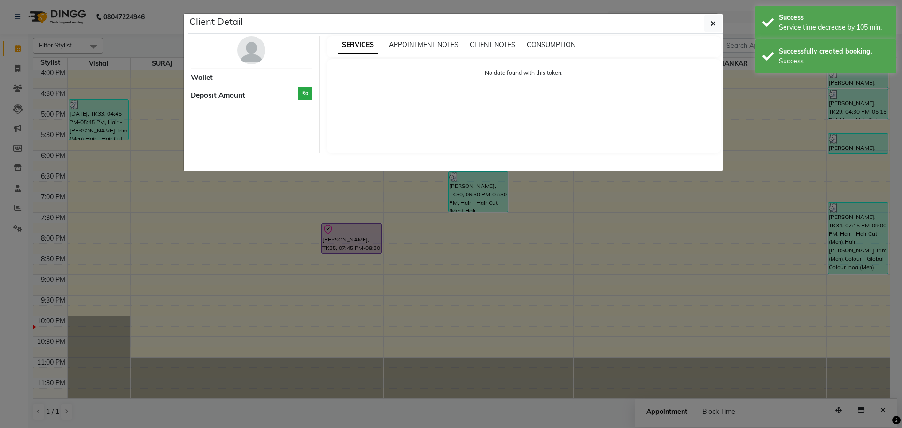
select select "8"
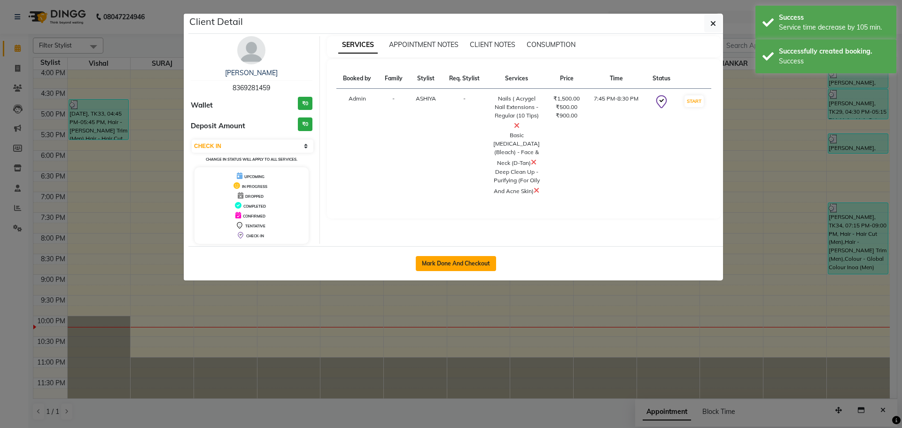
click at [472, 262] on button "Mark Done And Checkout" at bounding box center [456, 263] width 80 height 15
select select "service"
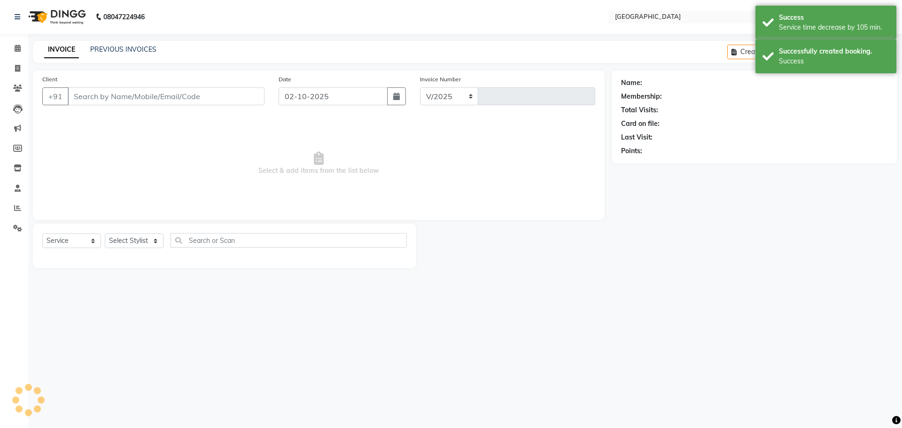
select select "508"
type input "5822"
type input "8369281459"
select select "82363"
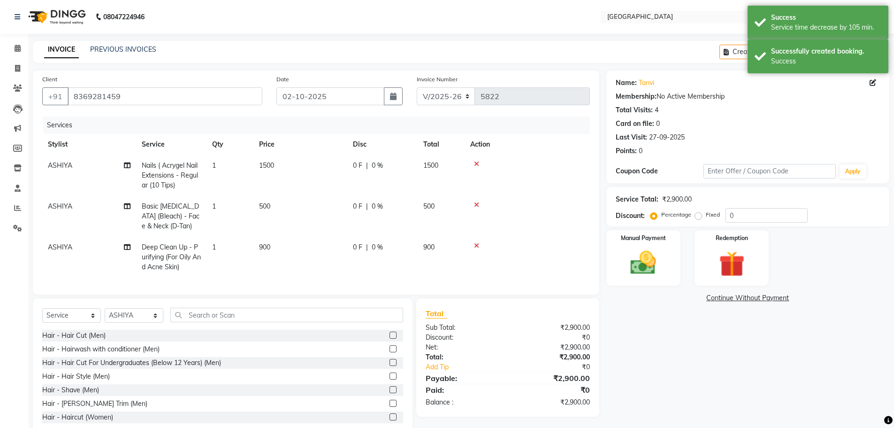
click at [379, 165] on span "0 %" at bounding box center [377, 166] width 11 height 10
select select "82363"
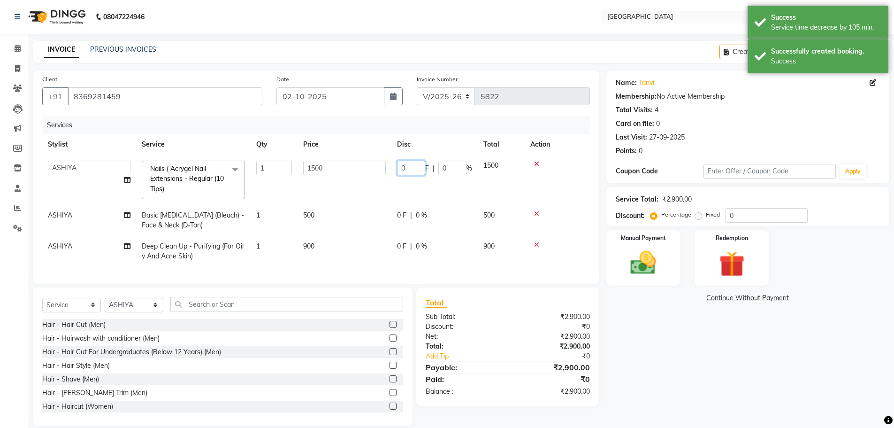
click at [402, 169] on input "0" at bounding box center [411, 168] width 28 height 15
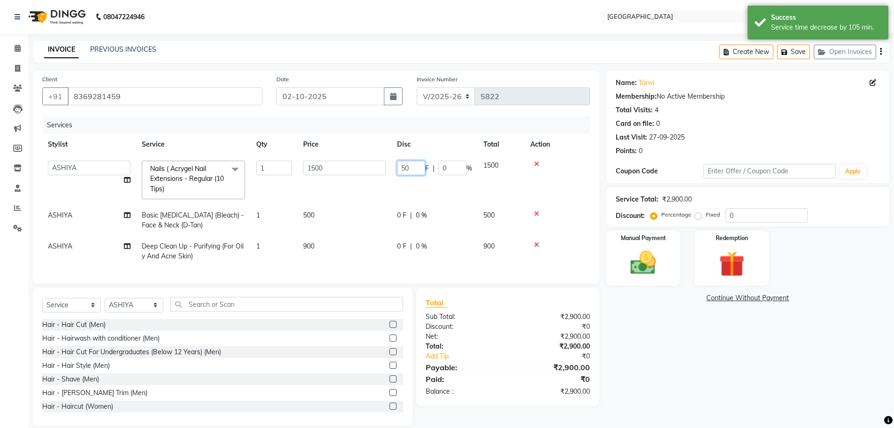
type input "500"
click at [546, 181] on td at bounding box center [557, 180] width 65 height 50
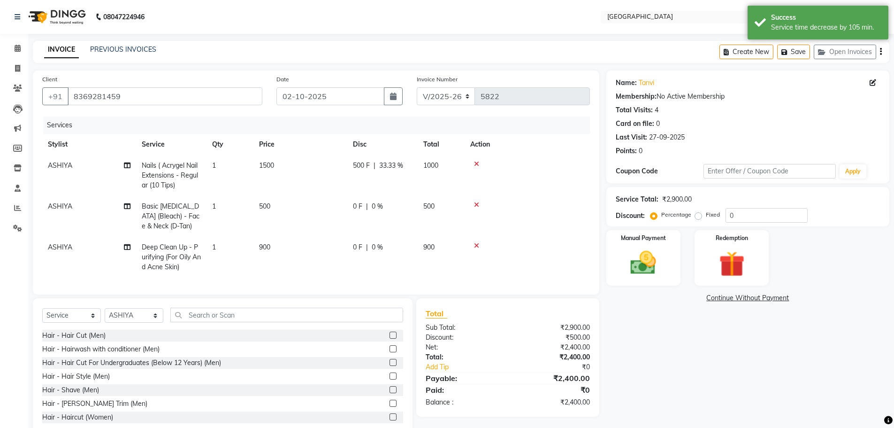
scroll to position [30, 0]
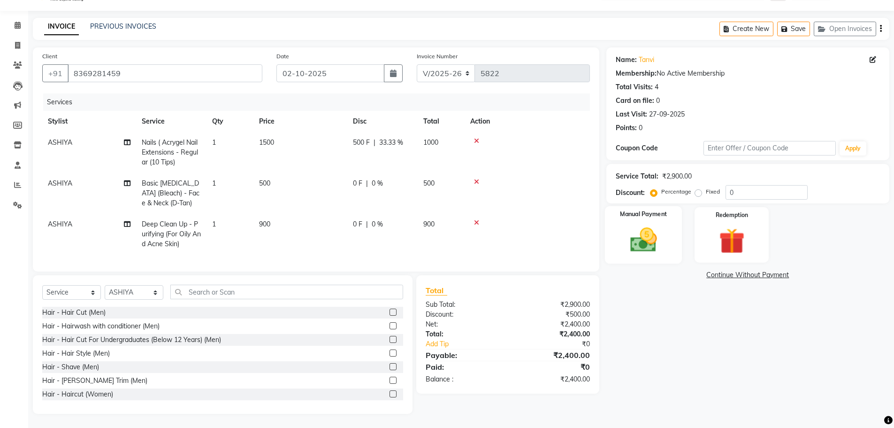
click at [646, 232] on img at bounding box center [643, 239] width 43 height 31
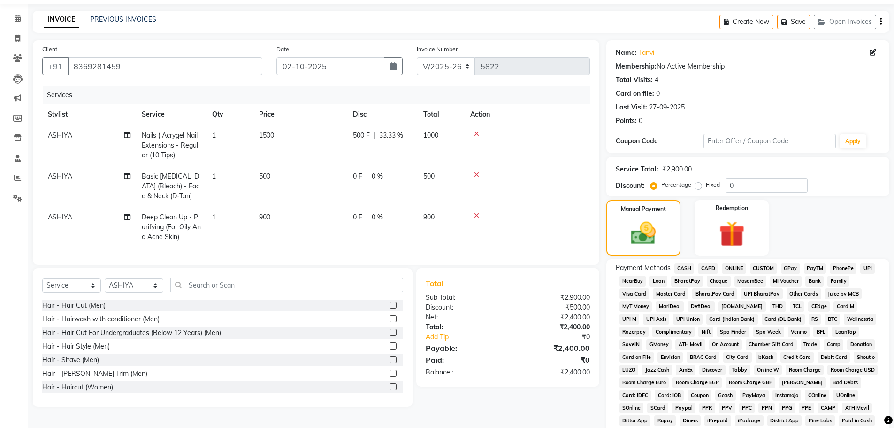
click at [790, 270] on span "GPay" at bounding box center [790, 268] width 19 height 11
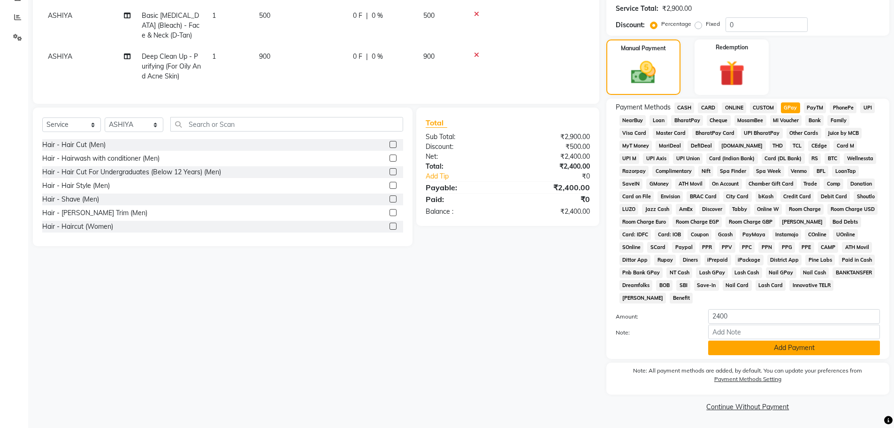
click at [784, 347] on button "Add Payment" at bounding box center [795, 347] width 172 height 15
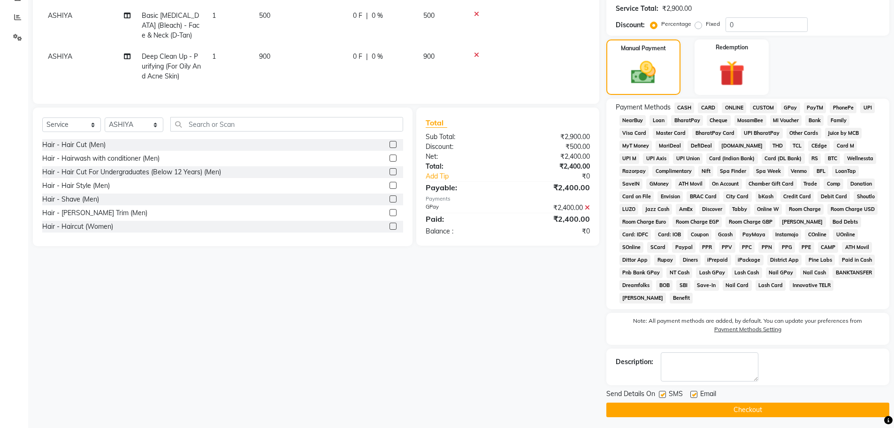
click at [747, 410] on button "Checkout" at bounding box center [748, 409] width 283 height 15
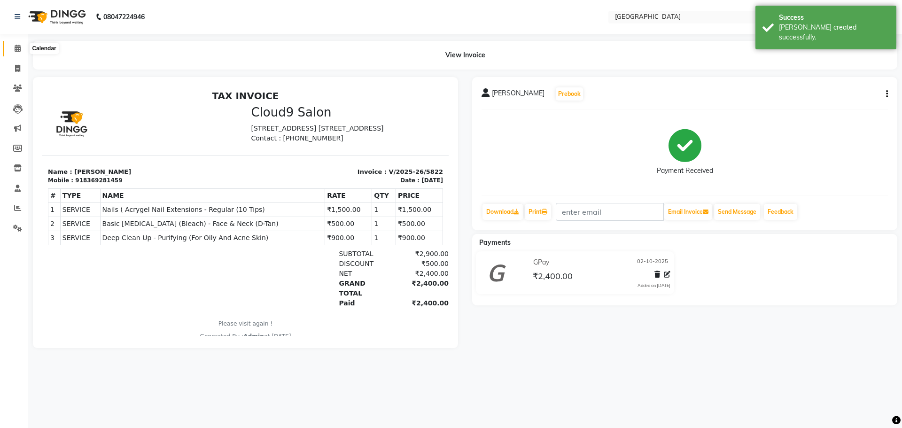
click at [19, 47] on icon at bounding box center [18, 48] width 6 height 7
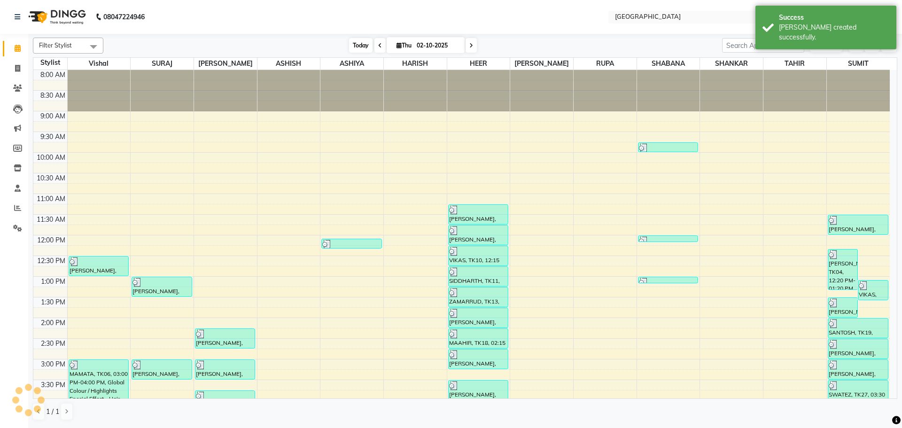
click at [354, 46] on span "Today" at bounding box center [360, 45] width 23 height 15
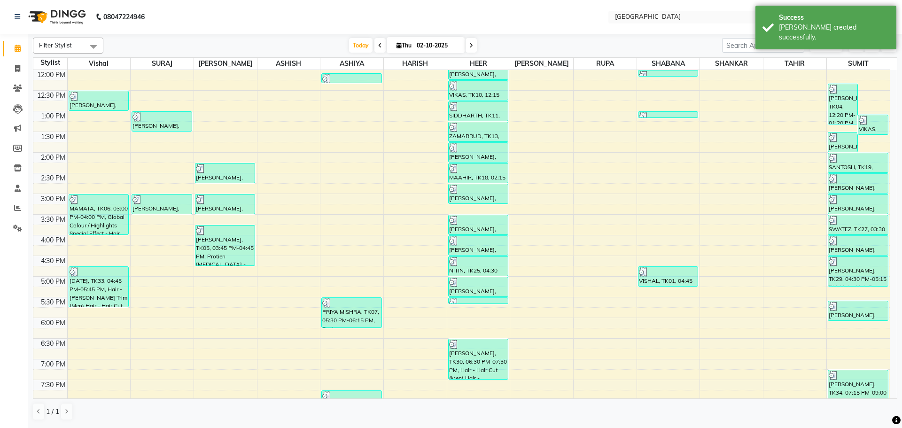
scroll to position [332, 0]
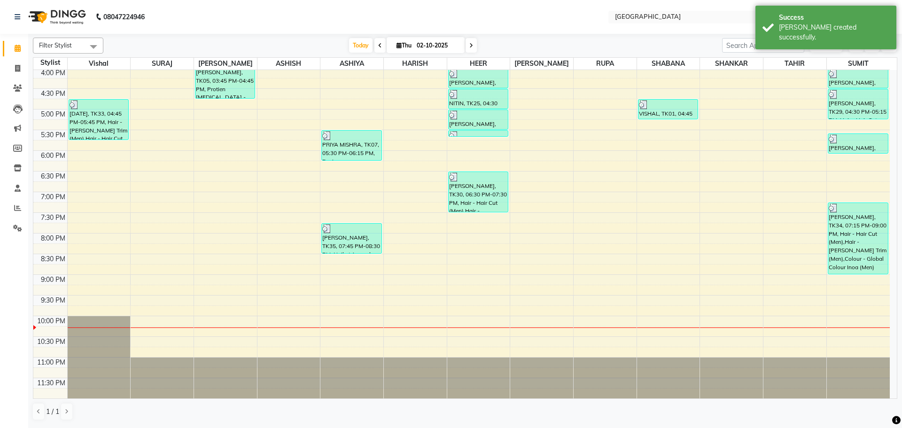
click at [473, 222] on div "8:00 AM 8:30 AM 9:00 AM 9:30 AM 10:00 AM 10:30 AM 11:00 AM 11:30 AM 12:00 PM 12…" at bounding box center [461, 68] width 856 height 661
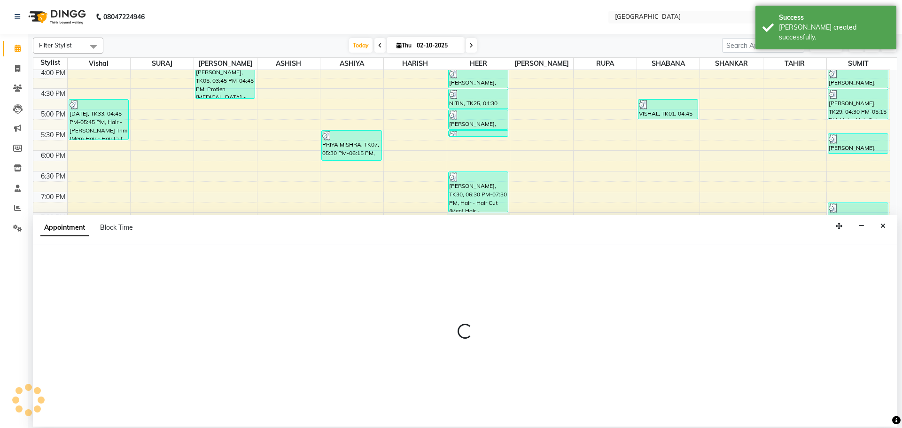
select select "83705"
select select "tentative"
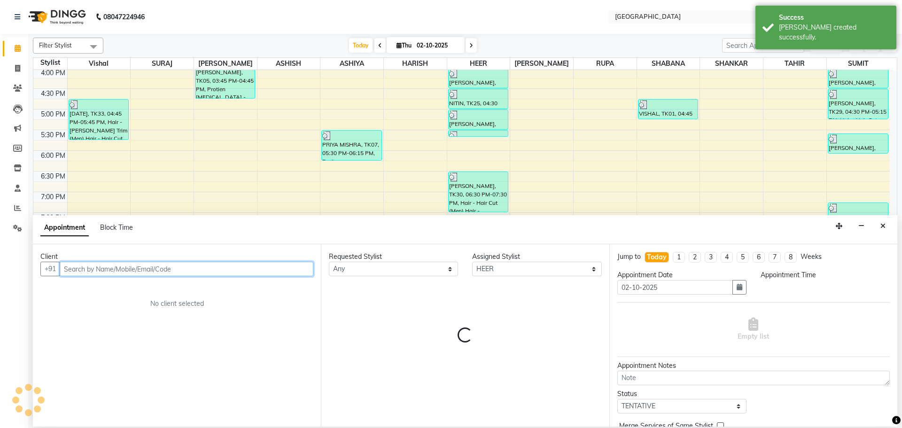
select select "1170"
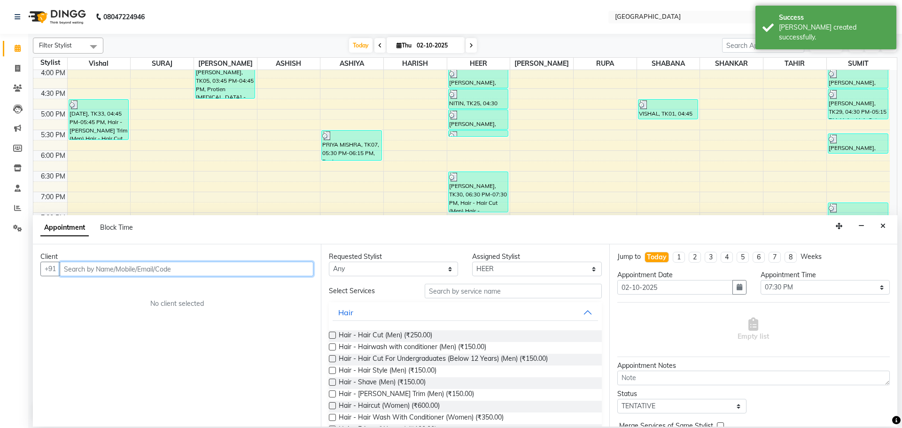
click at [258, 268] on input "text" at bounding box center [187, 269] width 254 height 15
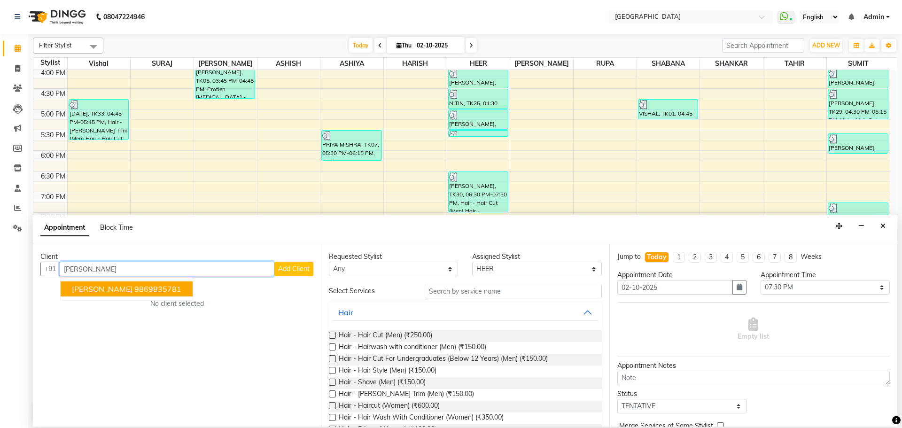
click at [155, 287] on ngb-highlight "9869835781" at bounding box center [157, 288] width 47 height 9
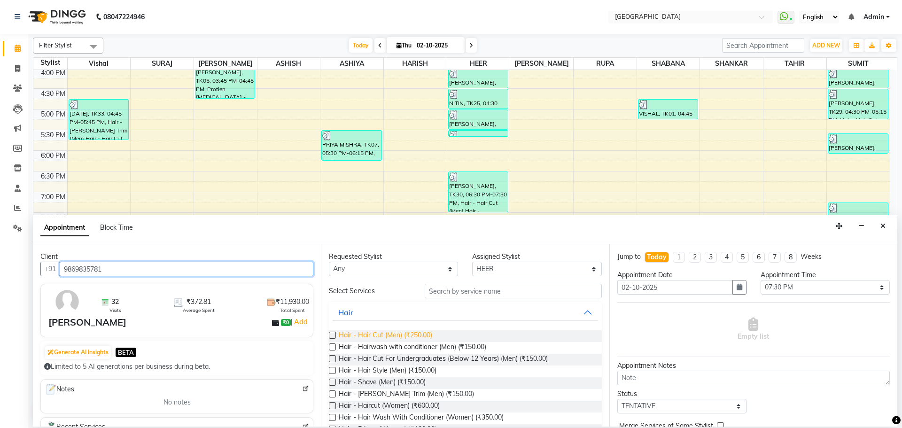
type input "9869835781"
click at [421, 331] on span "Hair - Hair Cut (Men) (₹250.00)" at bounding box center [385, 336] width 93 height 12
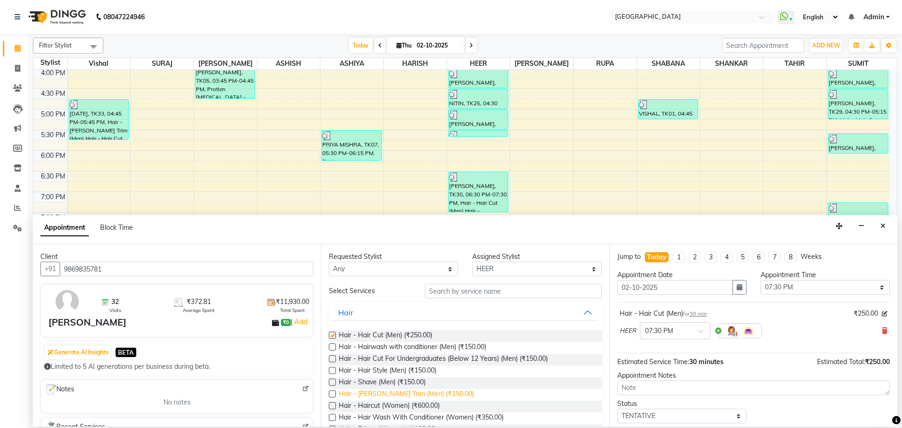
checkbox input "false"
click at [427, 392] on span "Hair - [PERSON_NAME] Trim (Men) (₹150.00)" at bounding box center [406, 395] width 135 height 12
checkbox input "false"
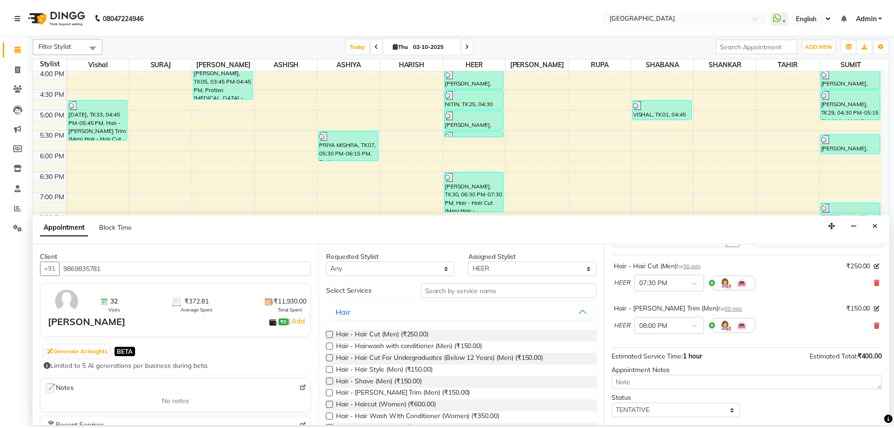
scroll to position [99, 0]
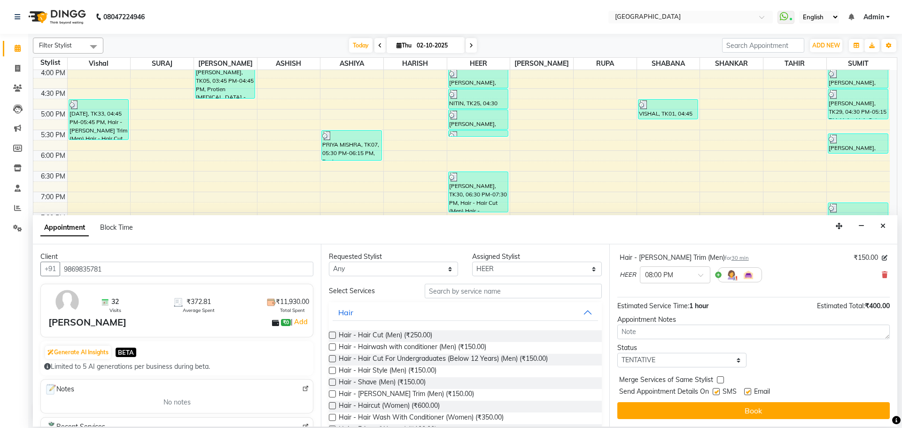
click at [719, 380] on label at bounding box center [720, 379] width 7 height 7
click at [719, 380] on input "checkbox" at bounding box center [720, 381] width 6 height 6
checkbox input "true"
click at [722, 359] on select "Select TENTATIVE CONFIRM CHECK-IN UPCOMING" at bounding box center [681, 360] width 129 height 15
select select "check-in"
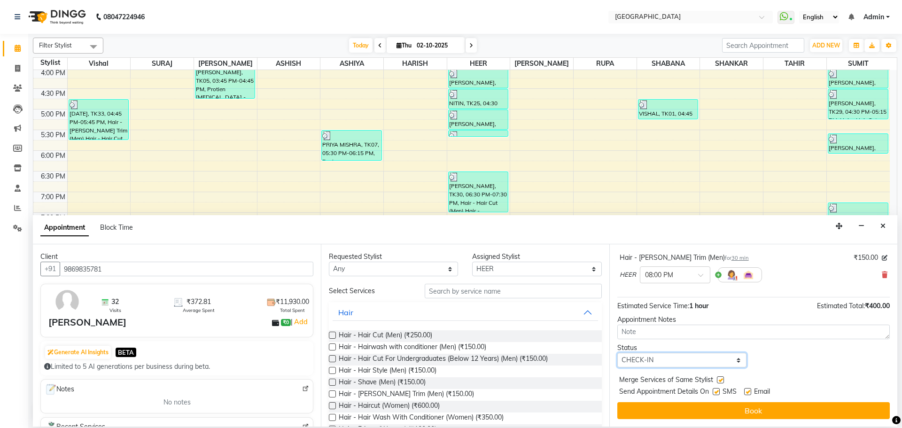
click at [617, 353] on select "Select TENTATIVE CONFIRM CHECK-IN UPCOMING" at bounding box center [681, 360] width 129 height 15
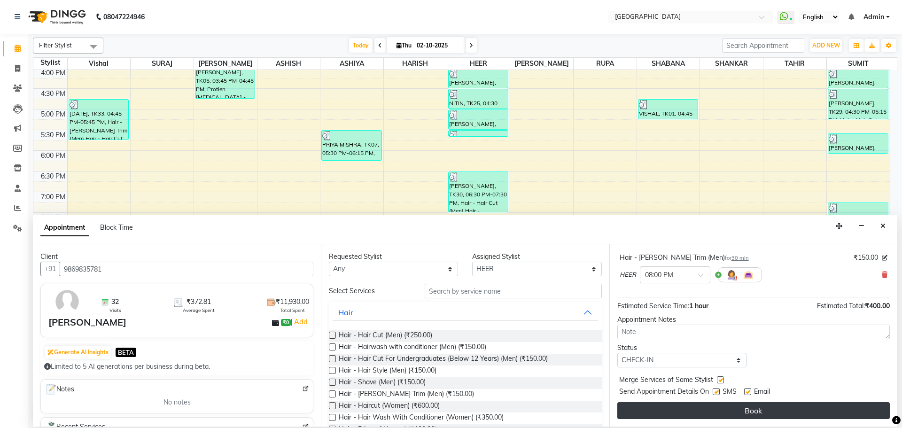
click at [760, 410] on button "Book" at bounding box center [753, 410] width 272 height 17
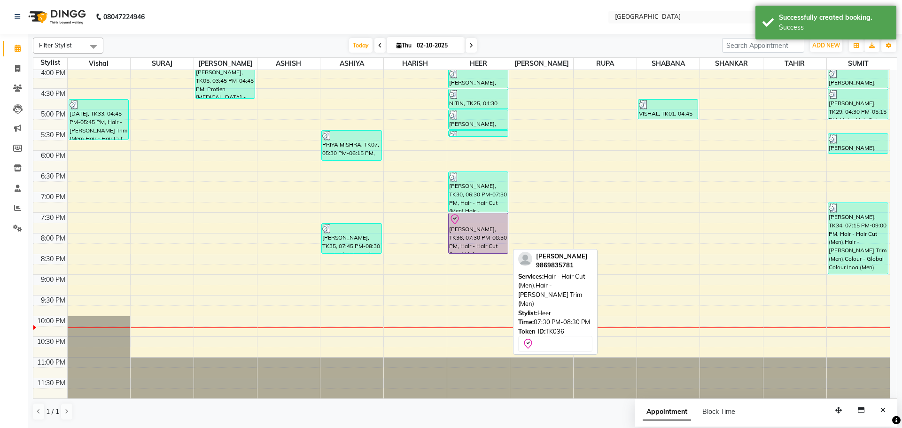
click at [472, 231] on div "[PERSON_NAME], TK36, 07:30 PM-08:30 PM, Hair - Hair Cut (Men),Hair - [PERSON_NA…" at bounding box center [477, 233] width 59 height 40
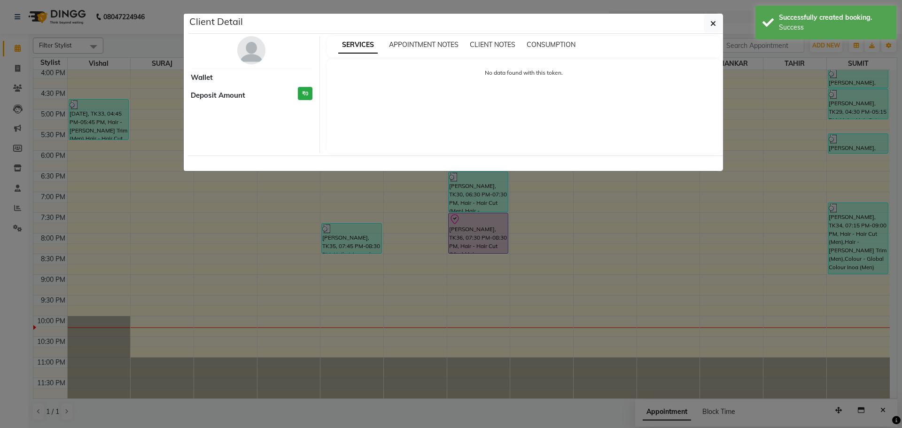
select select "8"
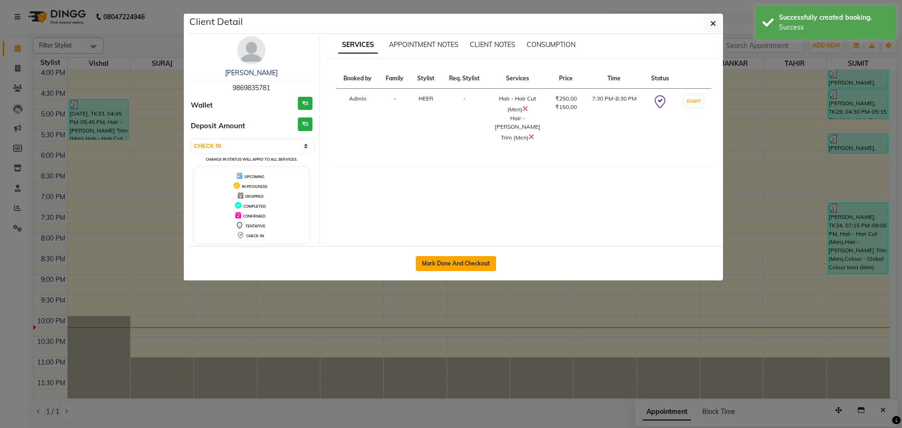
click at [455, 259] on button "Mark Done And Checkout" at bounding box center [456, 263] width 80 height 15
select select "service"
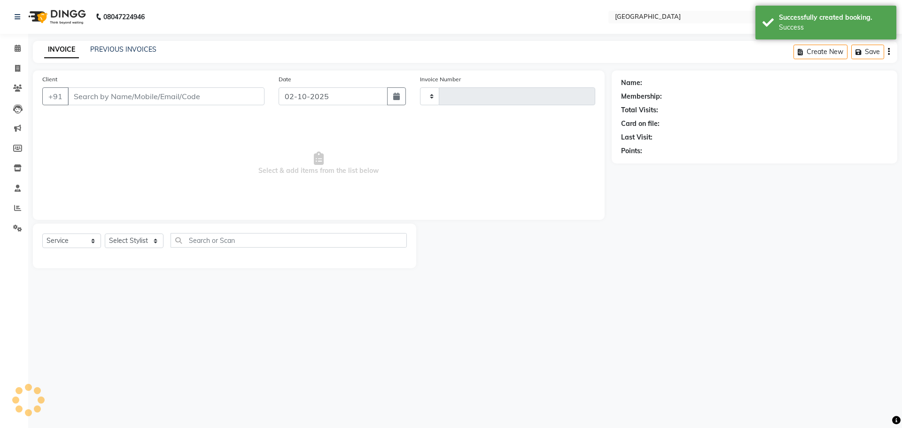
type input "5823"
select select "508"
type input "9869835781"
select select "83705"
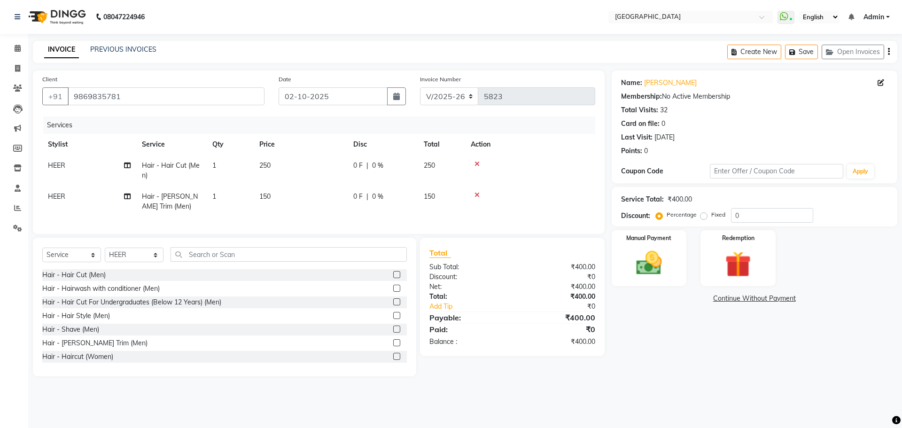
click at [383, 173] on td "0 F | 0 %" at bounding box center [382, 170] width 70 height 31
select select "83705"
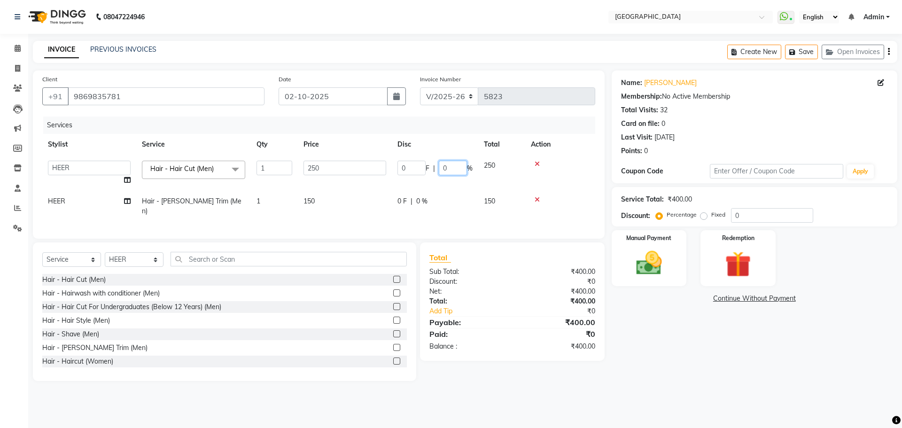
click at [442, 171] on input "0" at bounding box center [453, 168] width 28 height 15
type input "20"
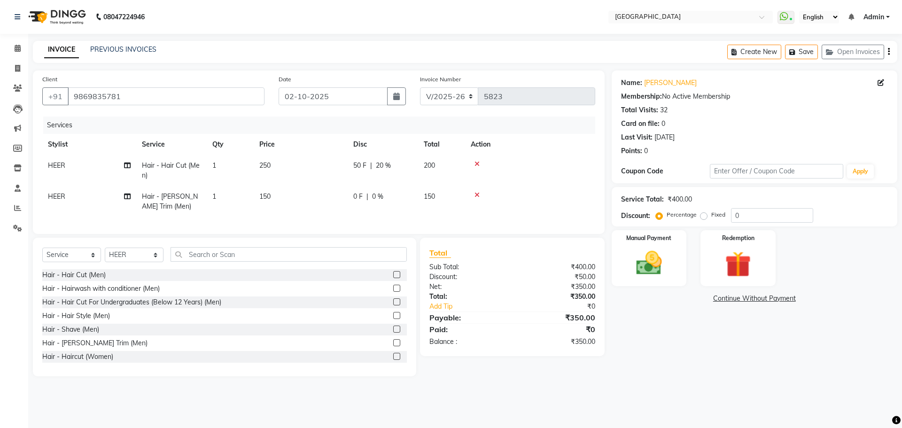
click at [532, 176] on td at bounding box center [530, 170] width 130 height 31
click at [644, 260] on img at bounding box center [649, 262] width 44 height 31
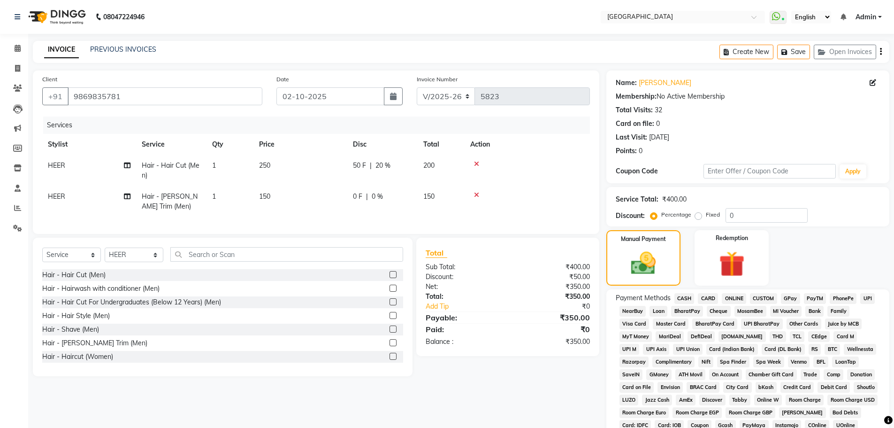
click at [688, 296] on span "CASH" at bounding box center [685, 298] width 20 height 11
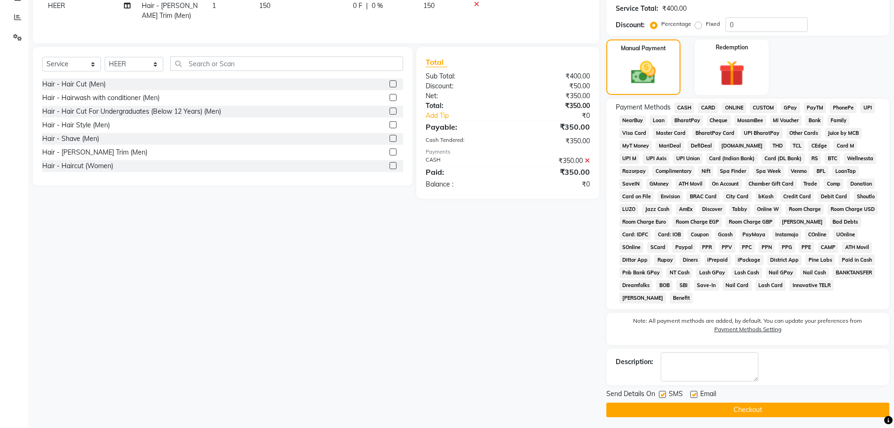
click at [739, 411] on button "Checkout" at bounding box center [748, 409] width 283 height 15
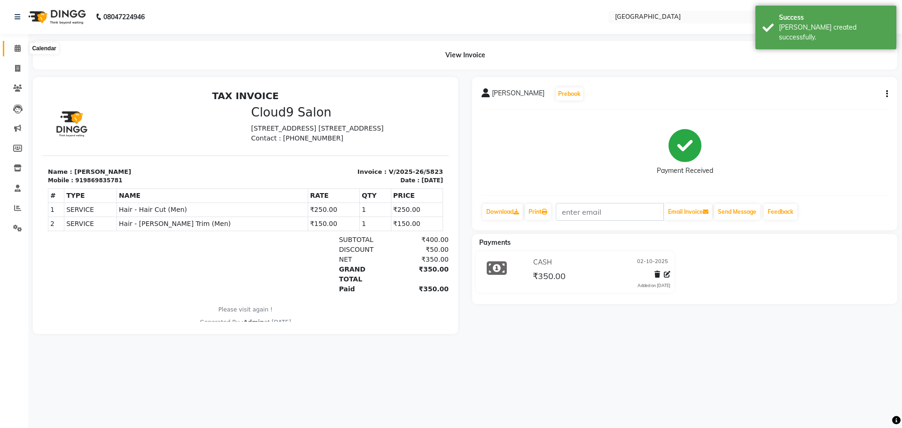
click at [19, 48] on icon at bounding box center [18, 48] width 6 height 7
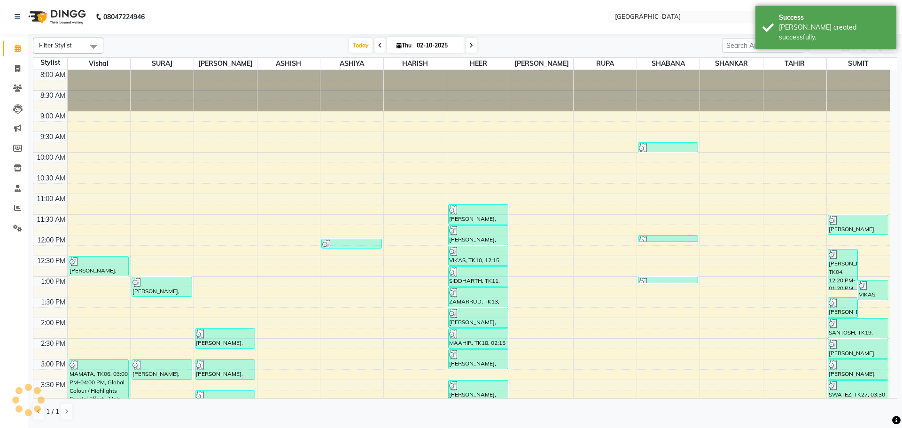
click at [364, 46] on span "Today" at bounding box center [360, 45] width 23 height 15
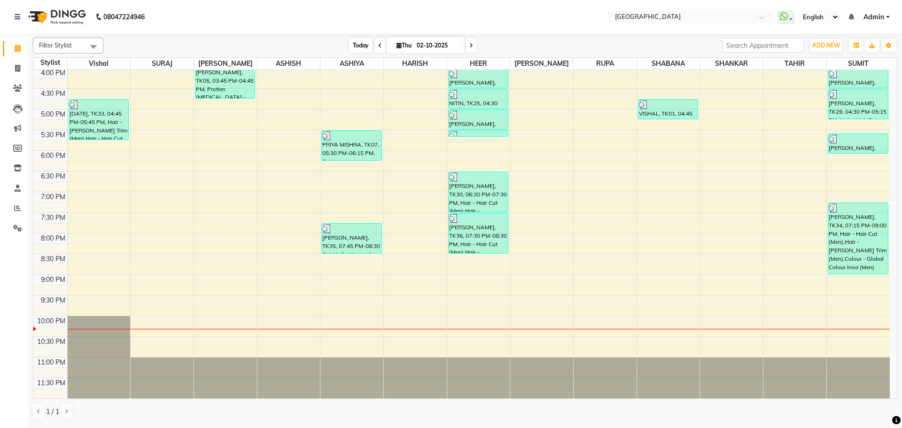
click at [358, 45] on span "Today" at bounding box center [360, 45] width 23 height 15
click at [16, 49] on icon at bounding box center [18, 48] width 6 height 7
click at [355, 45] on span "Today" at bounding box center [360, 45] width 23 height 15
click at [354, 44] on span "Today" at bounding box center [360, 45] width 23 height 15
click at [16, 48] on icon at bounding box center [18, 48] width 6 height 7
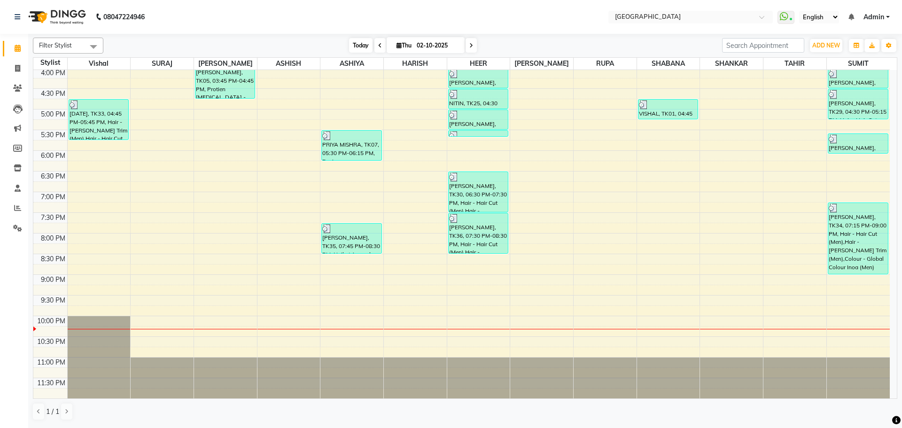
click at [360, 48] on span "Today" at bounding box center [360, 45] width 23 height 15
click at [356, 44] on span "Today" at bounding box center [360, 45] width 23 height 15
click at [360, 44] on span "Today" at bounding box center [360, 45] width 23 height 15
click at [888, 44] on icon "button" at bounding box center [889, 46] width 6 height 6
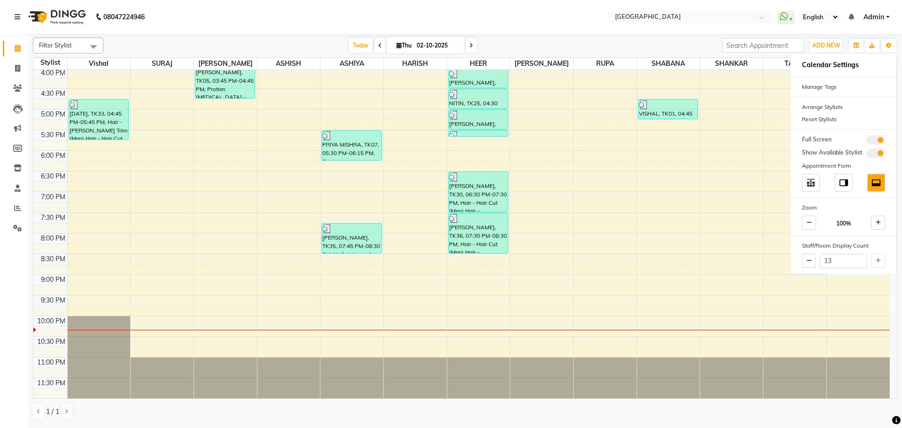
click at [876, 138] on span at bounding box center [875, 139] width 19 height 9
click at [866, 141] on input "checkbox" at bounding box center [866, 141] width 0 height 0
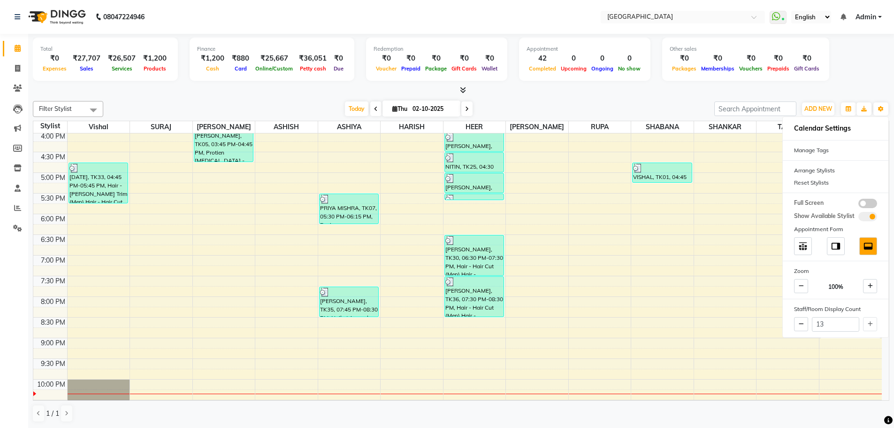
click at [592, 83] on div "Total ₹0 Expenses ₹27,707 Sales ₹26,507 Services ₹1,200 Products Finance ₹1,200…" at bounding box center [461, 61] width 857 height 46
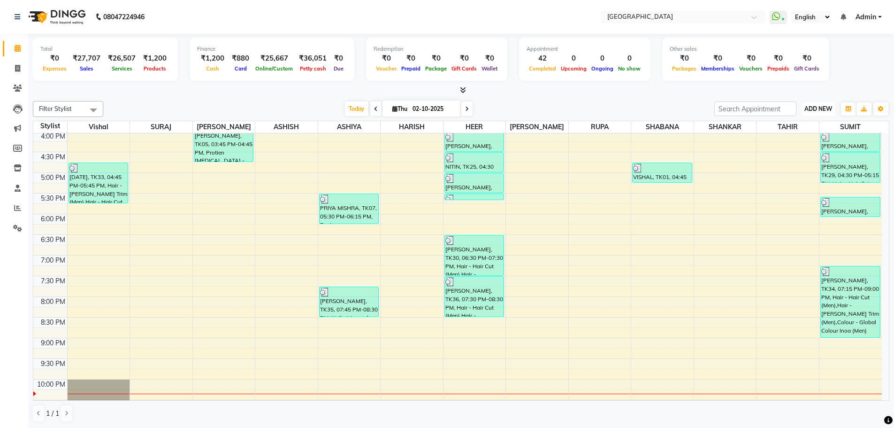
click at [820, 108] on span "ADD NEW" at bounding box center [819, 108] width 28 height 7
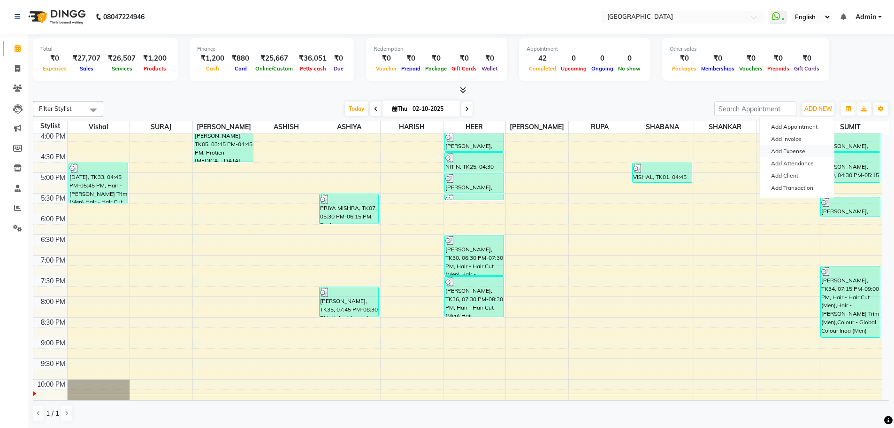
click at [802, 151] on link "Add Expense" at bounding box center [797, 151] width 74 height 12
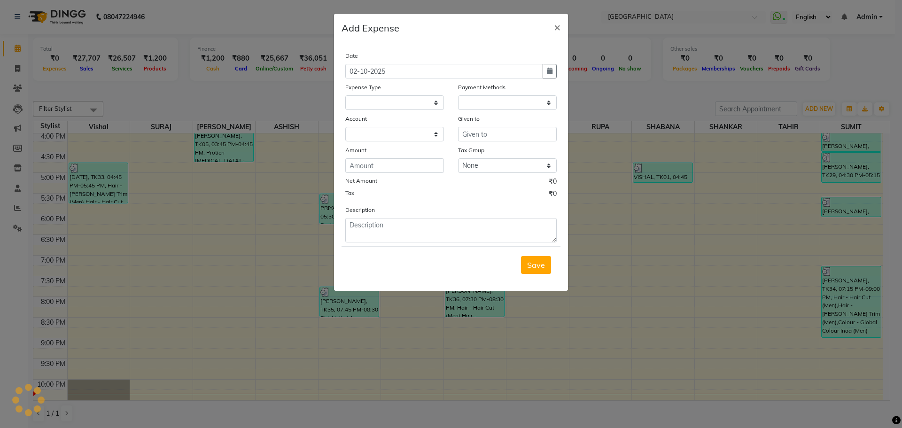
select select
select select "1"
select select "2376"
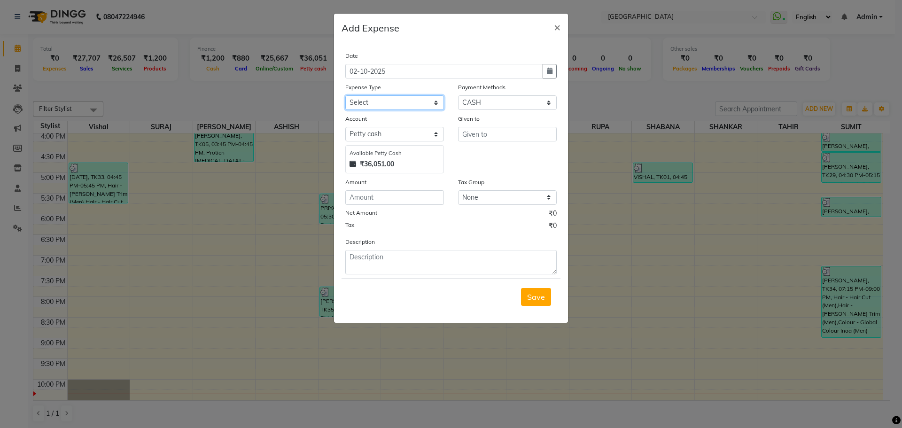
click at [369, 100] on select "Select Advance Salary Bank charges Car maintenance Cash transfer to bank Cash t…" at bounding box center [394, 102] width 99 height 15
select select "11"
click at [345, 95] on select "Select Advance Salary Bank charges Car maintenance Cash transfer to bank Cash t…" at bounding box center [394, 102] width 99 height 15
click at [469, 132] on input "text" at bounding box center [507, 134] width 99 height 15
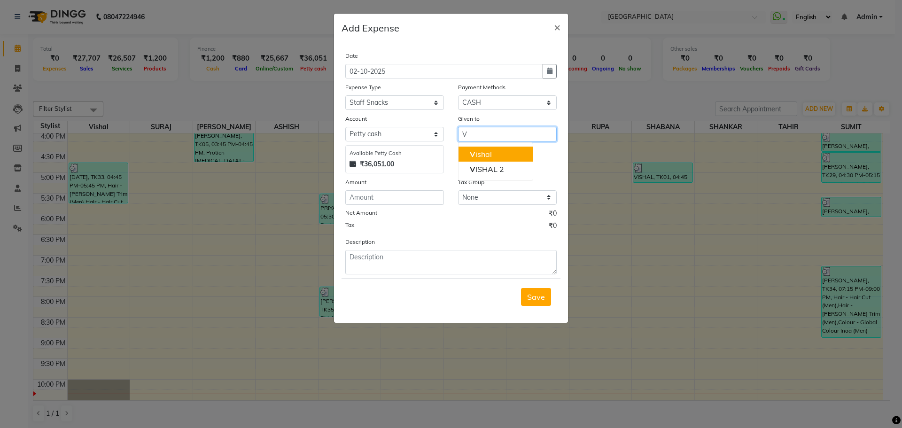
click at [488, 153] on ngb-highlight "V ishal" at bounding box center [481, 153] width 22 height 9
type input "Vishal"
click at [380, 197] on input "number" at bounding box center [394, 197] width 99 height 15
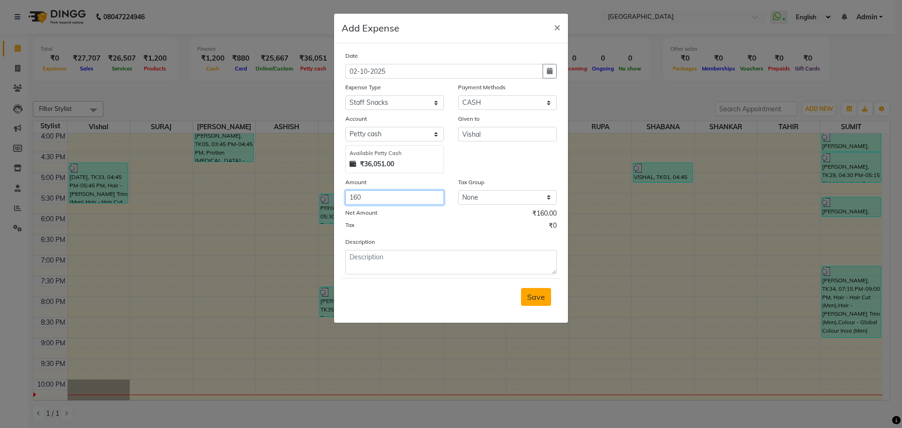
type input "160"
click at [536, 292] on span "Save" at bounding box center [536, 296] width 18 height 9
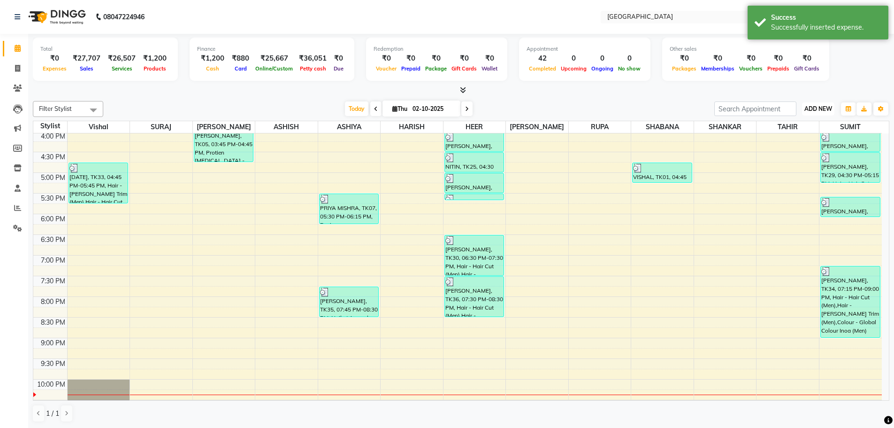
click at [817, 106] on span "ADD NEW" at bounding box center [819, 108] width 28 height 7
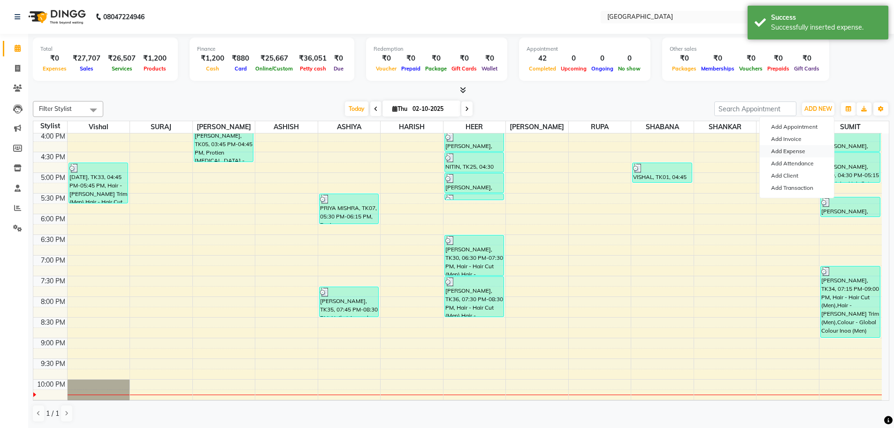
click at [785, 152] on link "Add Expense" at bounding box center [797, 151] width 74 height 12
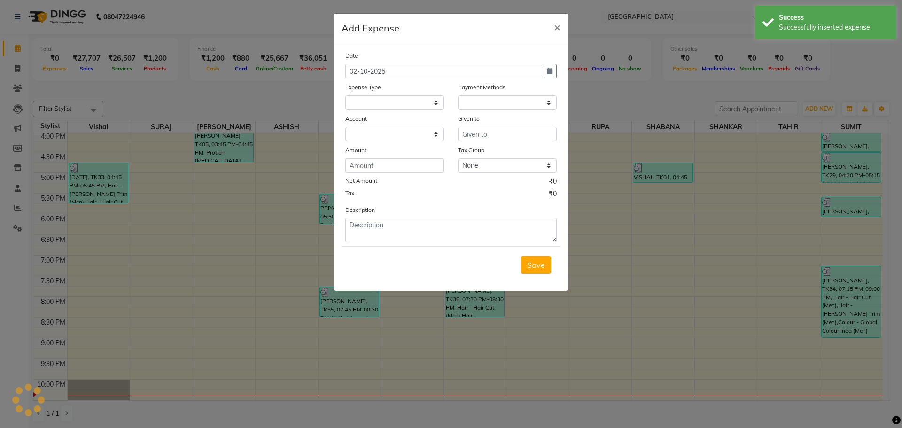
select select
select select "1"
select select "2376"
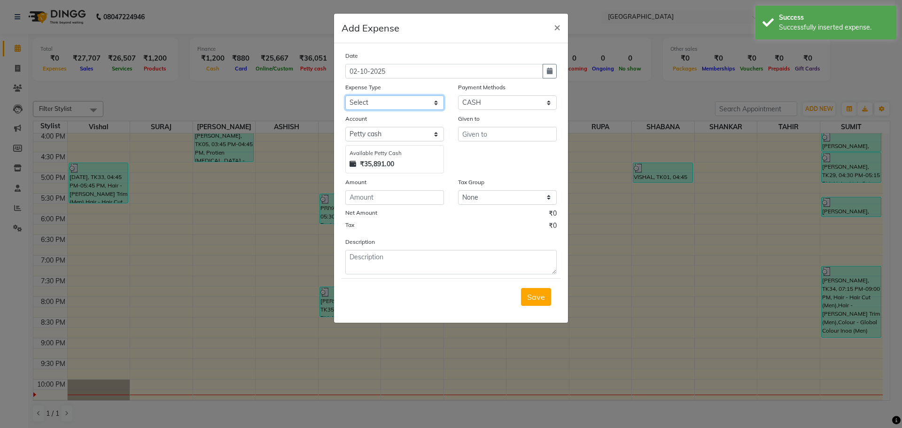
click at [381, 106] on select "Select Advance Salary Bank charges Car maintenance Cash transfer to bank Cash t…" at bounding box center [394, 102] width 99 height 15
select select "10"
click at [345, 95] on select "Select Advance Salary Bank charges Car maintenance Cash transfer to bank Cash t…" at bounding box center [394, 102] width 99 height 15
click at [493, 137] on input "text" at bounding box center [507, 134] width 99 height 15
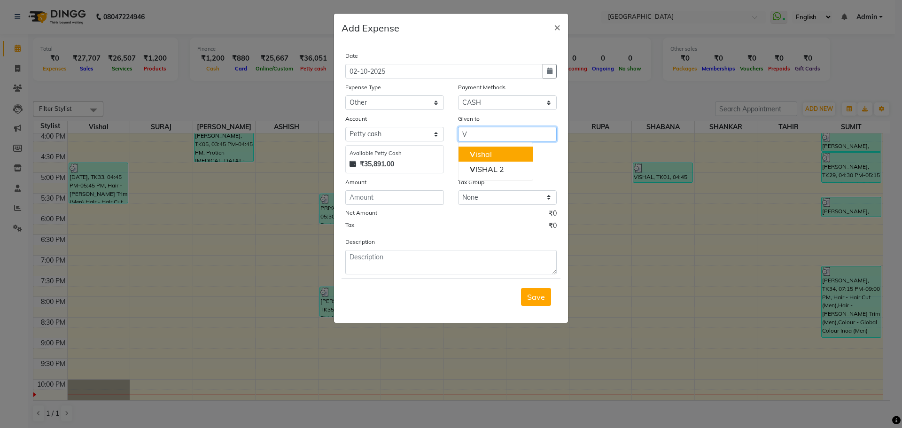
click at [493, 154] on button "V ishal" at bounding box center [495, 153] width 74 height 15
type input "Vishal"
click at [395, 196] on input "number" at bounding box center [394, 197] width 99 height 15
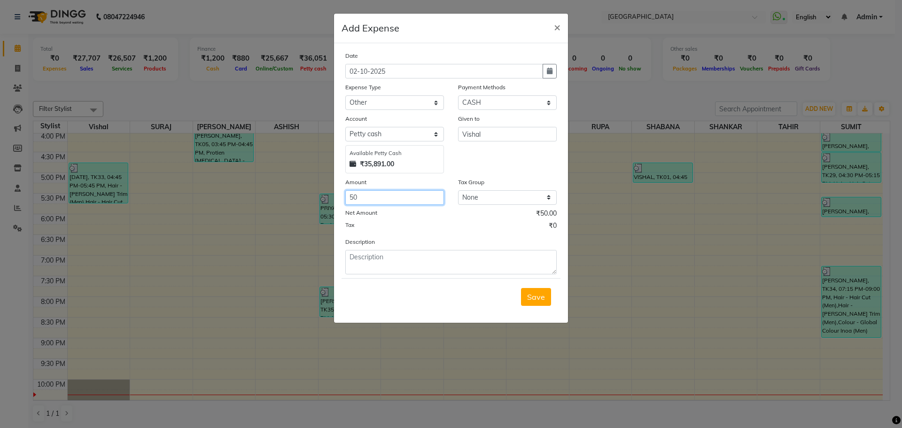
type input "50"
click at [436, 272] on textarea at bounding box center [450, 262] width 211 height 24
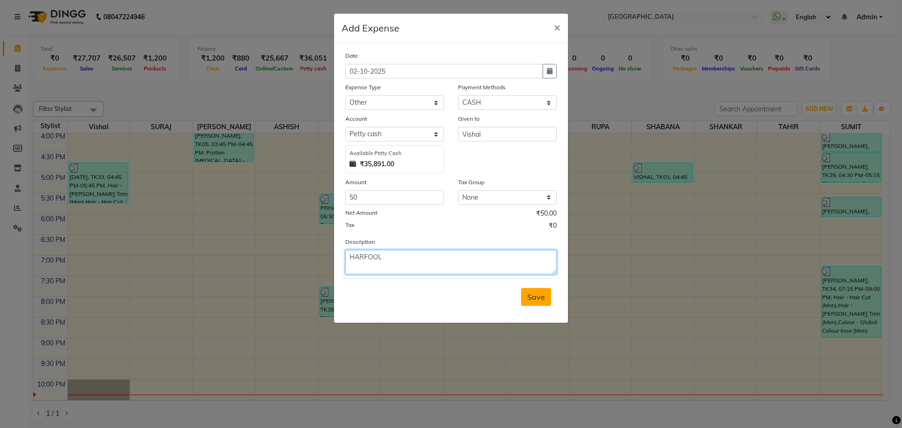
type textarea "HARFOOL"
click at [541, 300] on span "Save" at bounding box center [536, 296] width 18 height 9
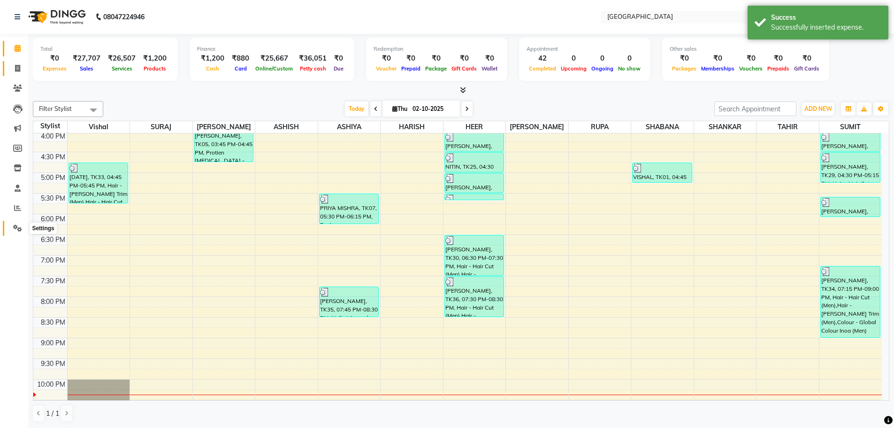
drag, startPoint x: 15, startPoint y: 228, endPoint x: 22, endPoint y: 65, distance: 163.5
click at [15, 228] on icon at bounding box center [17, 227] width 9 height 7
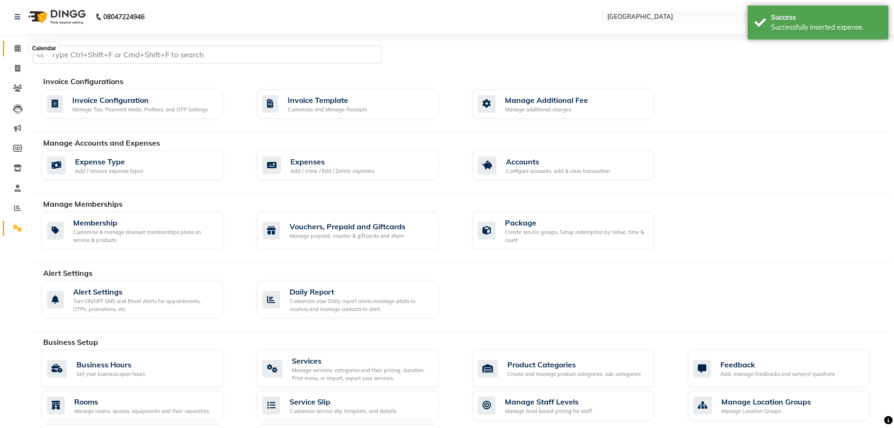
click at [15, 50] on icon at bounding box center [18, 48] width 6 height 7
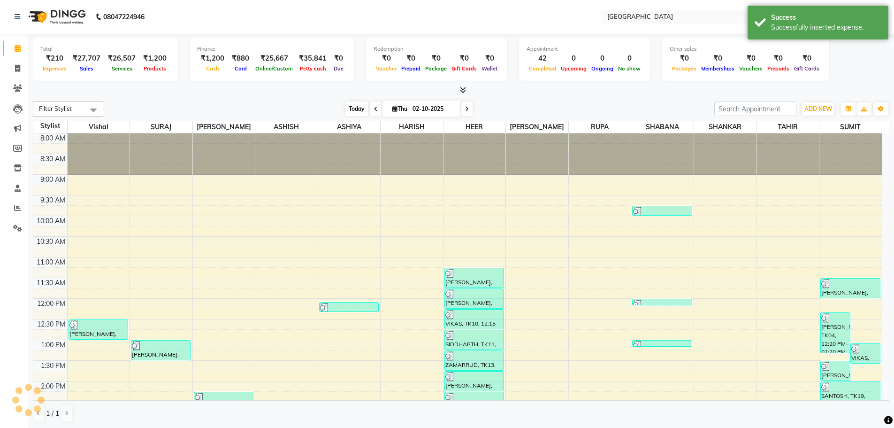
click at [358, 109] on span "Today" at bounding box center [356, 108] width 23 height 15
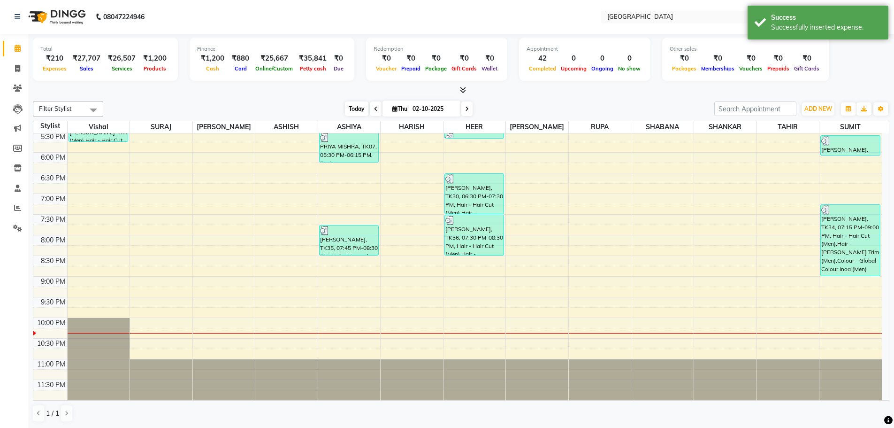
click at [355, 108] on span "Today" at bounding box center [356, 108] width 23 height 15
click at [562, 107] on div "Today Thu 02-10-2025" at bounding box center [409, 109] width 602 height 14
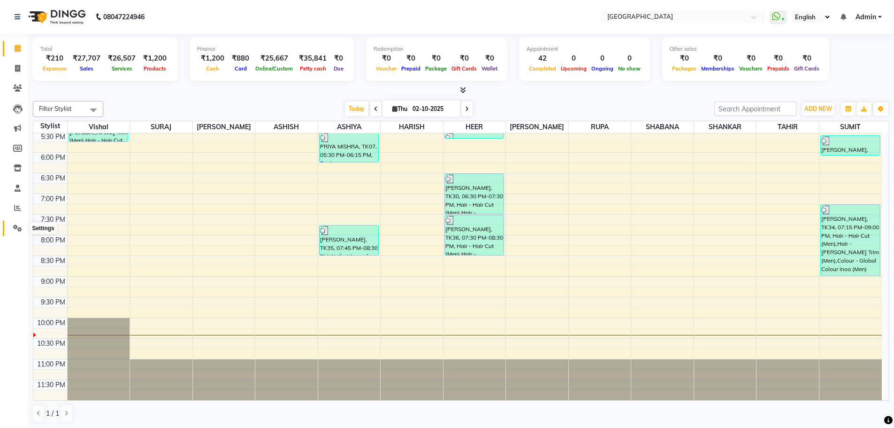
click at [17, 227] on icon at bounding box center [17, 227] width 9 height 7
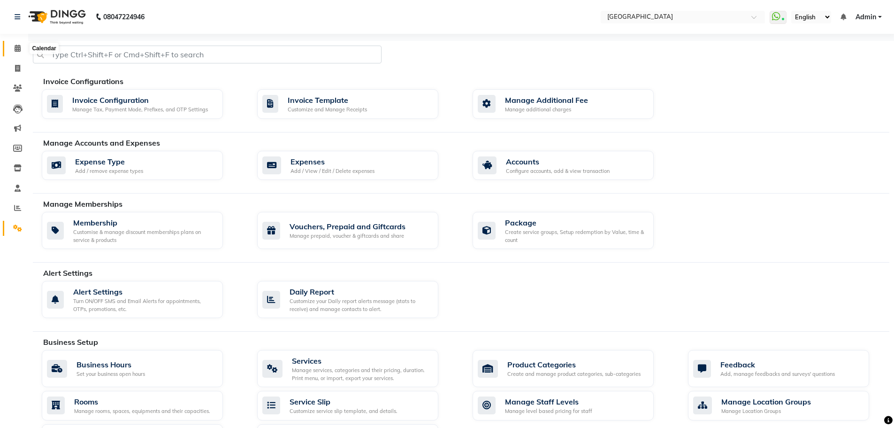
click at [17, 49] on icon at bounding box center [18, 48] width 6 height 7
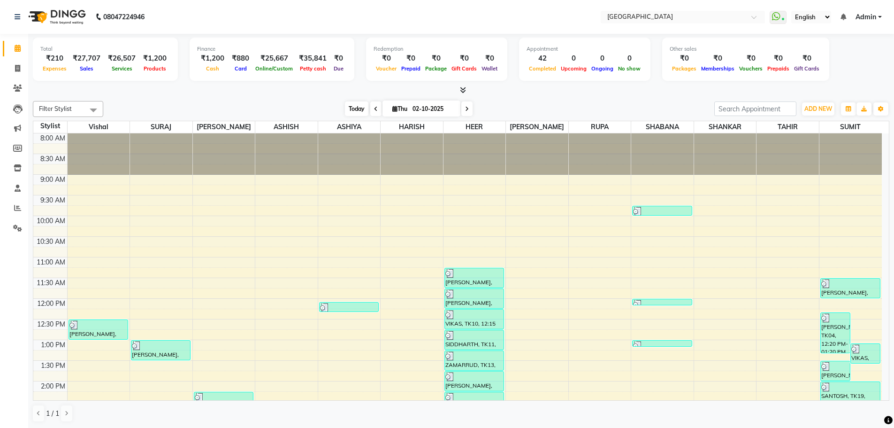
click at [353, 109] on span "Today" at bounding box center [356, 108] width 23 height 15
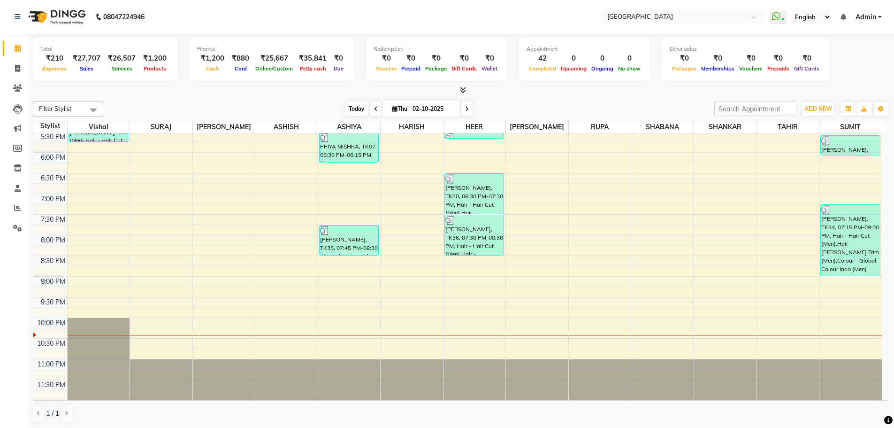
click at [358, 108] on span "Today" at bounding box center [356, 108] width 23 height 15
click at [356, 108] on span "Today" at bounding box center [356, 108] width 23 height 15
click at [19, 49] on icon at bounding box center [18, 48] width 6 height 7
click at [19, 228] on icon at bounding box center [17, 227] width 9 height 7
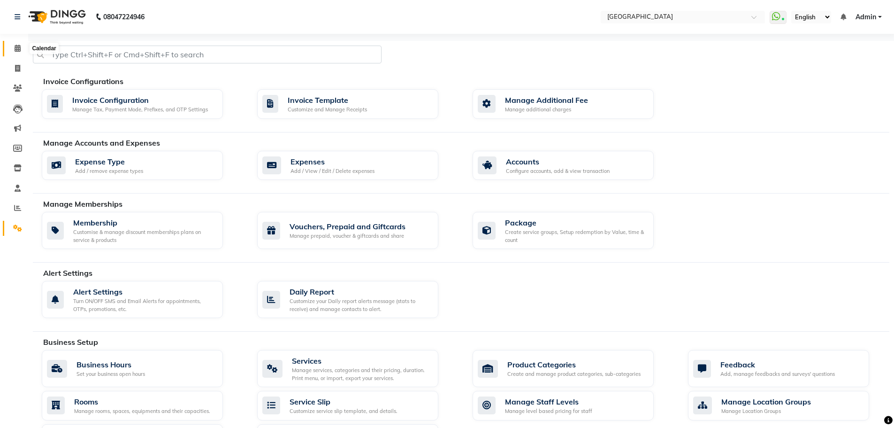
click at [16, 49] on icon at bounding box center [18, 48] width 6 height 7
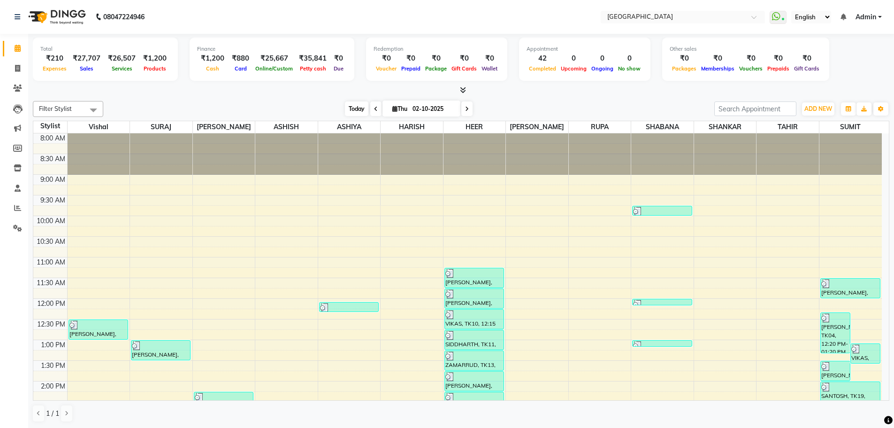
click at [354, 107] on span "Today" at bounding box center [356, 108] width 23 height 15
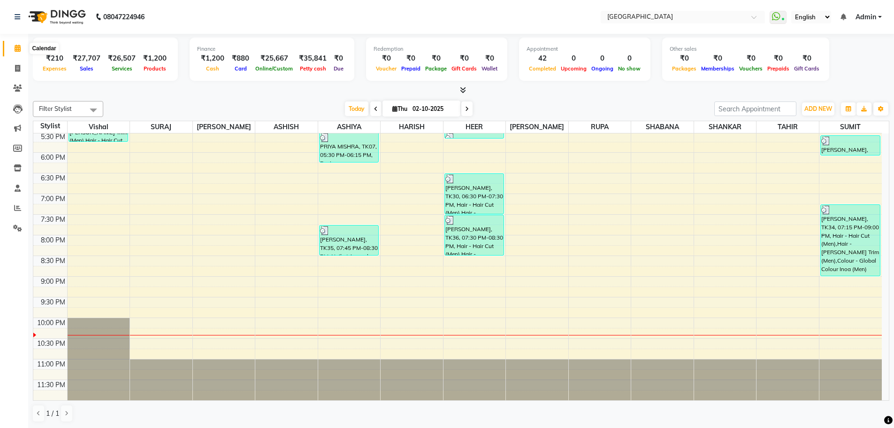
click at [18, 48] on icon at bounding box center [18, 48] width 6 height 7
click at [16, 228] on icon at bounding box center [17, 227] width 9 height 7
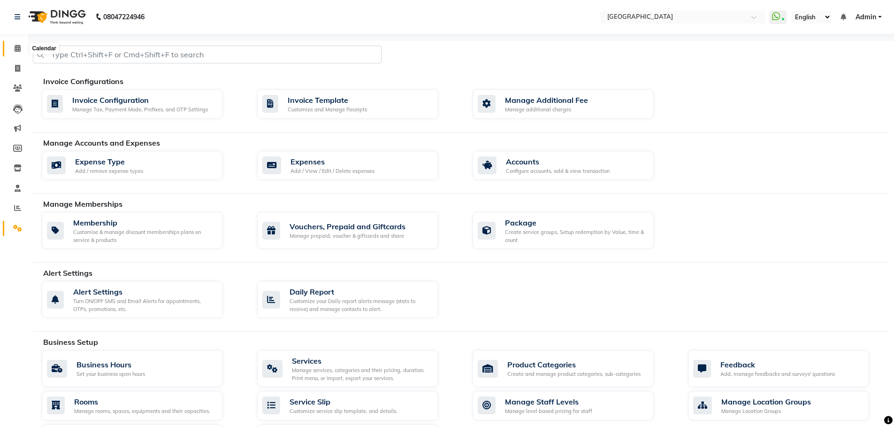
click at [17, 48] on icon at bounding box center [18, 48] width 6 height 7
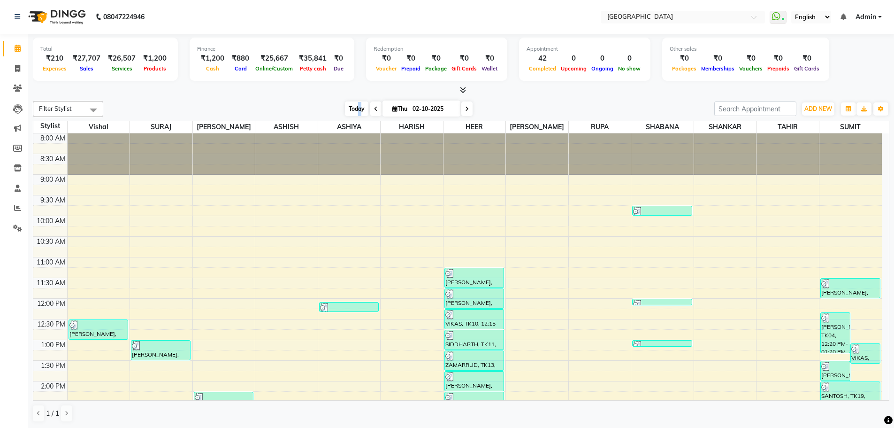
click at [358, 109] on span "Today" at bounding box center [356, 108] width 23 height 15
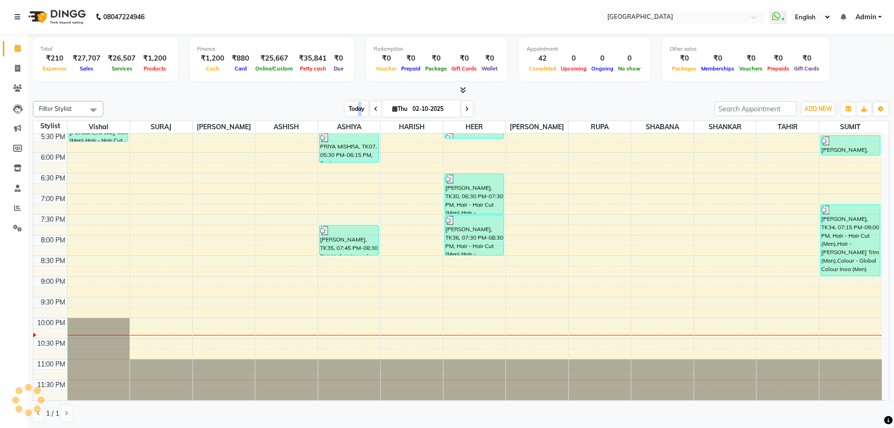
click at [355, 108] on span "Today" at bounding box center [356, 108] width 23 height 15
click at [496, 98] on div "Filter Stylist Select All Vishal SURAJ [PERSON_NAME] [PERSON_NAME] [PERSON_NAME…" at bounding box center [461, 261] width 857 height 329
click at [16, 49] on icon at bounding box center [18, 48] width 6 height 7
click at [18, 226] on icon at bounding box center [17, 227] width 9 height 7
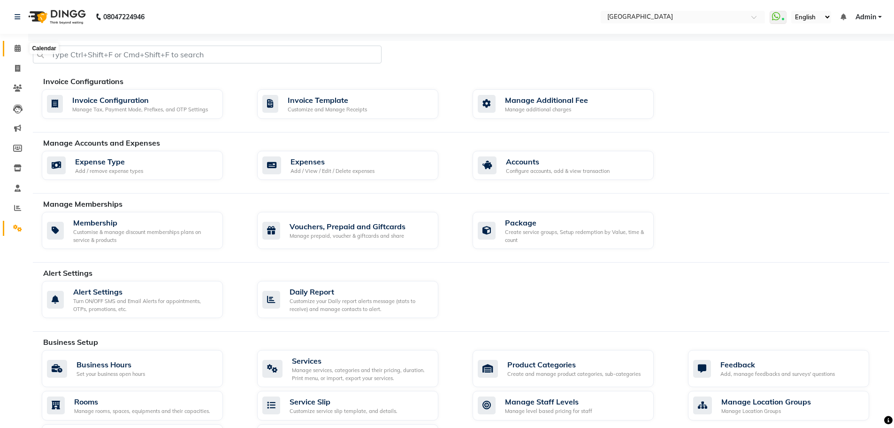
click at [16, 48] on icon at bounding box center [18, 48] width 6 height 7
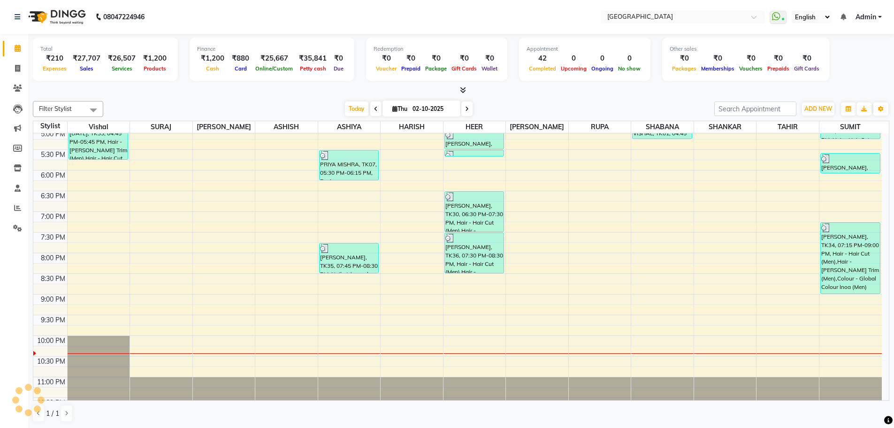
drag, startPoint x: 357, startPoint y: 106, endPoint x: 456, endPoint y: 103, distance: 99.6
click at [357, 106] on span "Today" at bounding box center [356, 108] width 23 height 15
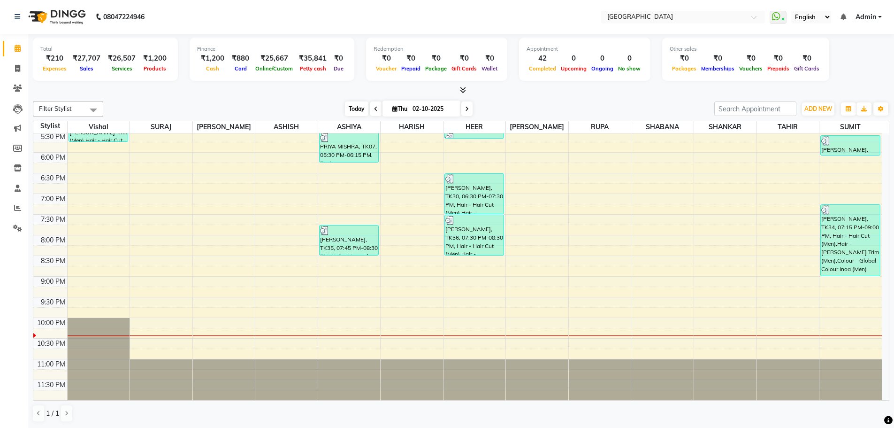
click at [356, 109] on span "Today" at bounding box center [356, 108] width 23 height 15
click at [355, 108] on span "Today" at bounding box center [356, 108] width 23 height 15
click at [18, 49] on icon at bounding box center [18, 48] width 6 height 7
click at [17, 227] on icon at bounding box center [17, 227] width 9 height 7
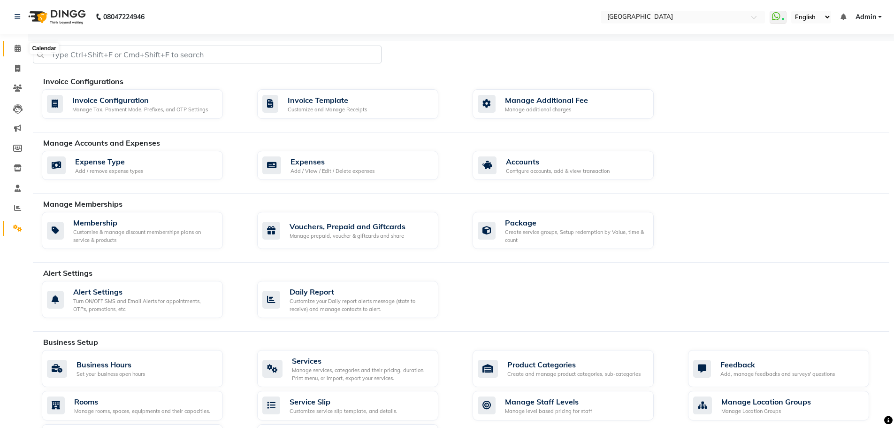
click at [16, 48] on icon at bounding box center [18, 48] width 6 height 7
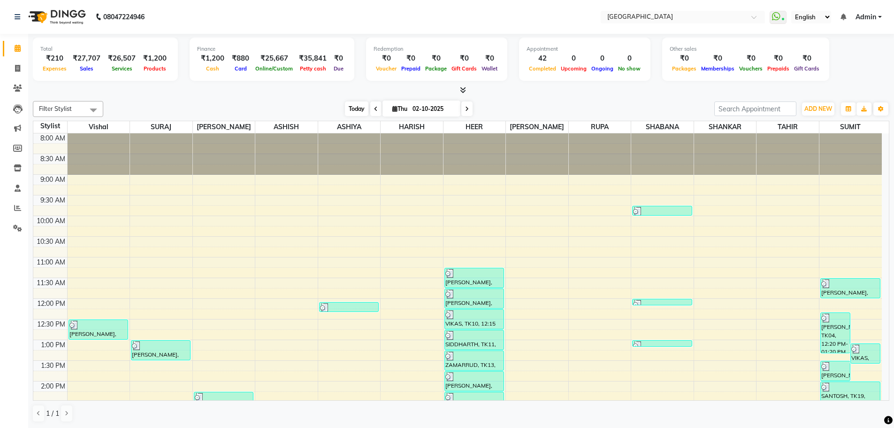
click at [355, 107] on span "Today" at bounding box center [356, 108] width 23 height 15
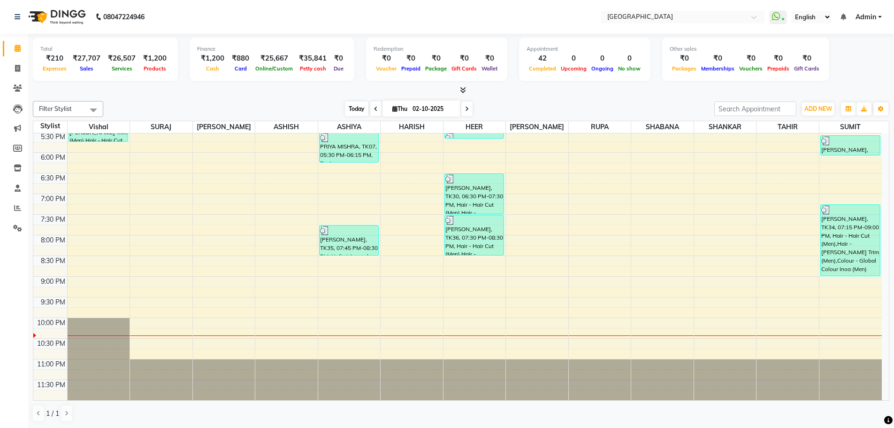
click at [354, 109] on span "Today" at bounding box center [356, 108] width 23 height 15
click at [357, 109] on span "Today" at bounding box center [356, 108] width 23 height 15
click at [500, 105] on div "Today Thu 02-10-2025" at bounding box center [409, 109] width 602 height 14
click at [356, 110] on span "Today" at bounding box center [356, 108] width 23 height 15
click at [353, 108] on span "Today" at bounding box center [356, 108] width 23 height 15
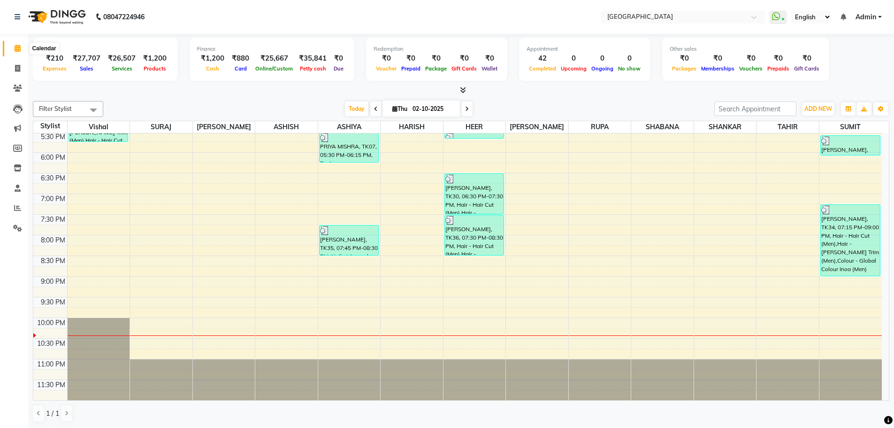
click at [17, 48] on icon at bounding box center [18, 48] width 6 height 7
click at [352, 109] on span "Today" at bounding box center [356, 108] width 23 height 15
click at [355, 108] on span "Today" at bounding box center [356, 108] width 23 height 15
click at [354, 108] on span "Today" at bounding box center [356, 108] width 23 height 15
click at [353, 109] on span "Today" at bounding box center [356, 108] width 23 height 15
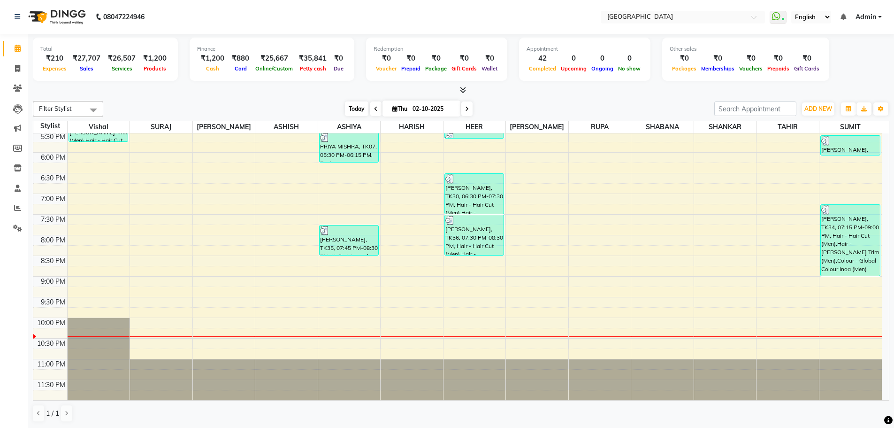
click at [350, 108] on span "Today" at bounding box center [356, 108] width 23 height 15
click at [353, 106] on span "Today" at bounding box center [356, 108] width 23 height 15
click at [18, 45] on icon at bounding box center [18, 48] width 6 height 7
click at [355, 108] on span "Today" at bounding box center [356, 108] width 23 height 15
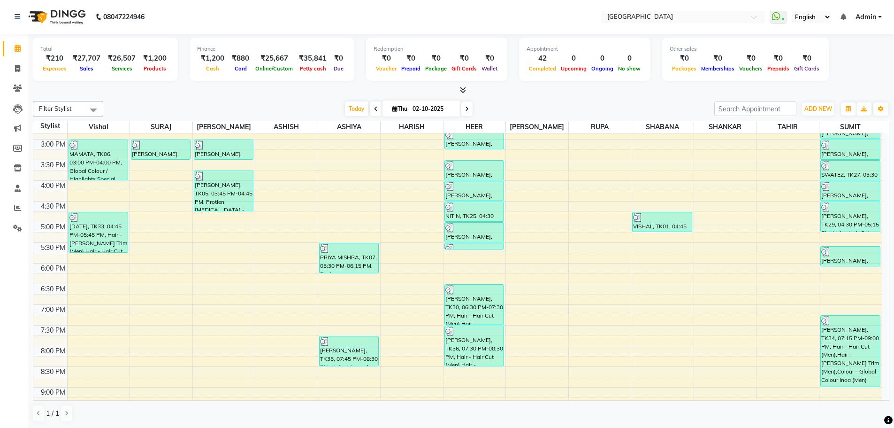
scroll to position [206, 0]
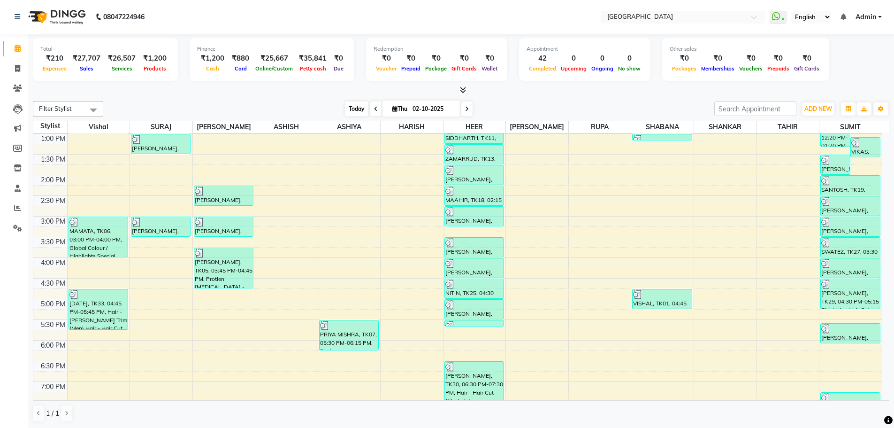
click at [358, 108] on span "Today" at bounding box center [356, 108] width 23 height 15
click at [354, 111] on span "Today" at bounding box center [356, 108] width 23 height 15
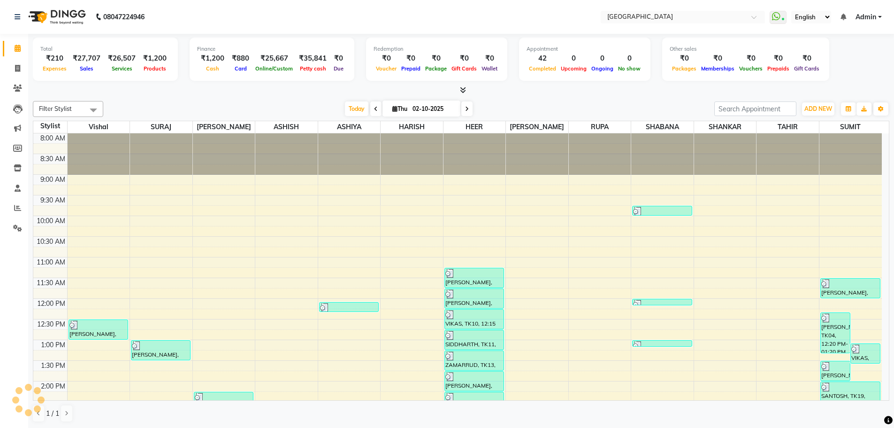
scroll to position [394, 0]
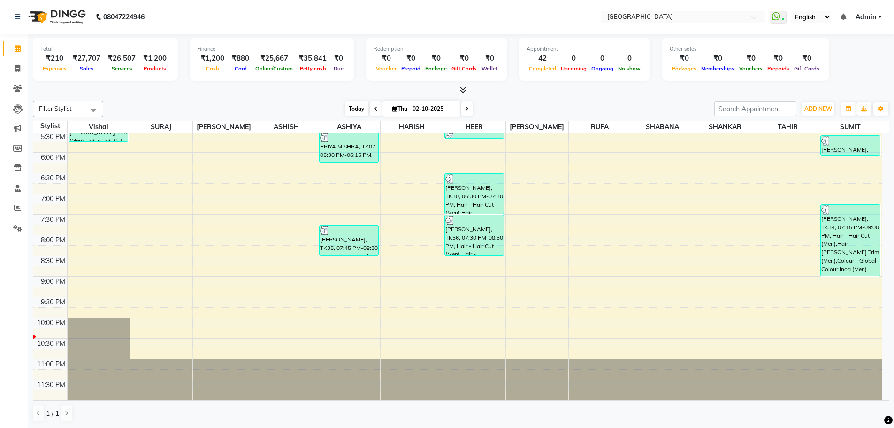
click at [361, 108] on span "Today" at bounding box center [356, 108] width 23 height 15
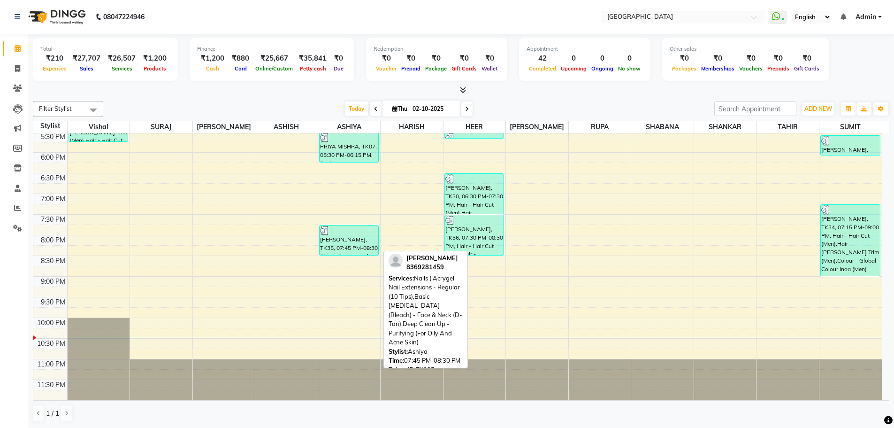
click at [348, 241] on div "[PERSON_NAME], TK35, 07:45 PM-08:30 PM, Nails ( Acrygel Nail Extensions - Regul…" at bounding box center [349, 240] width 59 height 30
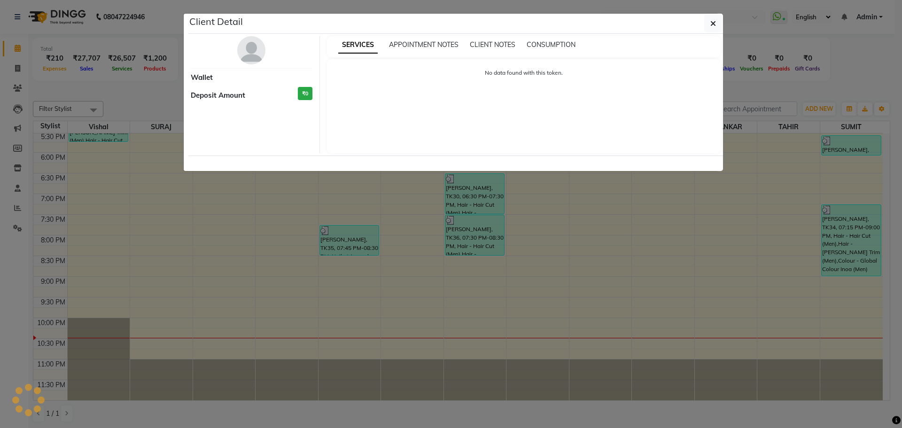
select select "3"
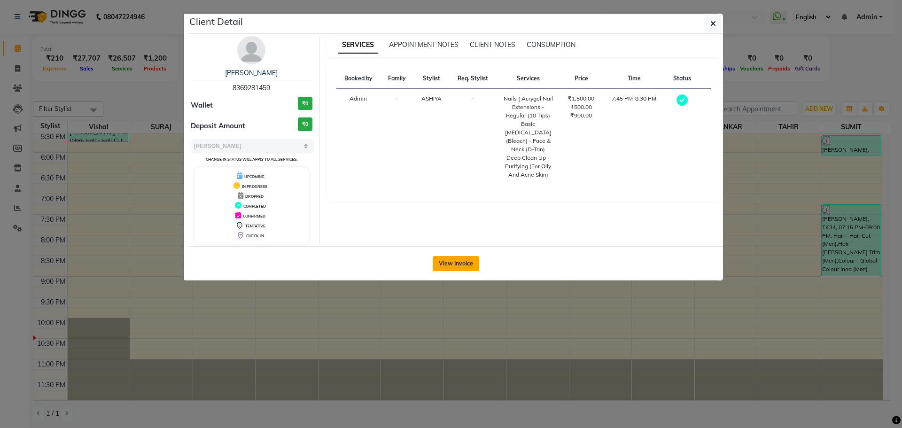
click at [449, 261] on button "View Invoice" at bounding box center [455, 263] width 46 height 15
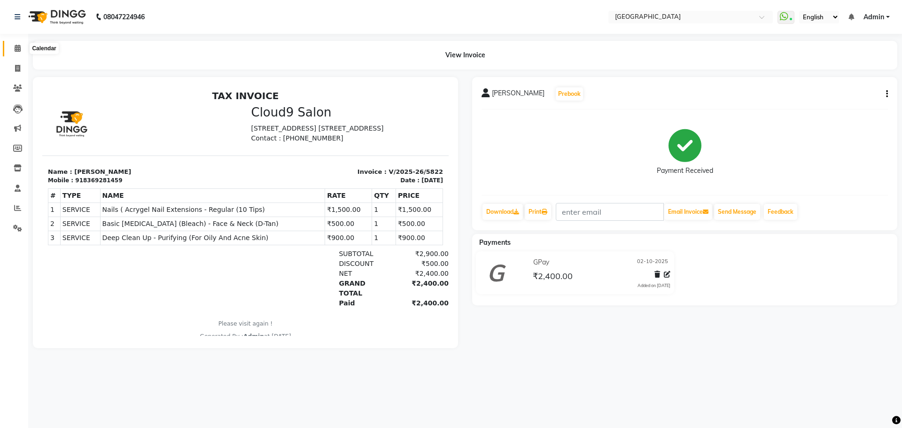
drag, startPoint x: 15, startPoint y: 46, endPoint x: 31, endPoint y: 47, distance: 16.4
click at [15, 46] on icon at bounding box center [18, 48] width 6 height 7
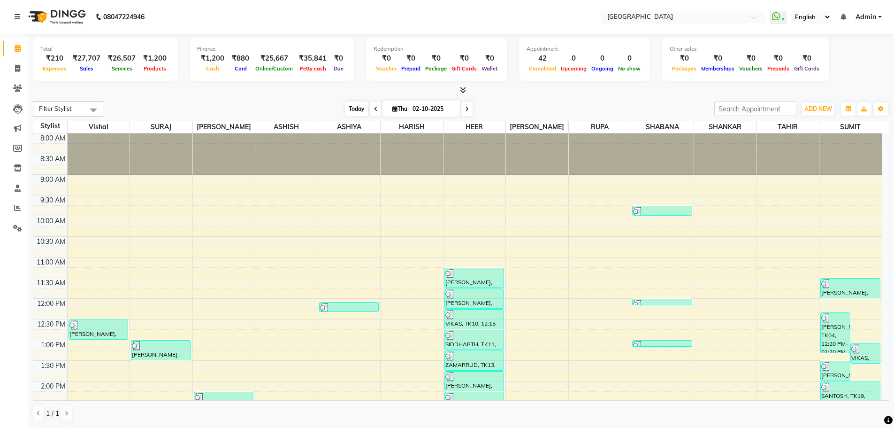
click at [360, 110] on span "Today" at bounding box center [356, 108] width 23 height 15
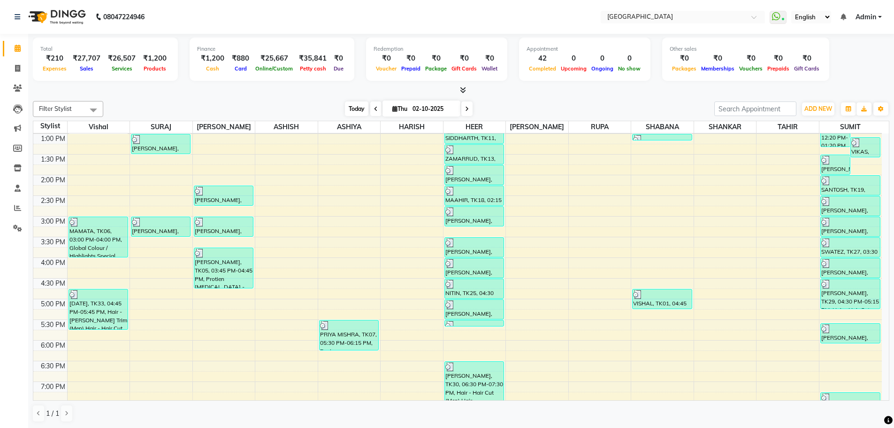
click at [355, 108] on span "Today" at bounding box center [356, 108] width 23 height 15
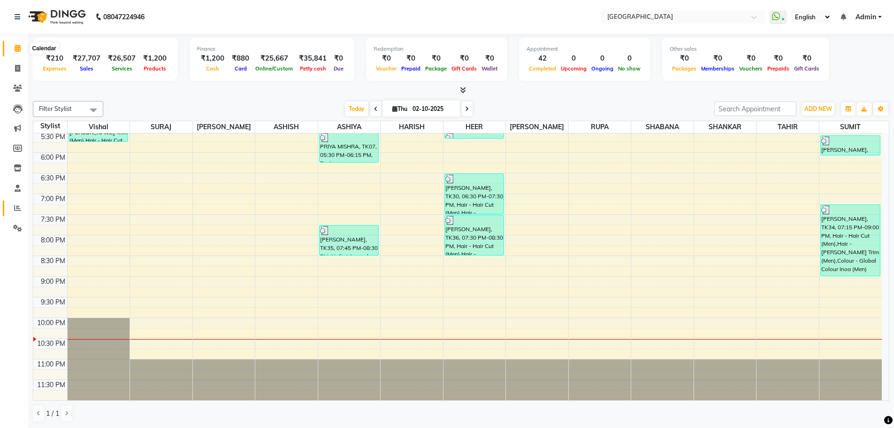
drag, startPoint x: 19, startPoint y: 49, endPoint x: 22, endPoint y: 215, distance: 165.8
click at [19, 49] on icon at bounding box center [18, 48] width 6 height 7
click at [15, 225] on icon at bounding box center [17, 227] width 9 height 7
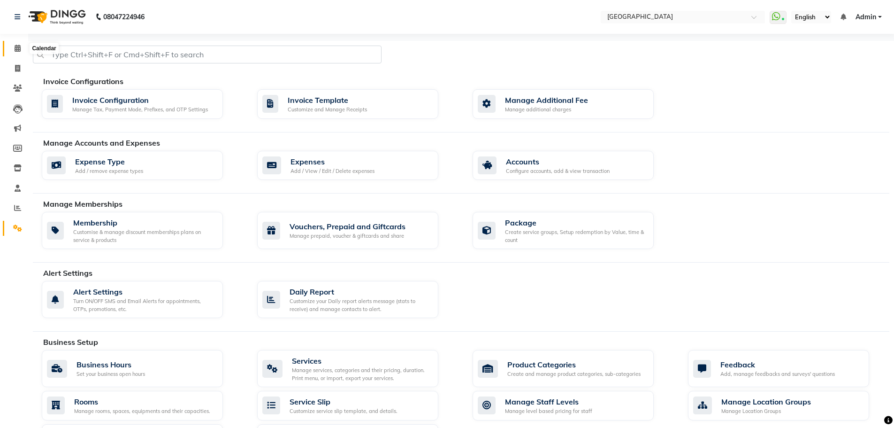
click at [15, 46] on icon at bounding box center [18, 48] width 6 height 7
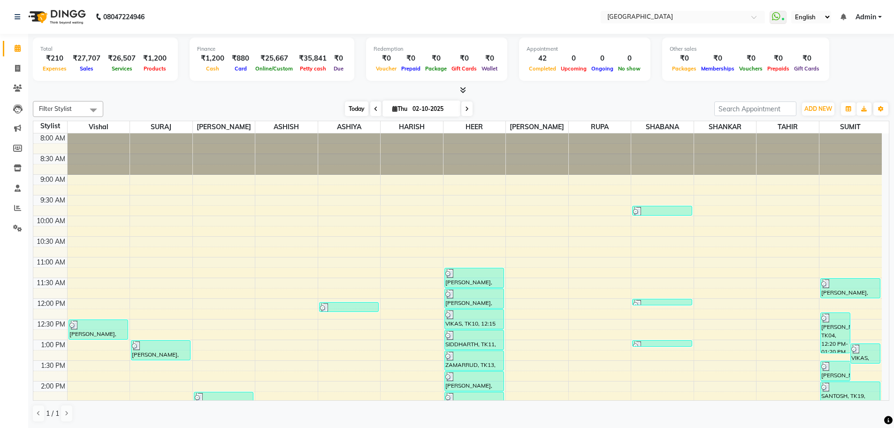
click at [350, 108] on span "Today" at bounding box center [356, 108] width 23 height 15
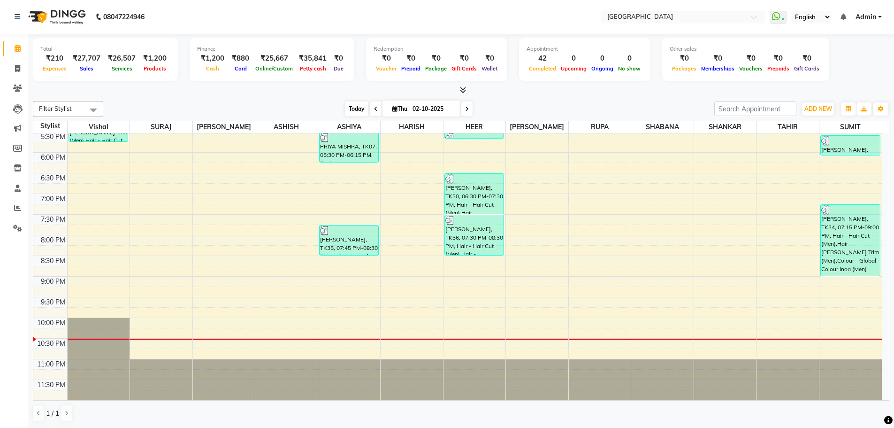
click at [356, 109] on span "Today" at bounding box center [356, 108] width 23 height 15
click at [360, 108] on span "Today" at bounding box center [356, 108] width 23 height 15
click at [211, 233] on div "8:00 AM 8:30 AM 9:00 AM 9:30 AM 10:00 AM 10:30 AM 11:00 AM 11:30 AM 12:00 PM 12…" at bounding box center [457, 69] width 849 height 661
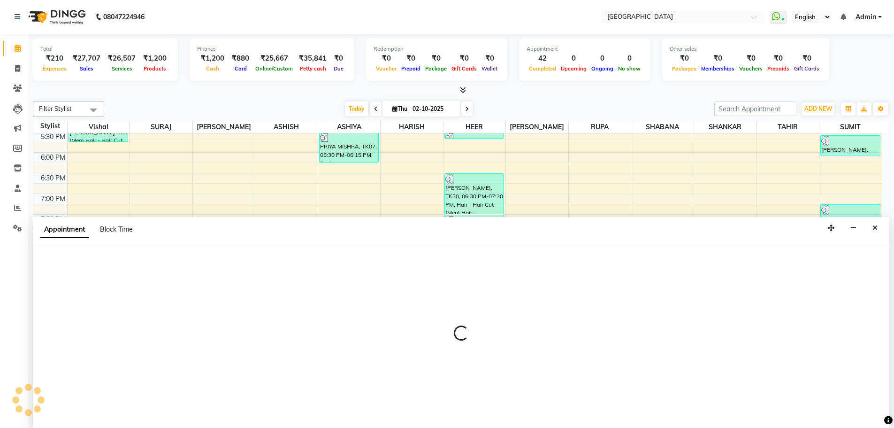
select select "70101"
select select "tentative"
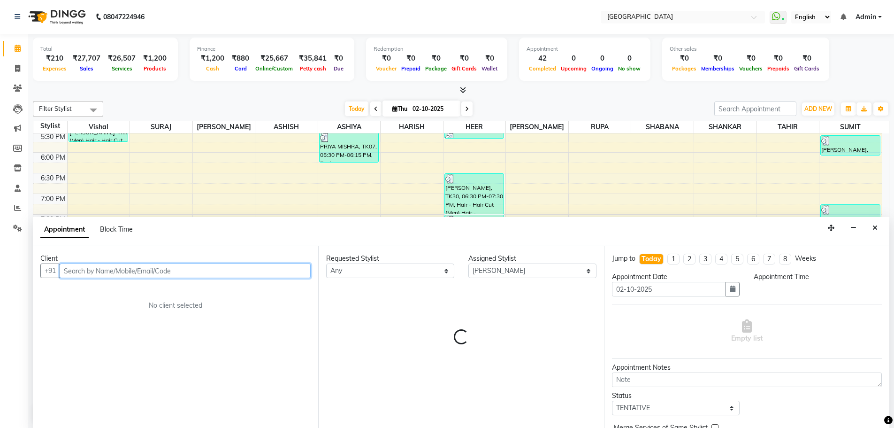
scroll to position [0, 0]
select select "1185"
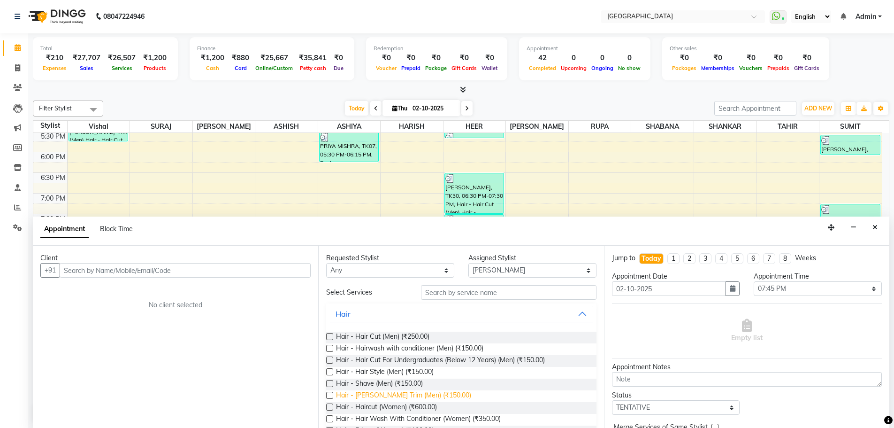
click at [414, 392] on span "Hair - [PERSON_NAME] Trim (Men) (₹150.00)" at bounding box center [403, 396] width 135 height 12
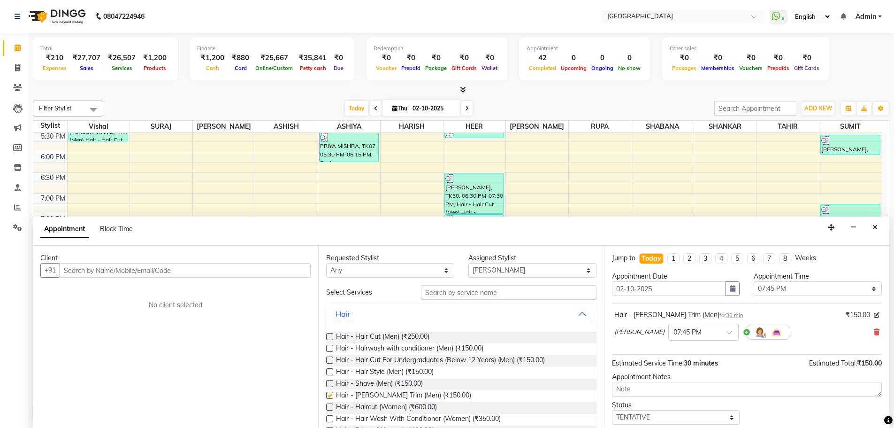
checkbox input "false"
click at [445, 295] on input "text" at bounding box center [509, 292] width 176 height 15
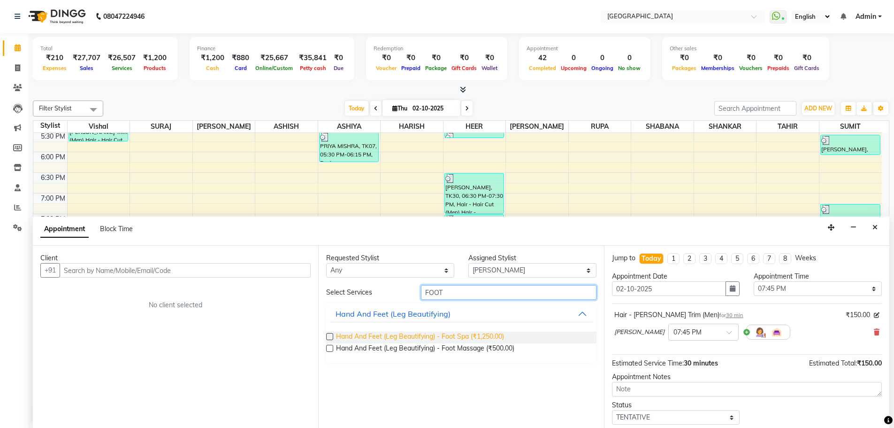
type input "FOOT"
click at [484, 337] on span "Hand And Feet (Leg Beautifying) - Foot Spa (₹1,250.00)" at bounding box center [420, 338] width 168 height 12
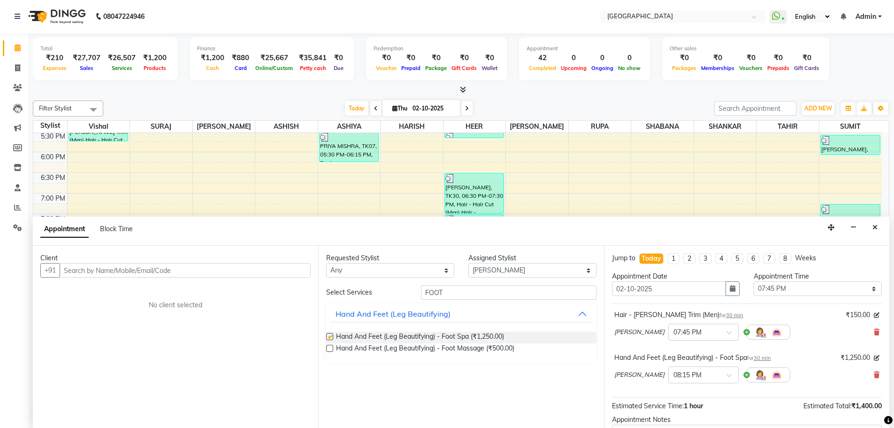
checkbox input "false"
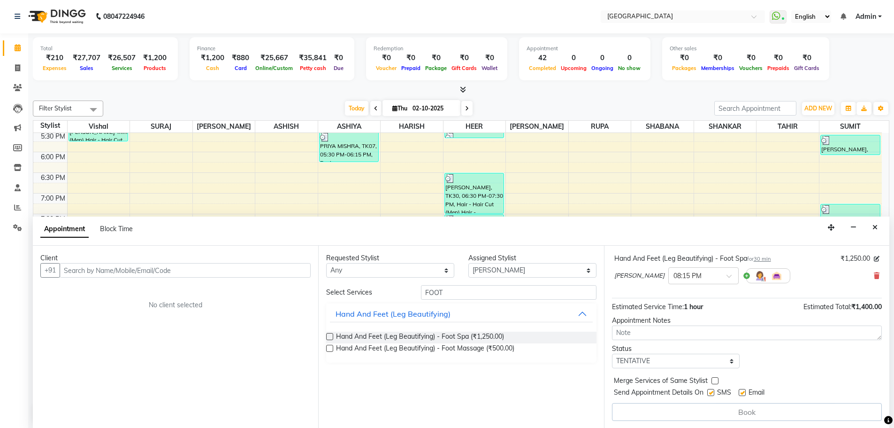
scroll to position [100, 0]
click at [717, 380] on label at bounding box center [715, 380] width 7 height 7
click at [717, 380] on input "checkbox" at bounding box center [715, 381] width 6 height 6
checkbox input "true"
click at [717, 360] on select "Select TENTATIVE CONFIRM CHECK-IN UPCOMING" at bounding box center [676, 360] width 128 height 15
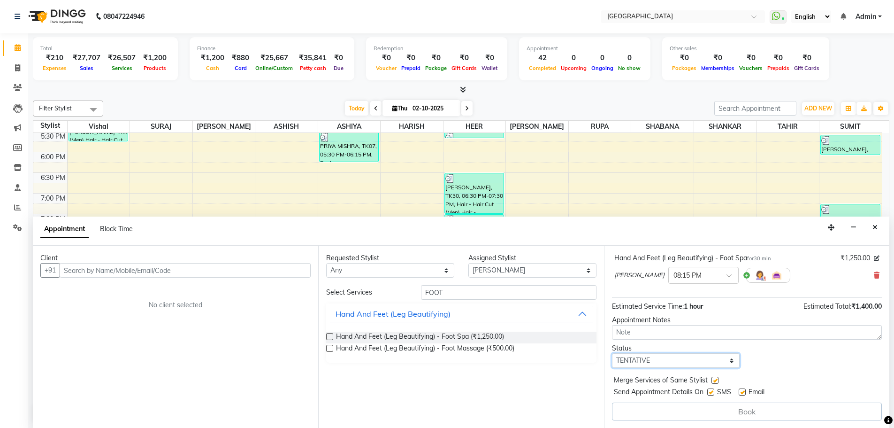
select select "check-in"
click at [612, 353] on select "Select TENTATIVE CONFIRM CHECK-IN UPCOMING" at bounding box center [676, 360] width 128 height 15
click at [251, 272] on input "text" at bounding box center [185, 270] width 251 height 15
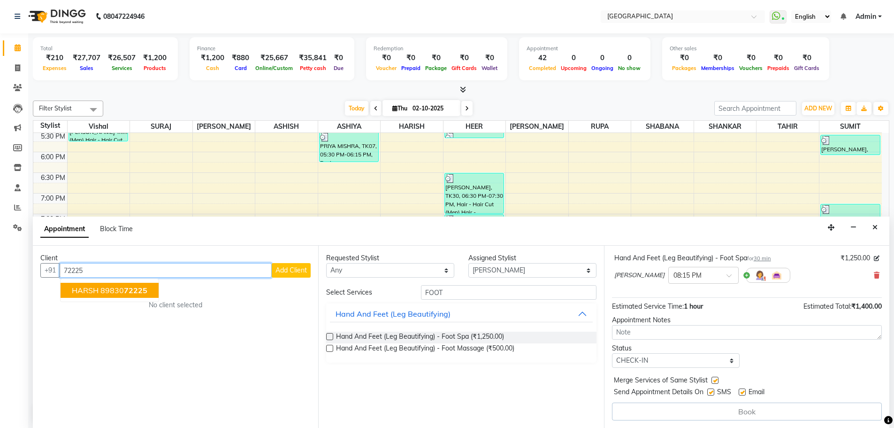
click at [144, 288] on span "72225" at bounding box center [135, 289] width 23 height 9
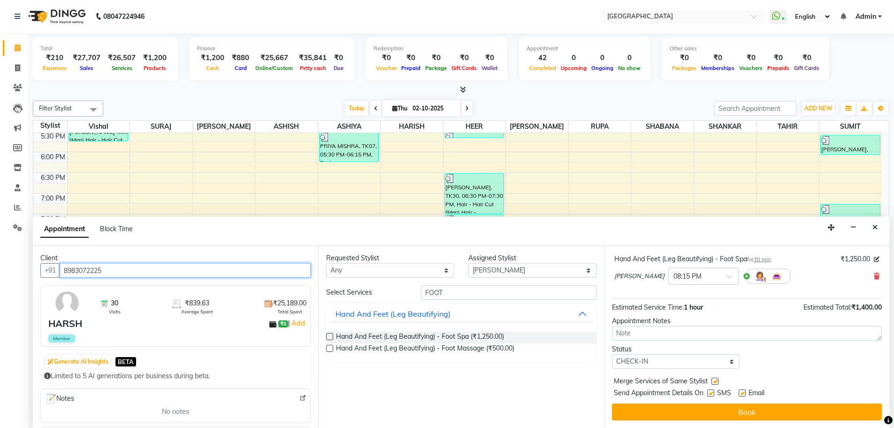
scroll to position [99, 0]
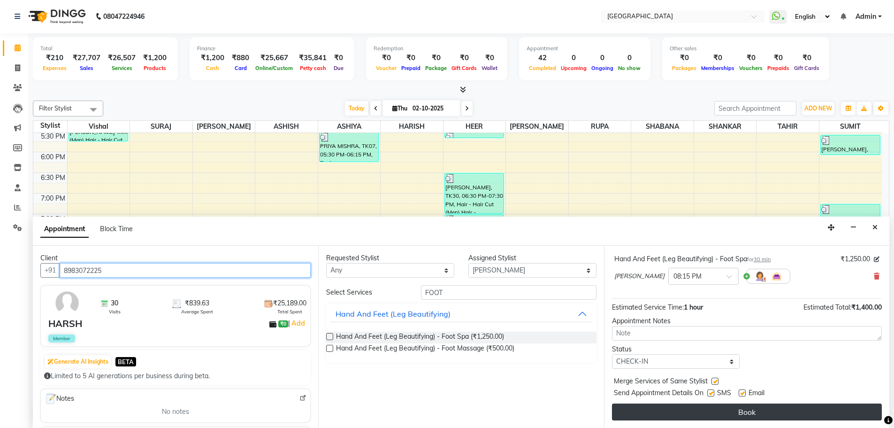
type input "8983072225"
click at [732, 417] on button "Book" at bounding box center [747, 411] width 270 height 17
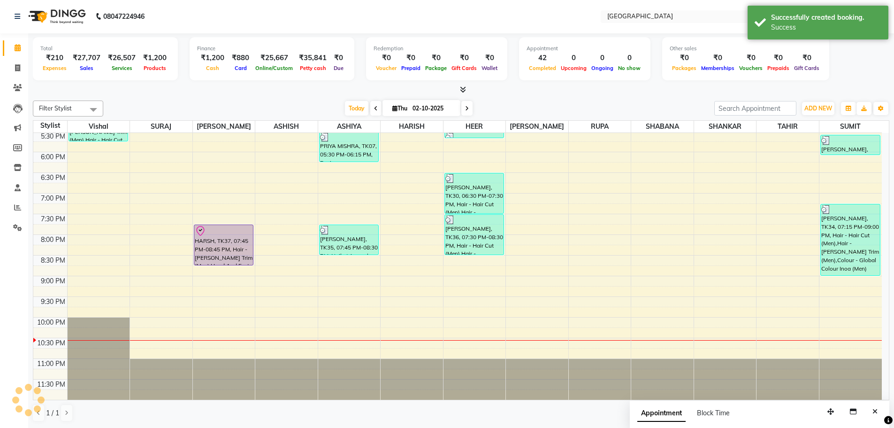
scroll to position [0, 0]
click at [217, 240] on div "HARSH, TK37, 07:45 PM-08:45 PM, Hair - [PERSON_NAME] Trim (Men),Hand And Feet (…" at bounding box center [223, 245] width 59 height 40
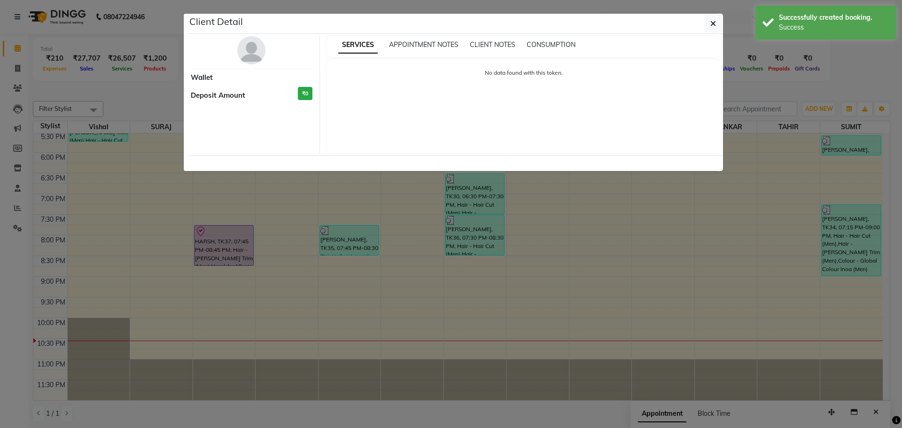
select select "8"
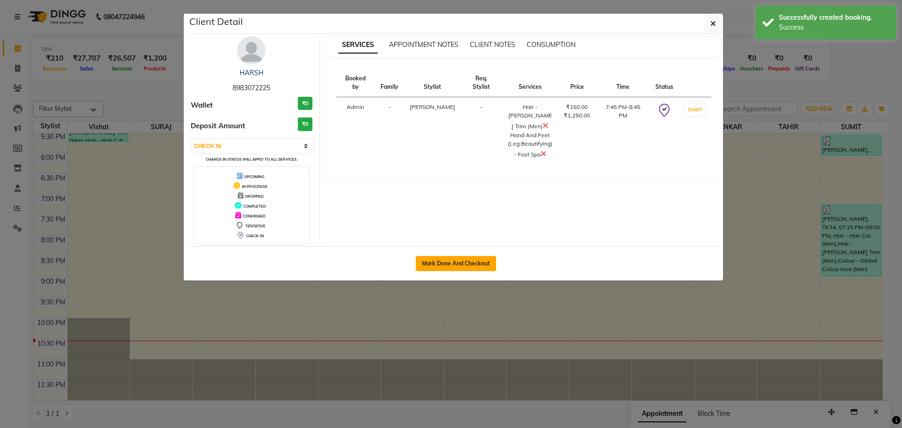
click at [460, 264] on button "Mark Done And Checkout" at bounding box center [456, 263] width 80 height 15
select select "service"
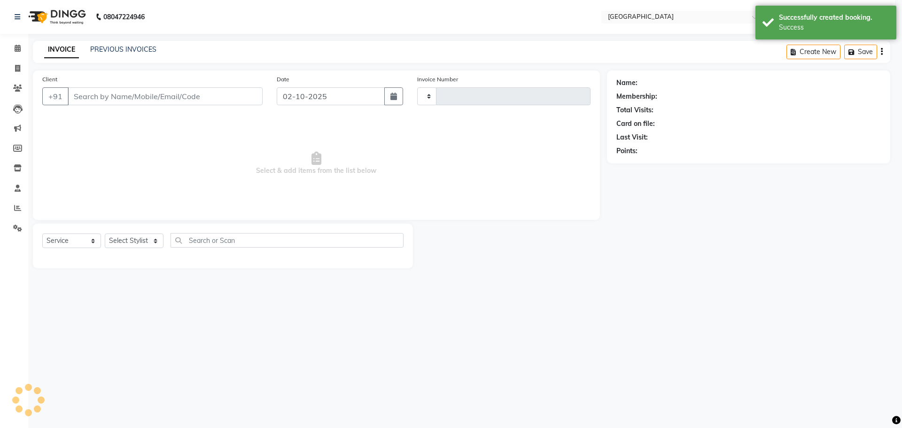
type input "5824"
select select "508"
type input "8983072225"
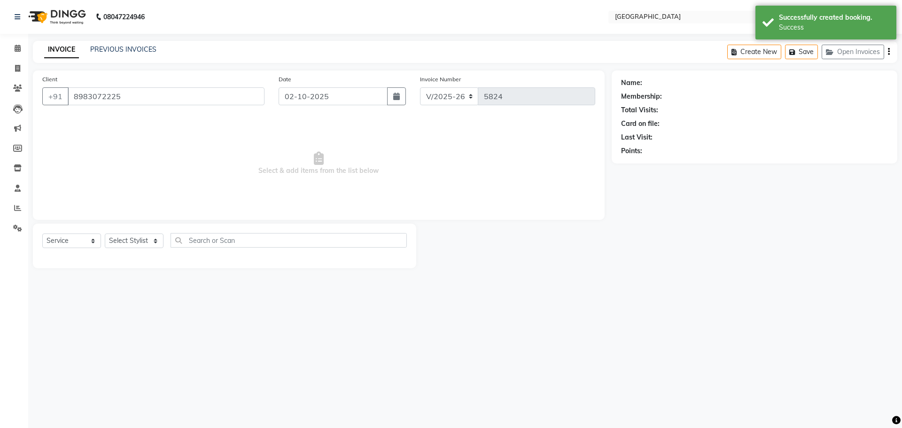
select select "70101"
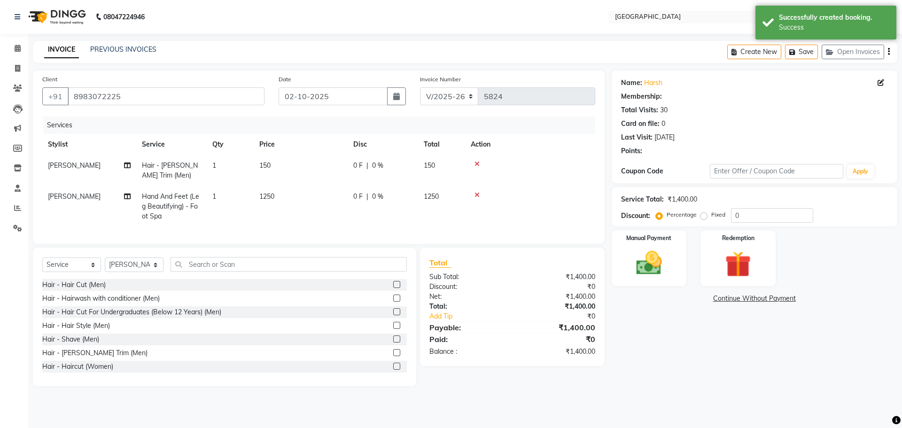
select select "1: Object"
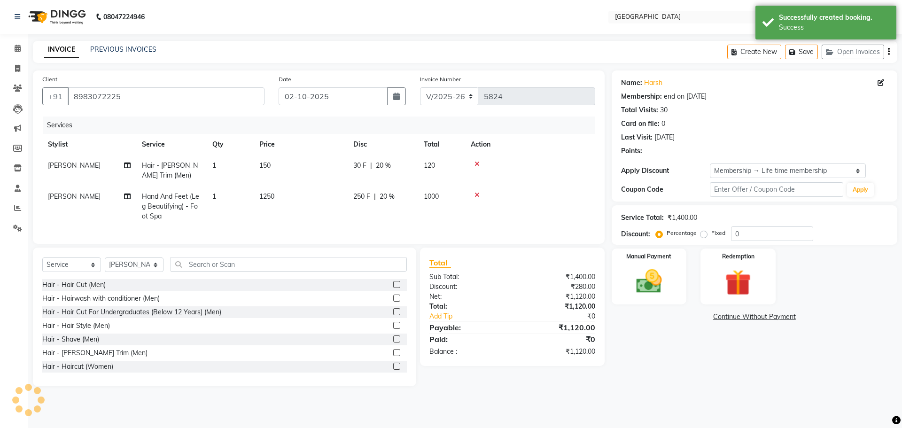
type input "20"
click at [655, 280] on img at bounding box center [649, 281] width 44 height 31
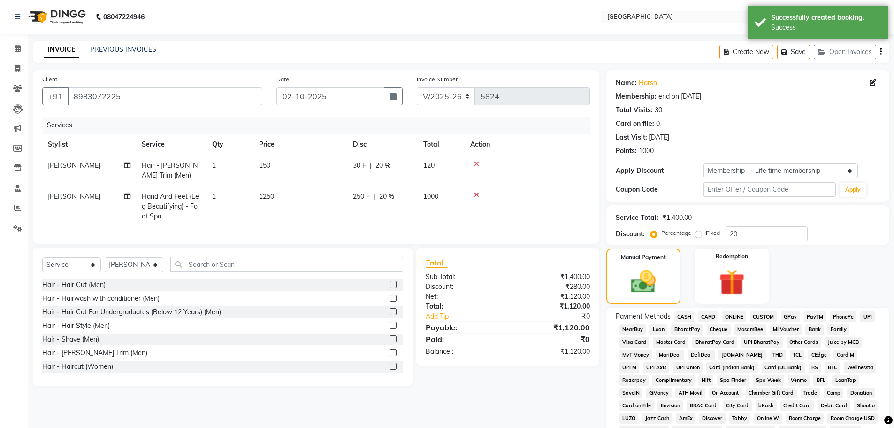
click at [784, 316] on span "GPay" at bounding box center [790, 316] width 19 height 11
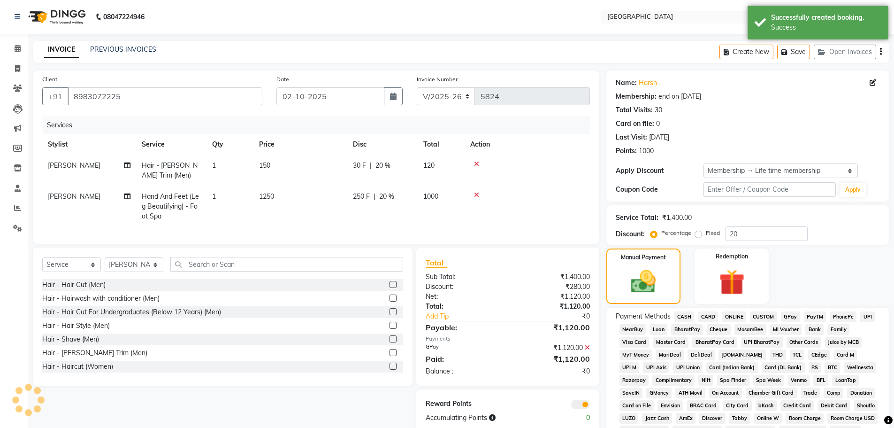
scroll to position [209, 0]
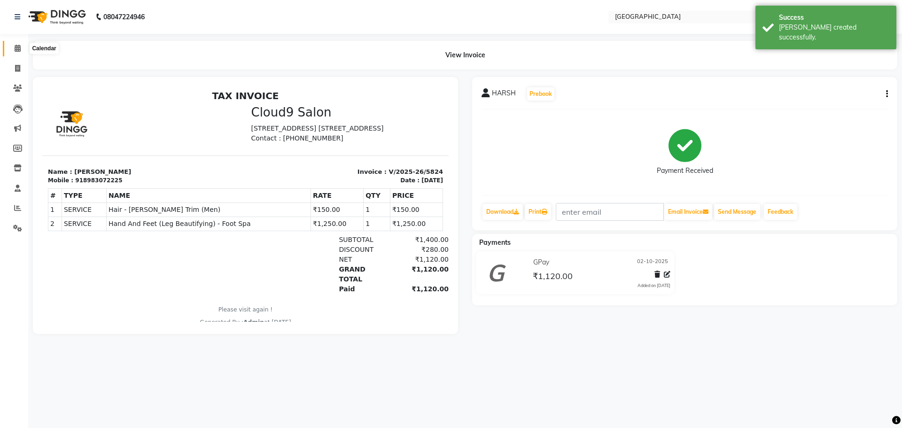
click at [16, 49] on icon at bounding box center [18, 48] width 6 height 7
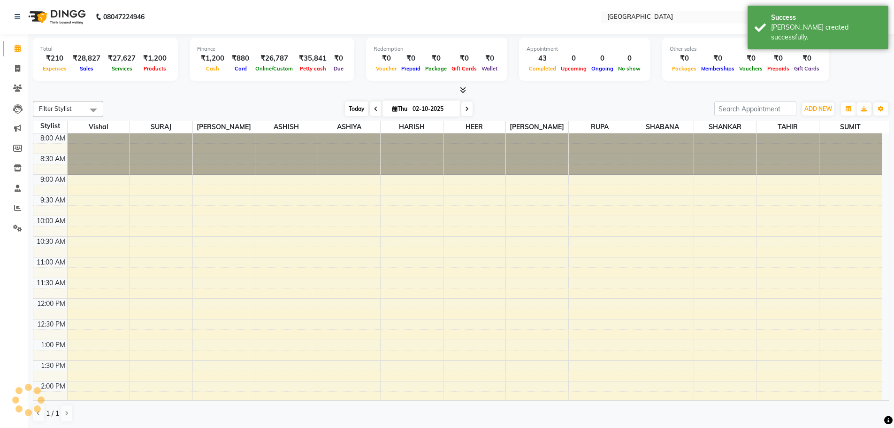
click at [357, 105] on span "Today" at bounding box center [356, 108] width 23 height 15
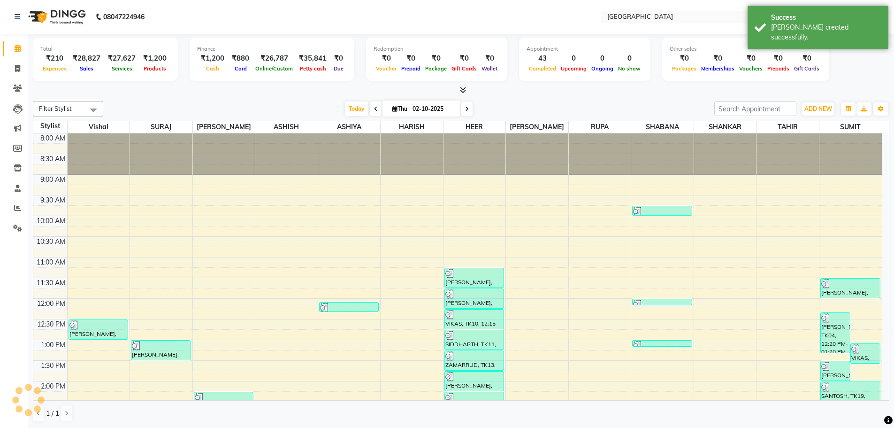
scroll to position [394, 0]
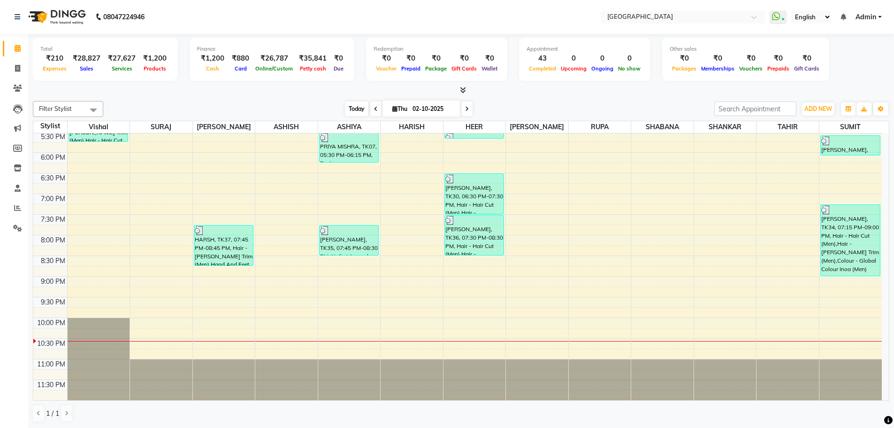
click at [358, 109] on span "Today" at bounding box center [356, 108] width 23 height 15
